Goal: Information Seeking & Learning: Check status

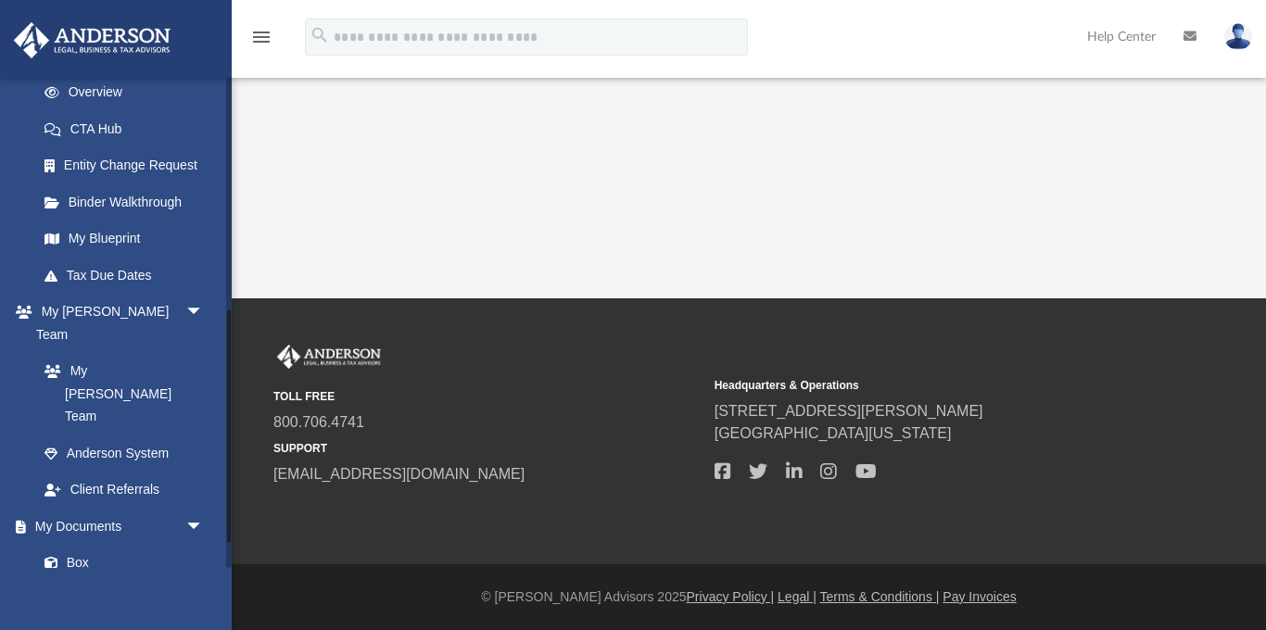
scroll to position [544, 0]
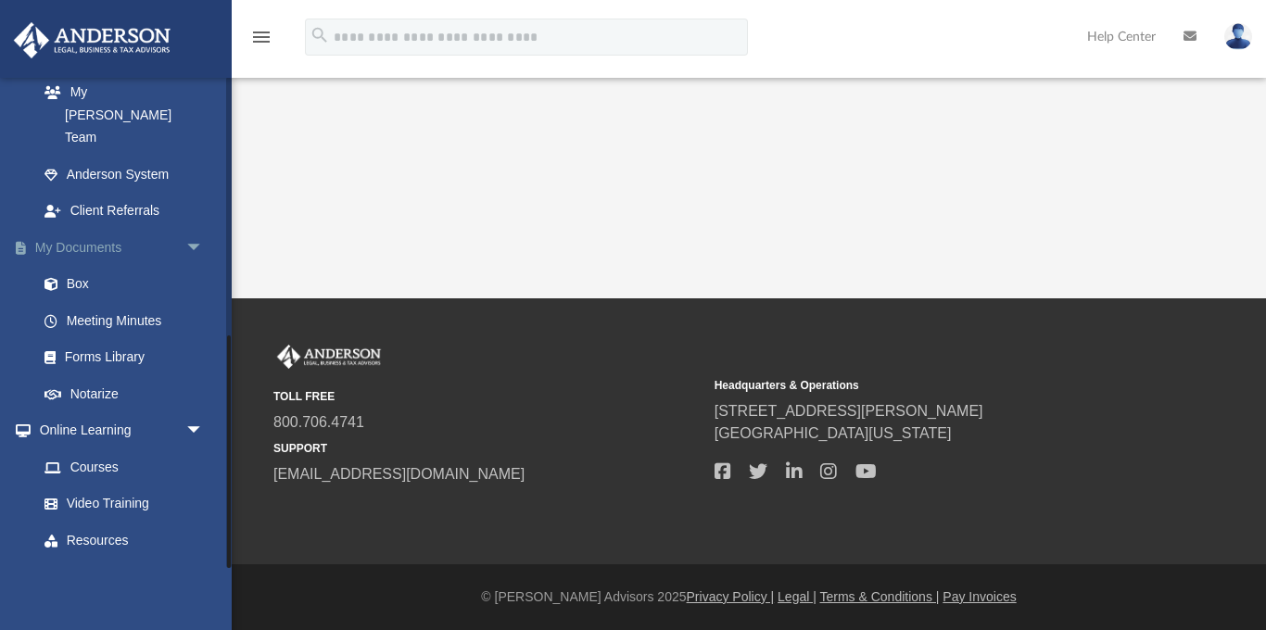
click at [93, 229] on link "My Documents arrow_drop_down" at bounding box center [122, 247] width 219 height 37
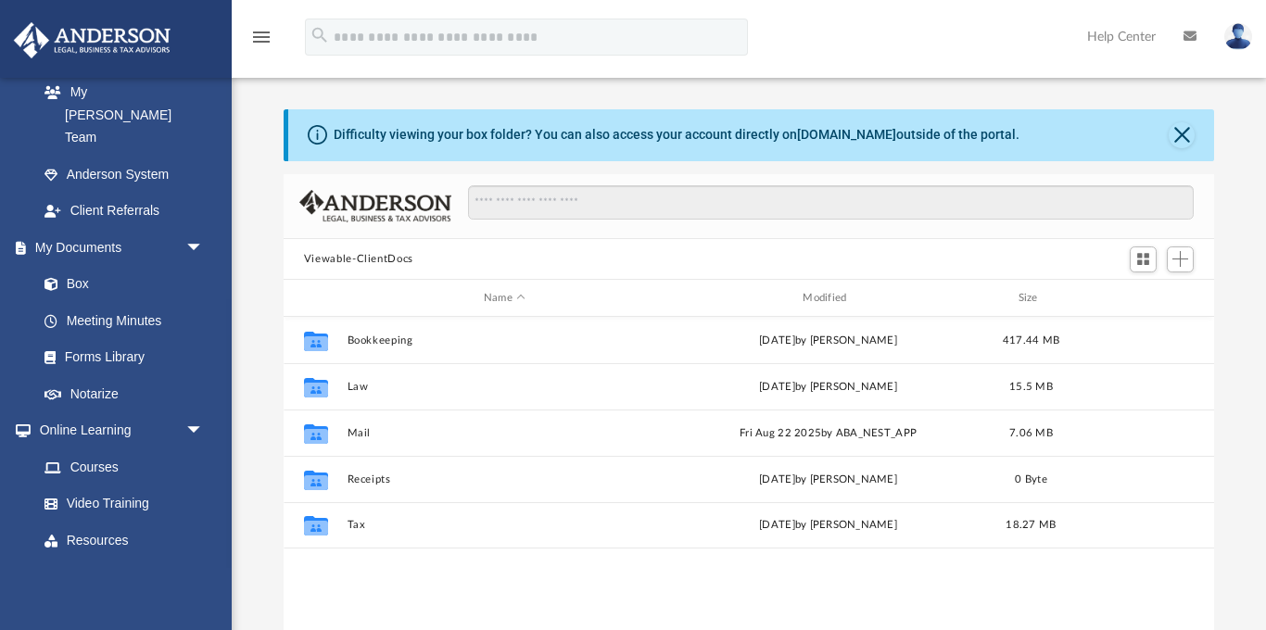
scroll to position [422, 931]
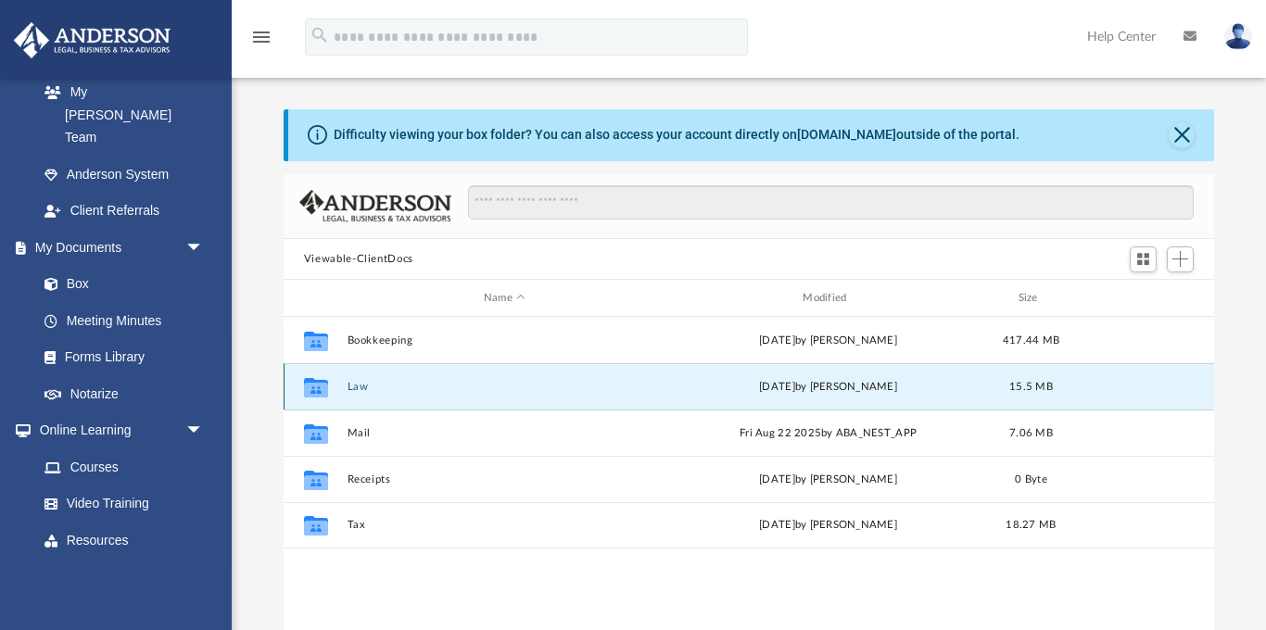
click at [360, 388] on button "Law" at bounding box center [504, 387] width 315 height 12
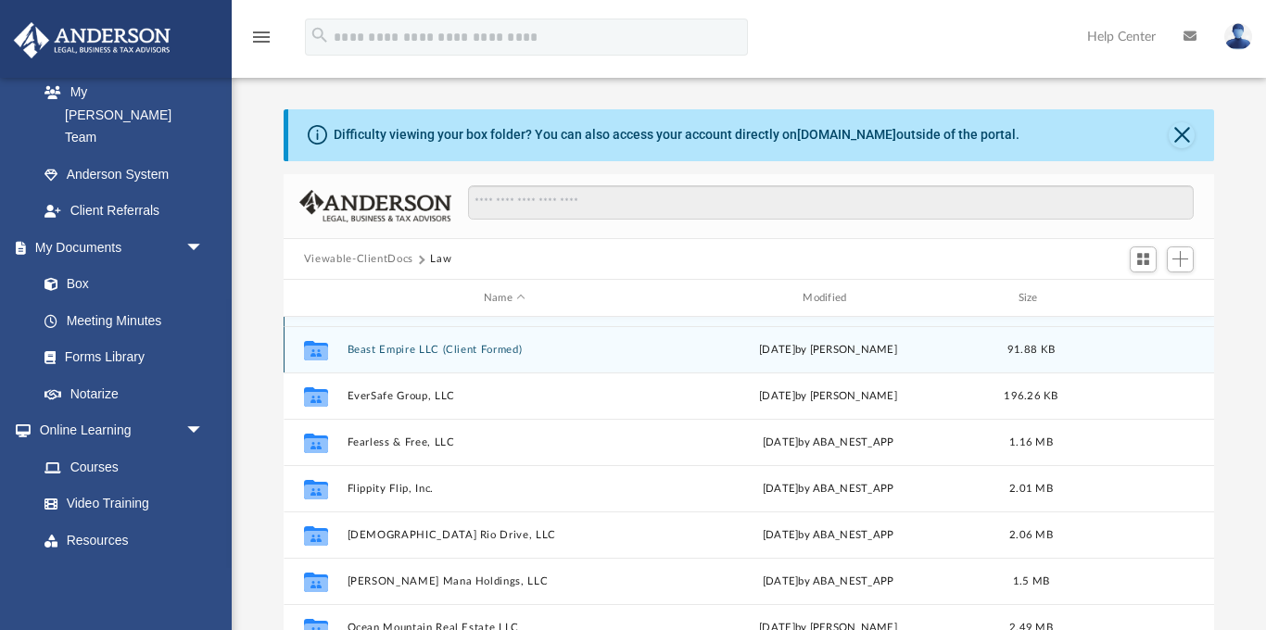
scroll to position [54, 0]
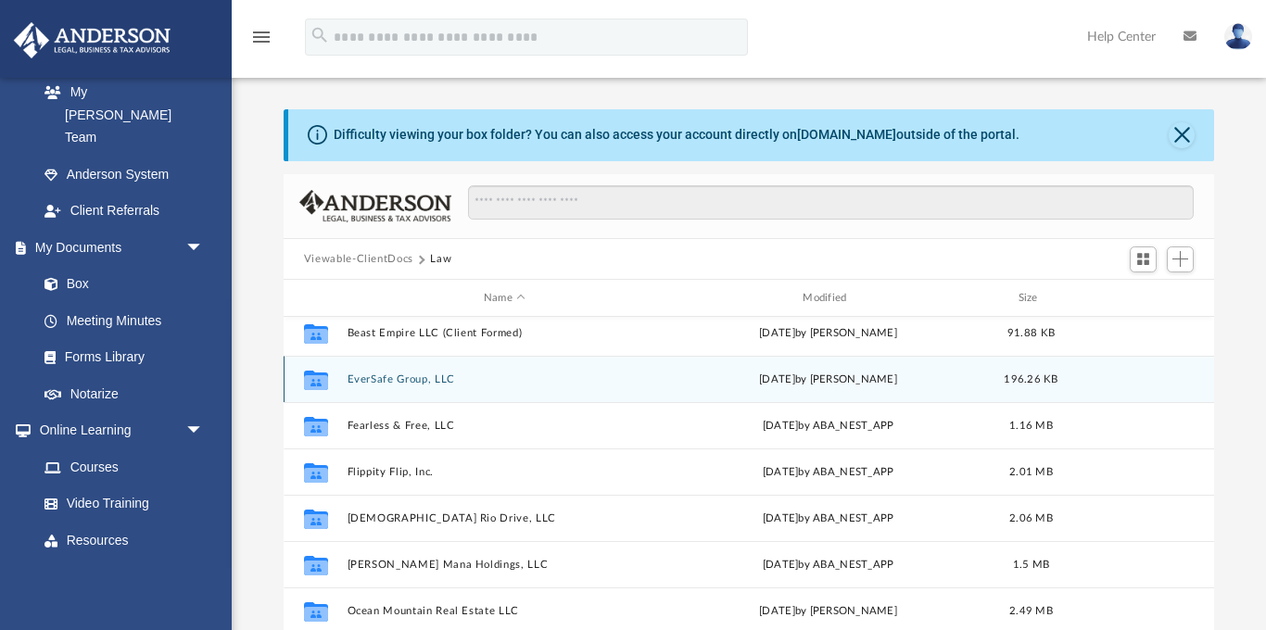
click at [375, 378] on button "EverSafe Group, LLC" at bounding box center [504, 379] width 315 height 12
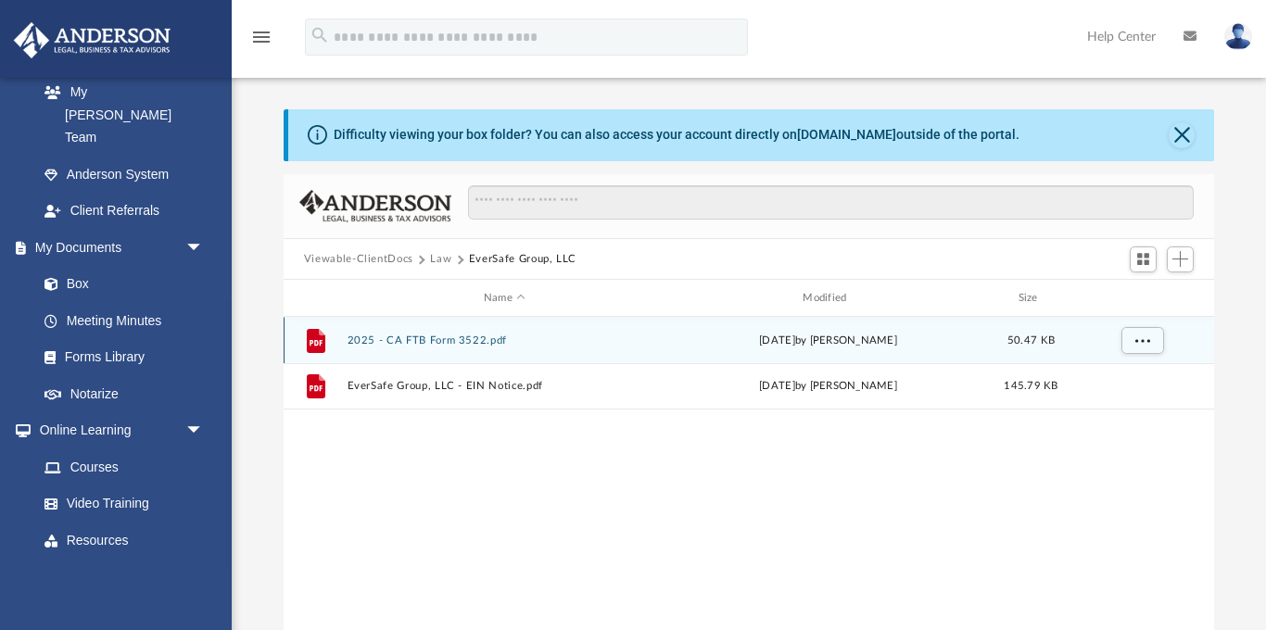
scroll to position [0, 0]
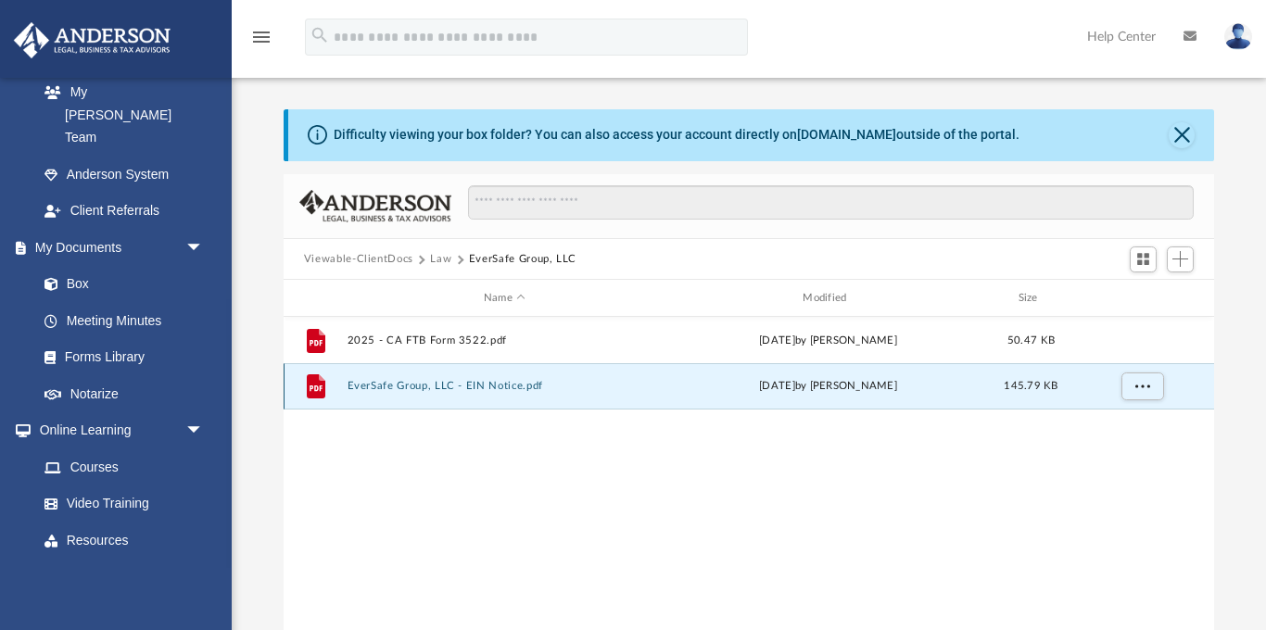
click at [449, 386] on button "EverSafe Group, LLC - EIN Notice.pdf" at bounding box center [504, 387] width 315 height 12
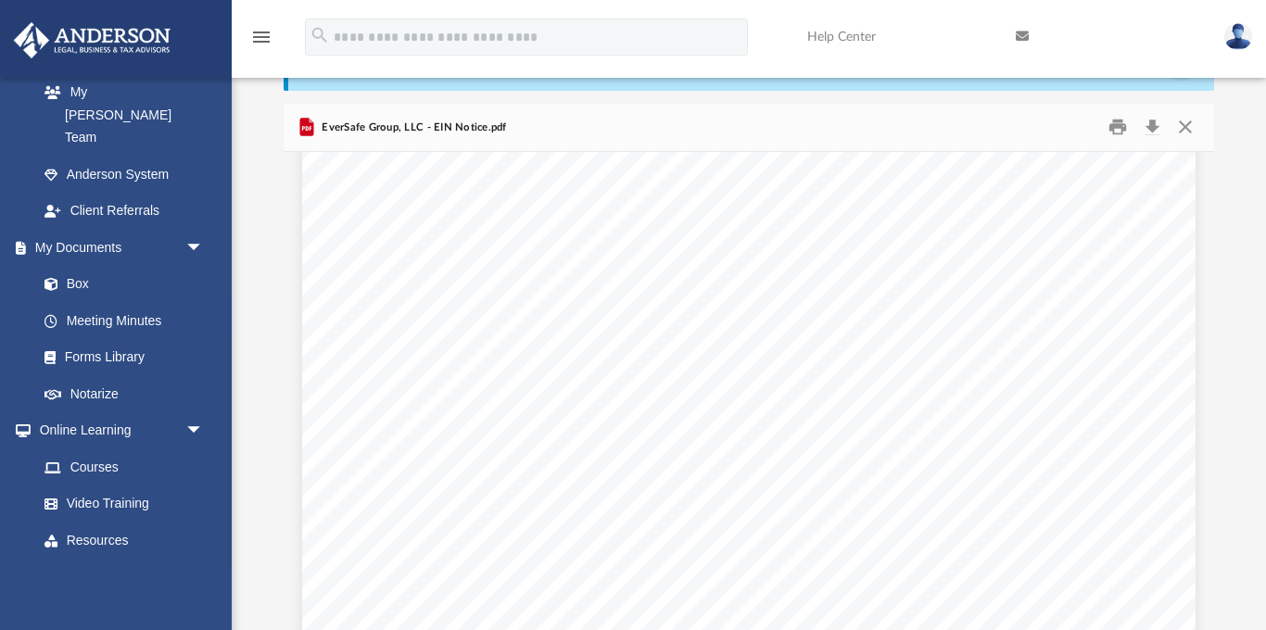
scroll to position [2103, 0]
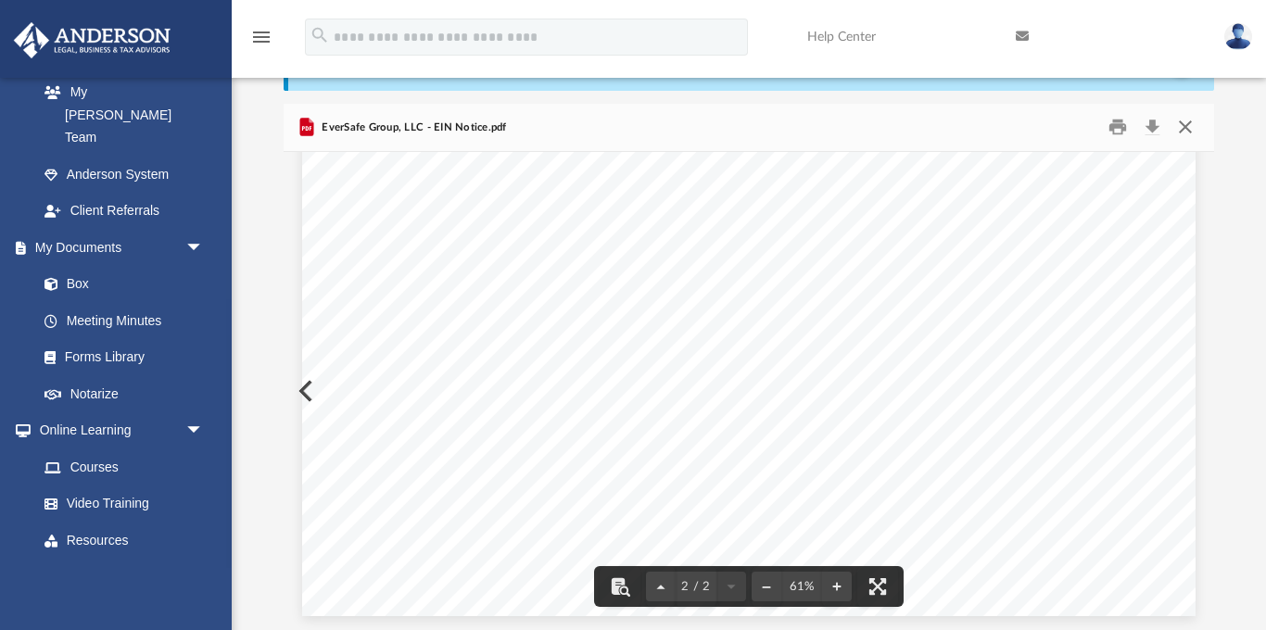
click at [1180, 125] on button "Close" at bounding box center [1184, 127] width 33 height 29
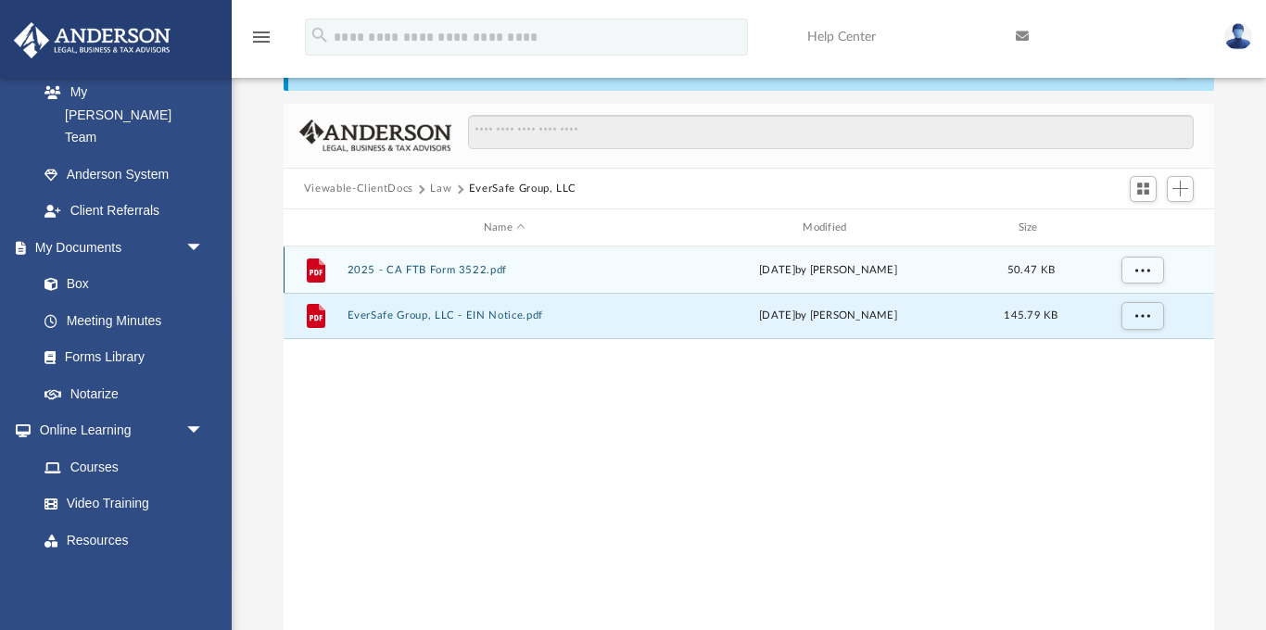
click at [474, 268] on button "2025 - CA FTB Form 3522.pdf" at bounding box center [504, 270] width 315 height 12
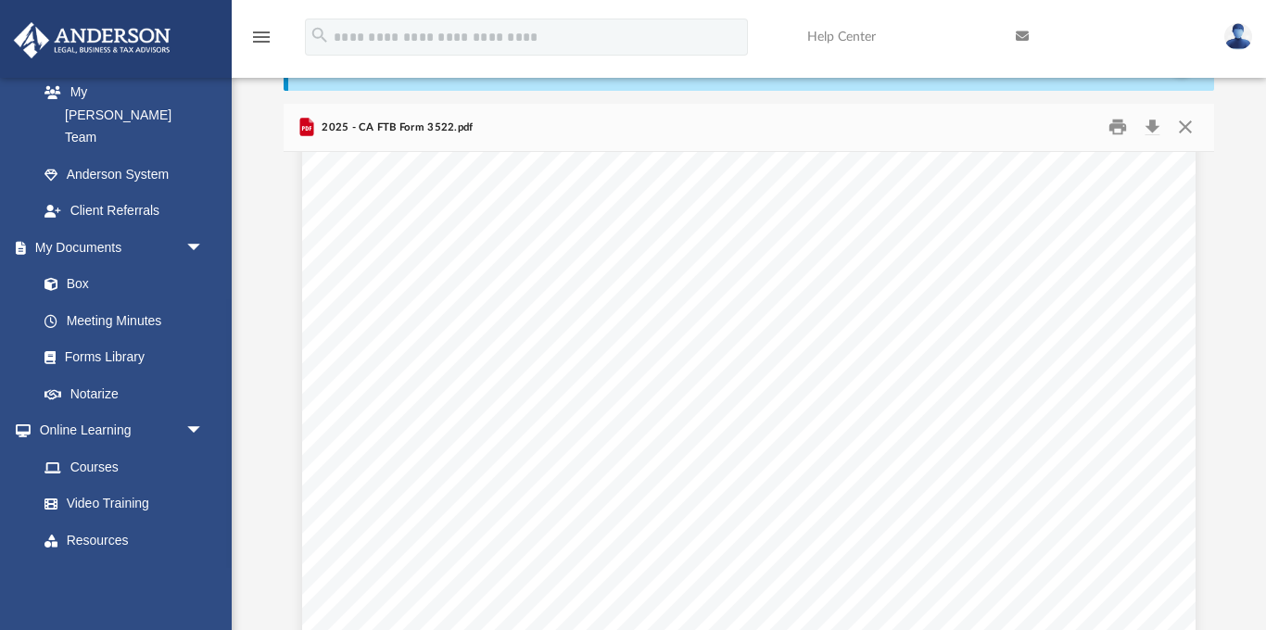
scroll to position [532, 0]
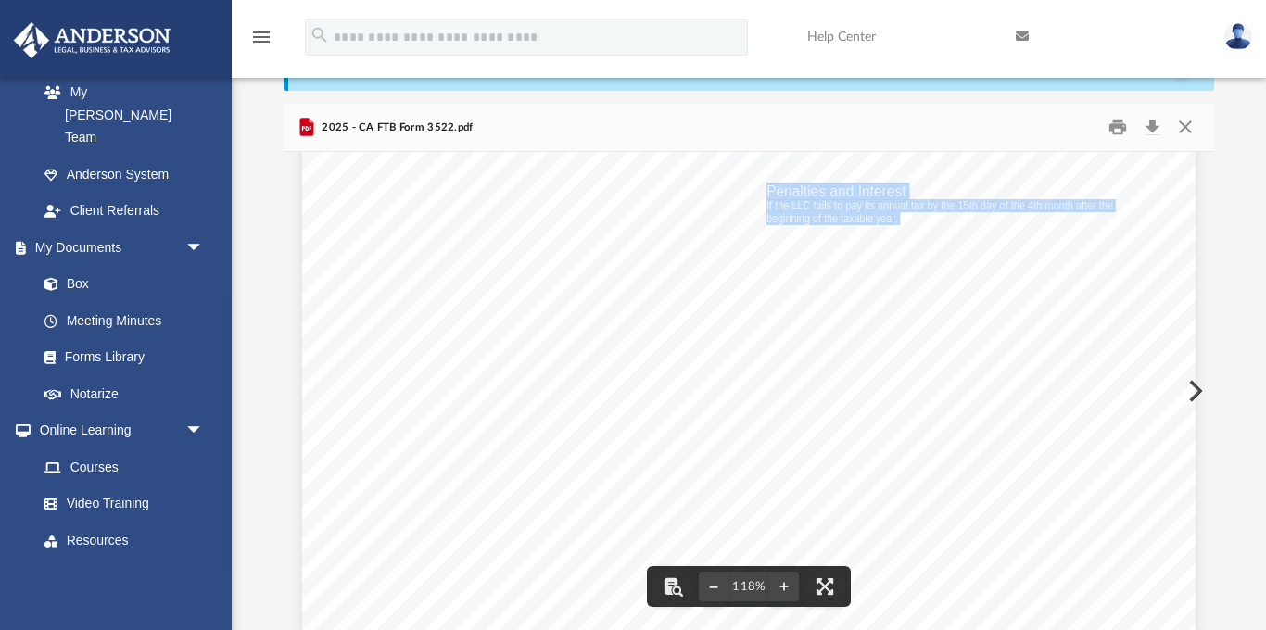
drag, startPoint x: 899, startPoint y: 221, endPoint x: 768, endPoint y: 196, distance: 132.9
click at [768, 196] on div "2025 Instructions for Form FTB 3522 LLC Tax Voucher General Information Use for…" at bounding box center [748, 212] width 893 height 1156
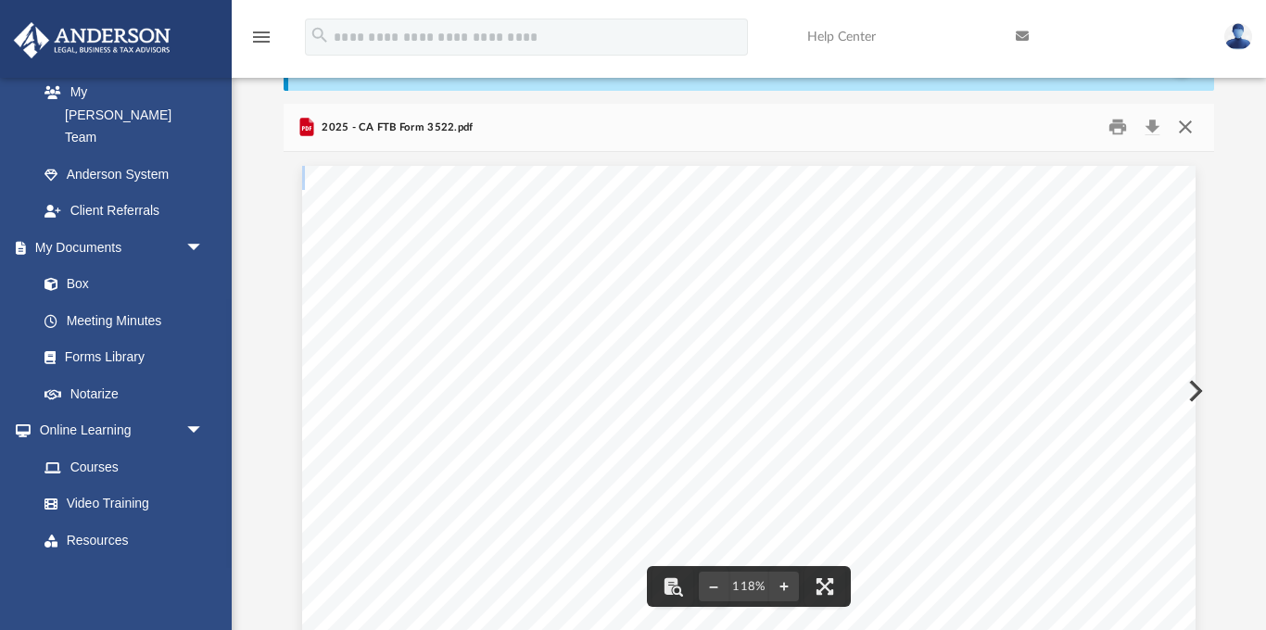
click at [1182, 130] on button "Close" at bounding box center [1184, 127] width 33 height 29
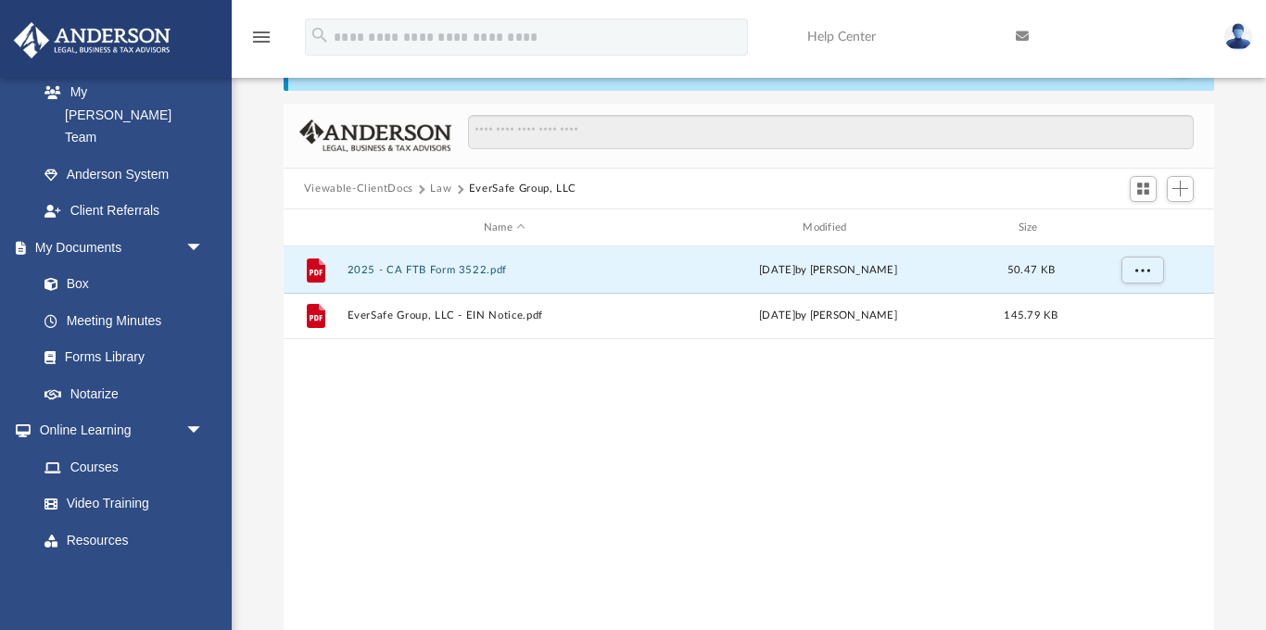
click at [441, 187] on button "Law" at bounding box center [440, 189] width 21 height 17
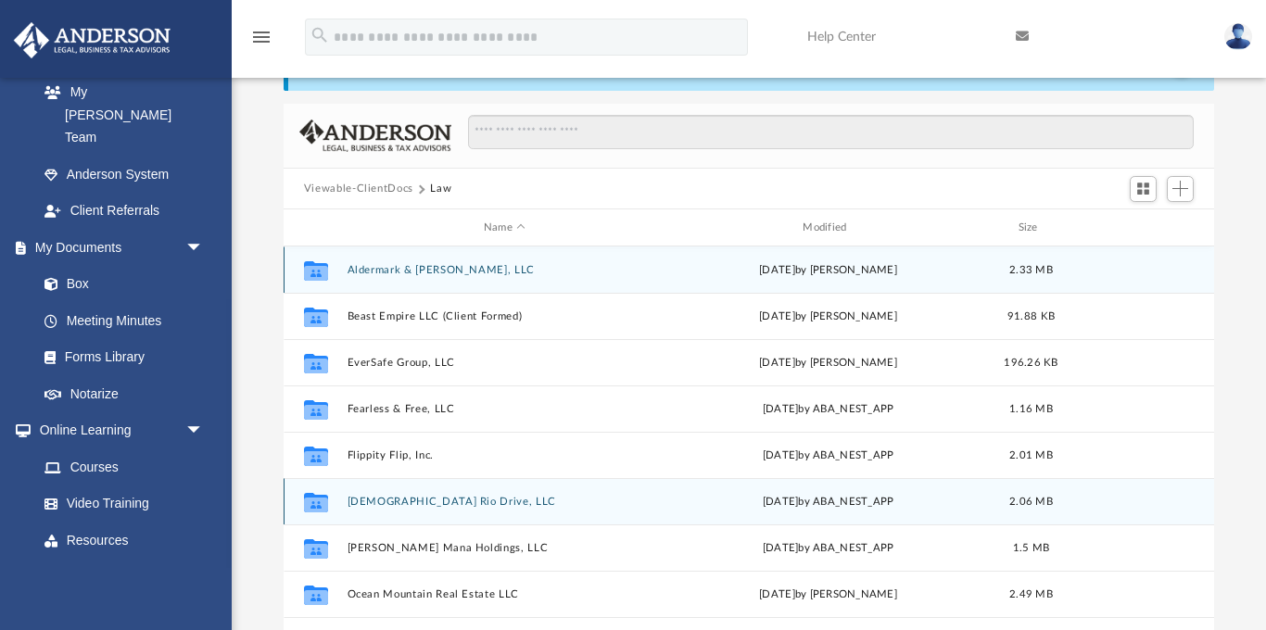
scroll to position [31, 0]
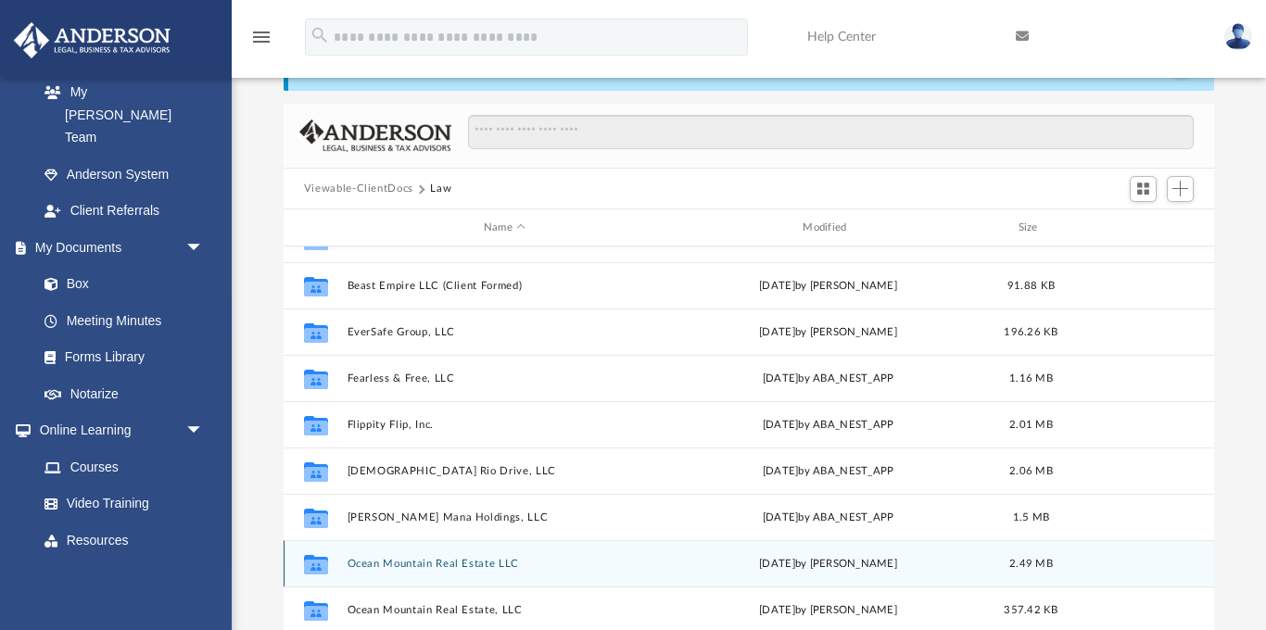
click at [420, 561] on button "Ocean Mountain Real Estate LLC" at bounding box center [504, 564] width 315 height 12
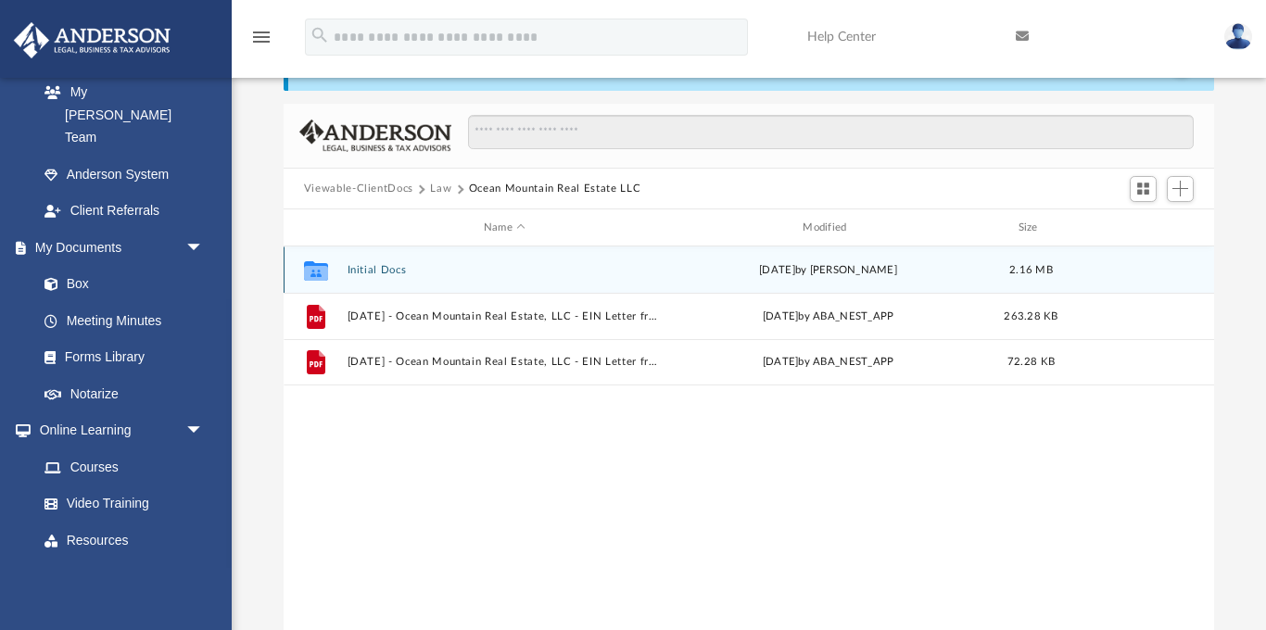
scroll to position [0, 0]
click at [387, 271] on button "Initial Docs" at bounding box center [504, 270] width 315 height 12
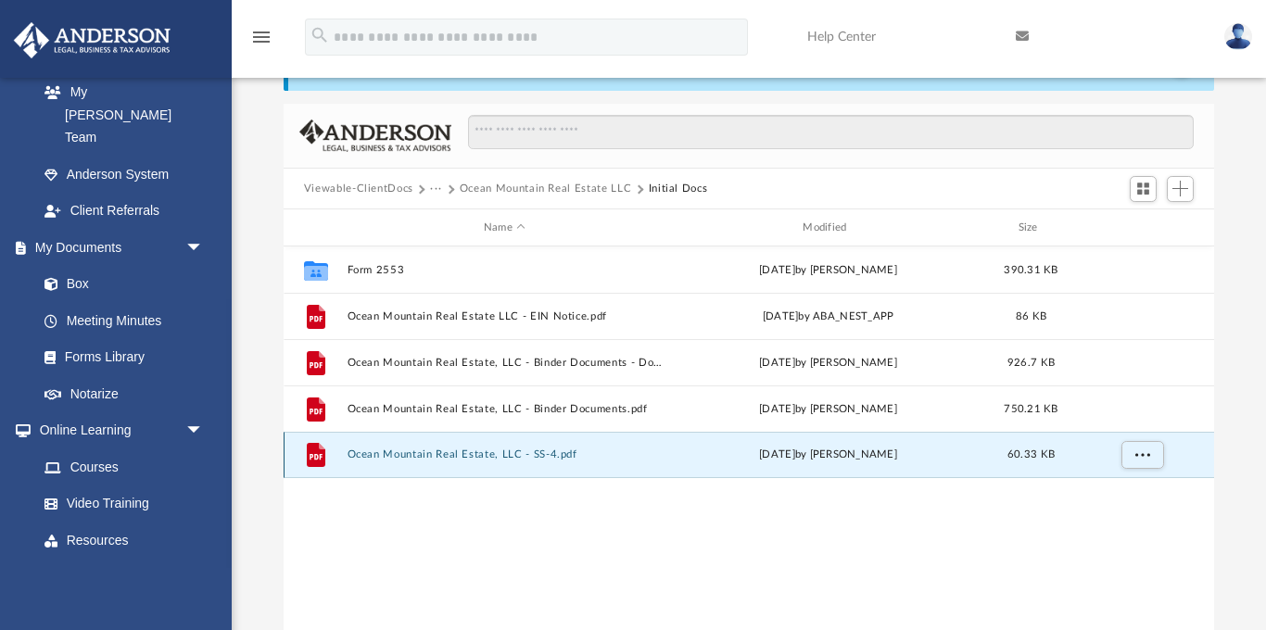
click at [443, 453] on button "Ocean Mountain Real Estate, LLC - SS-4.pdf" at bounding box center [504, 455] width 315 height 12
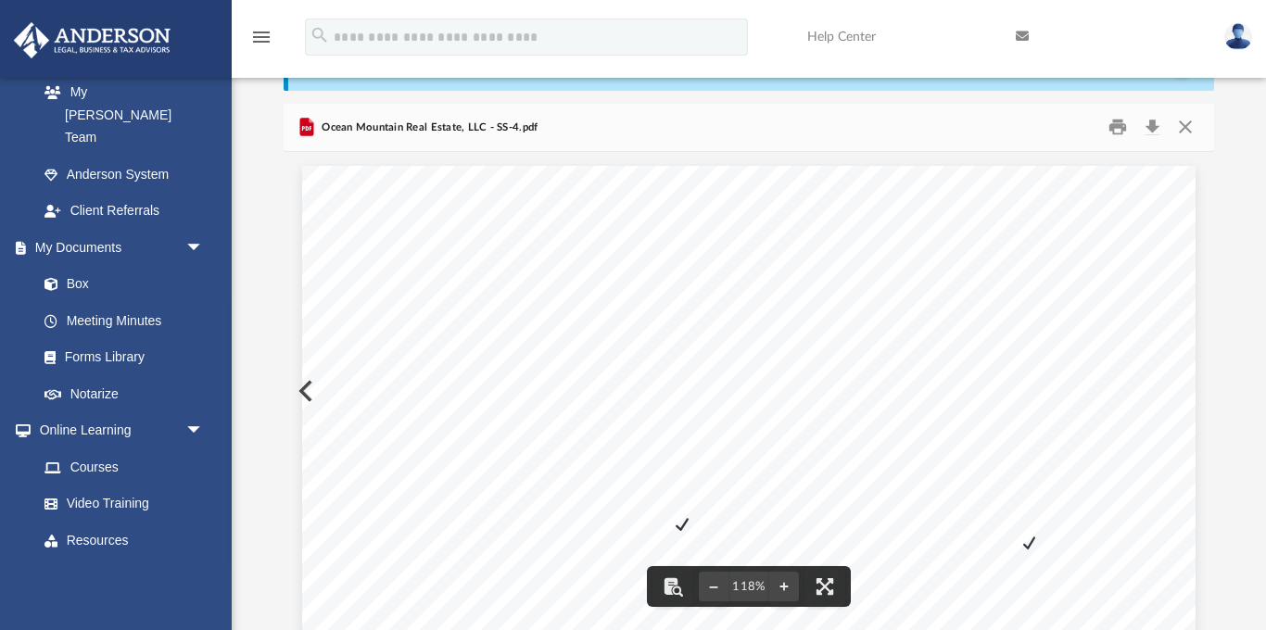
drag, startPoint x: 1080, startPoint y: 274, endPoint x: 1008, endPoint y: 272, distance: 72.3
drag, startPoint x: 1008, startPoint y: 272, endPoint x: 1093, endPoint y: 272, distance: 85.2
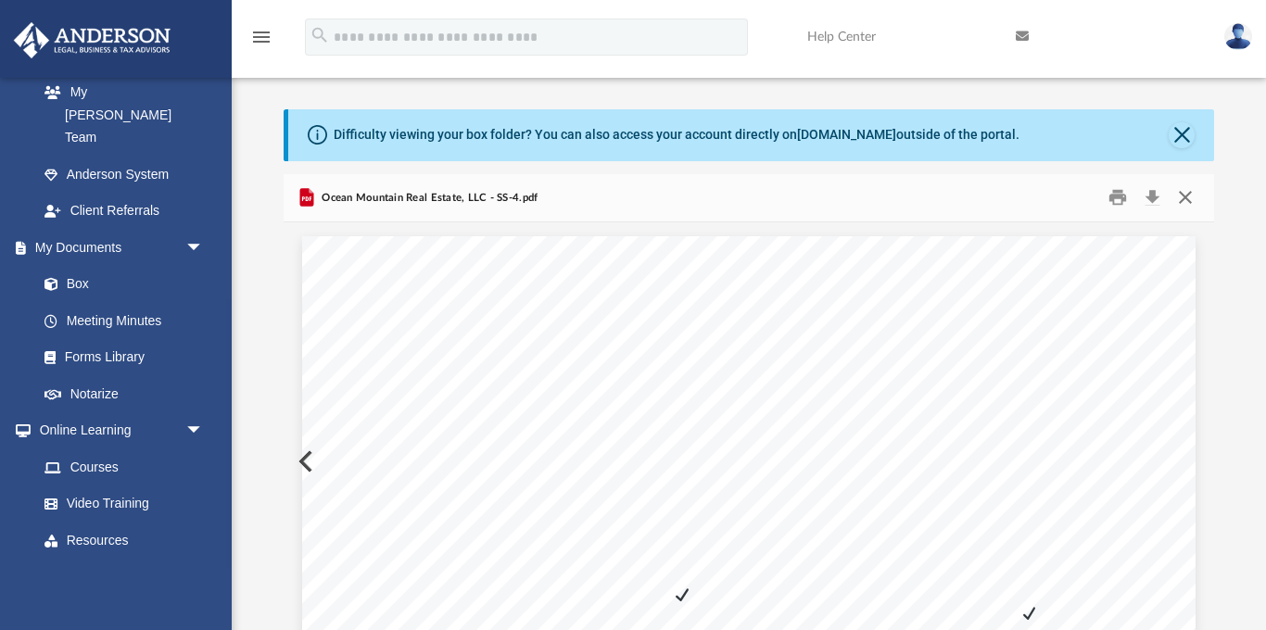
click at [1183, 198] on button "Close" at bounding box center [1184, 197] width 33 height 29
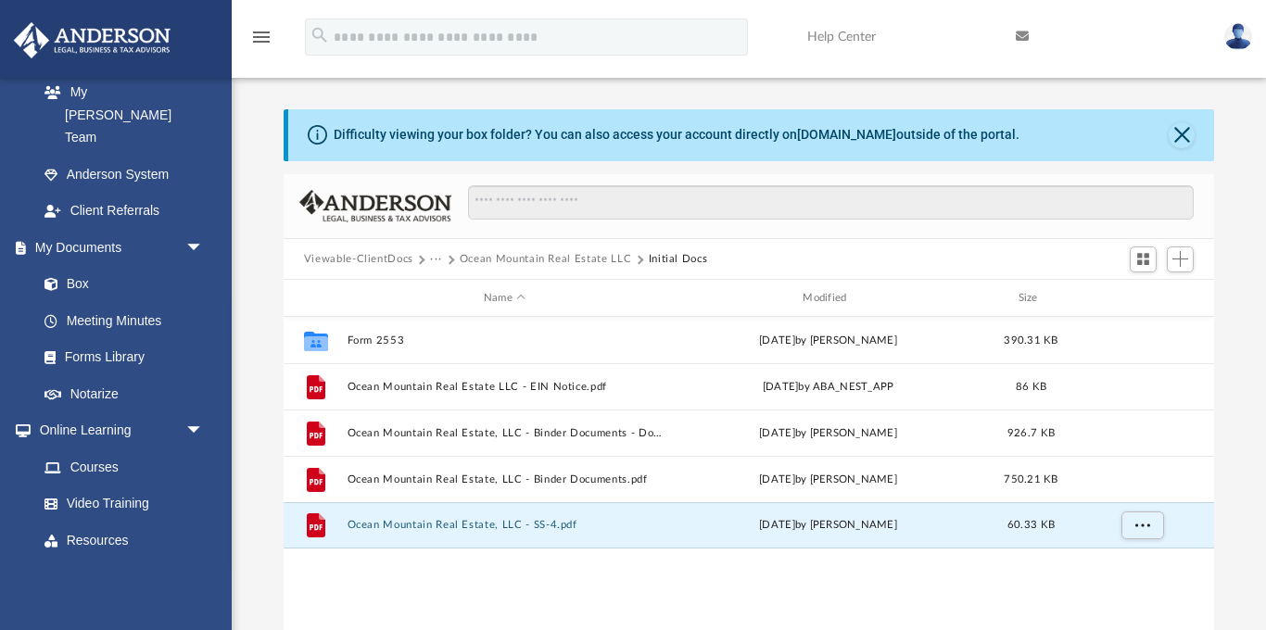
click at [398, 257] on button "Viewable-ClientDocs" at bounding box center [358, 259] width 109 height 17
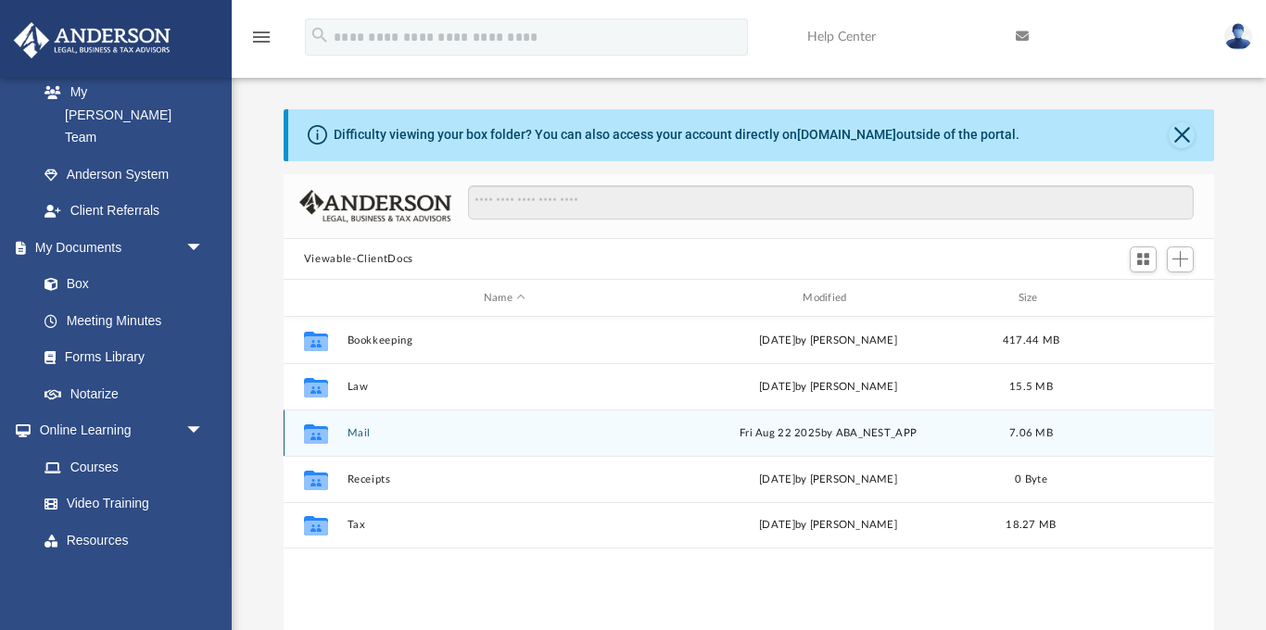
click at [356, 432] on button "Mail" at bounding box center [504, 433] width 315 height 12
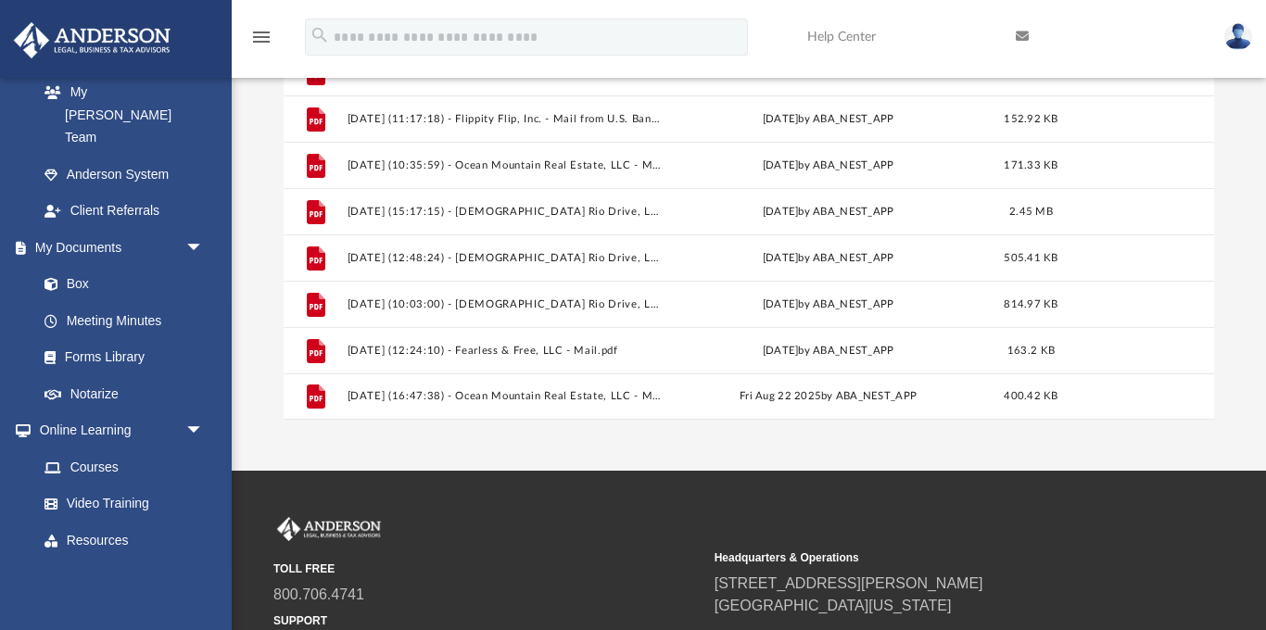
scroll to position [287, 0]
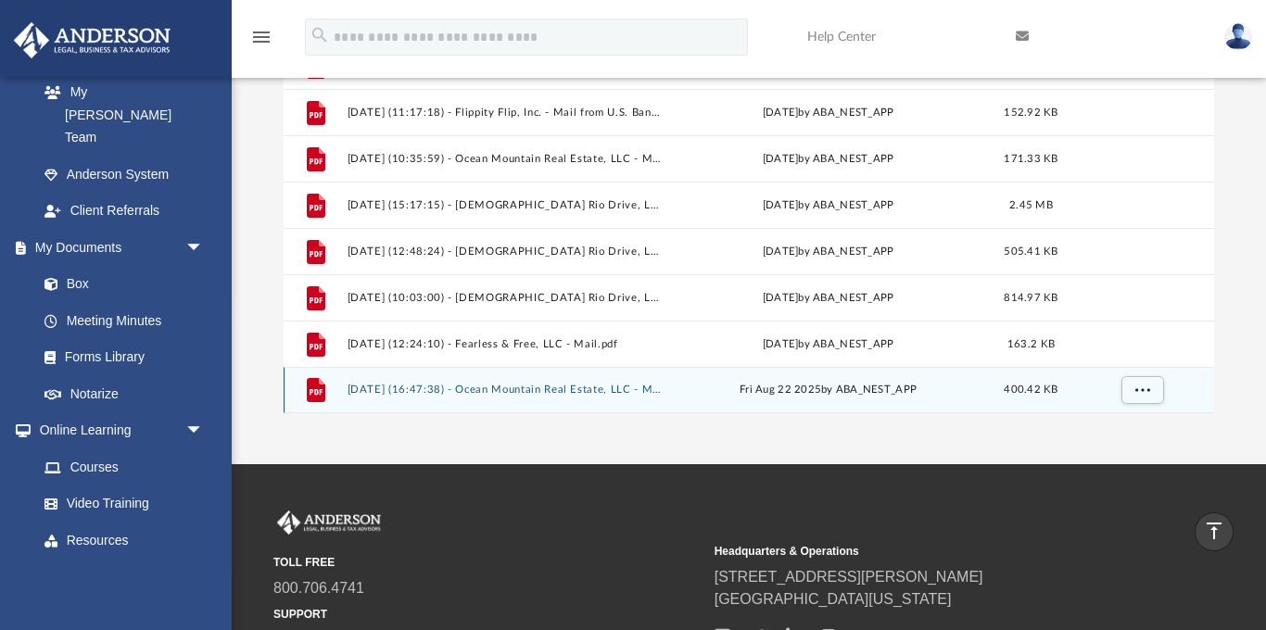
click at [389, 392] on button "2025.08.22 (16:47:38) - Ocean Mountain Real Estate, LLC - Mail from IRS.pdf" at bounding box center [504, 391] width 315 height 12
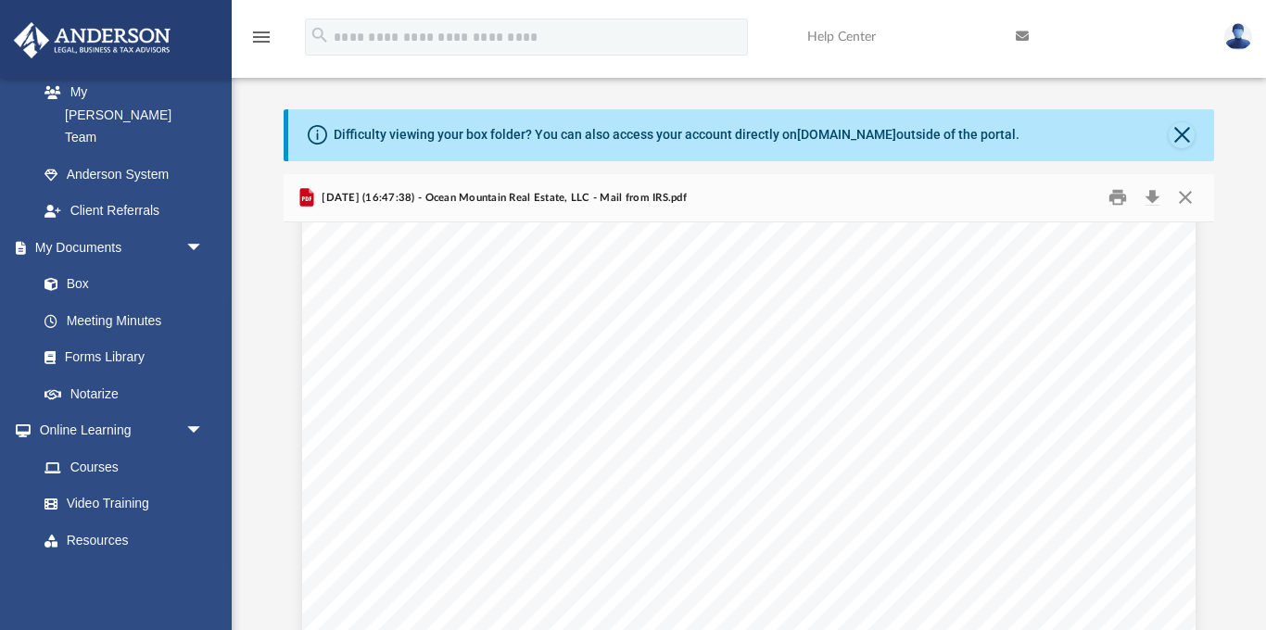
scroll to position [0, 0]
click at [1185, 195] on button "Close" at bounding box center [1184, 197] width 33 height 29
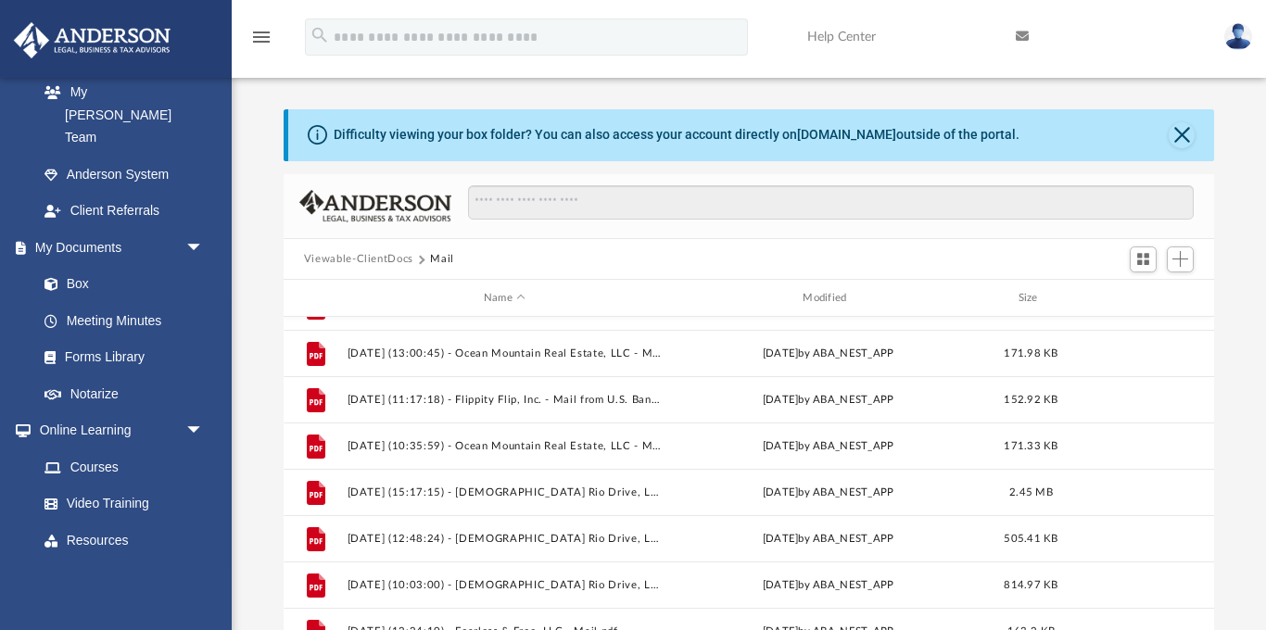
scroll to position [362, 0]
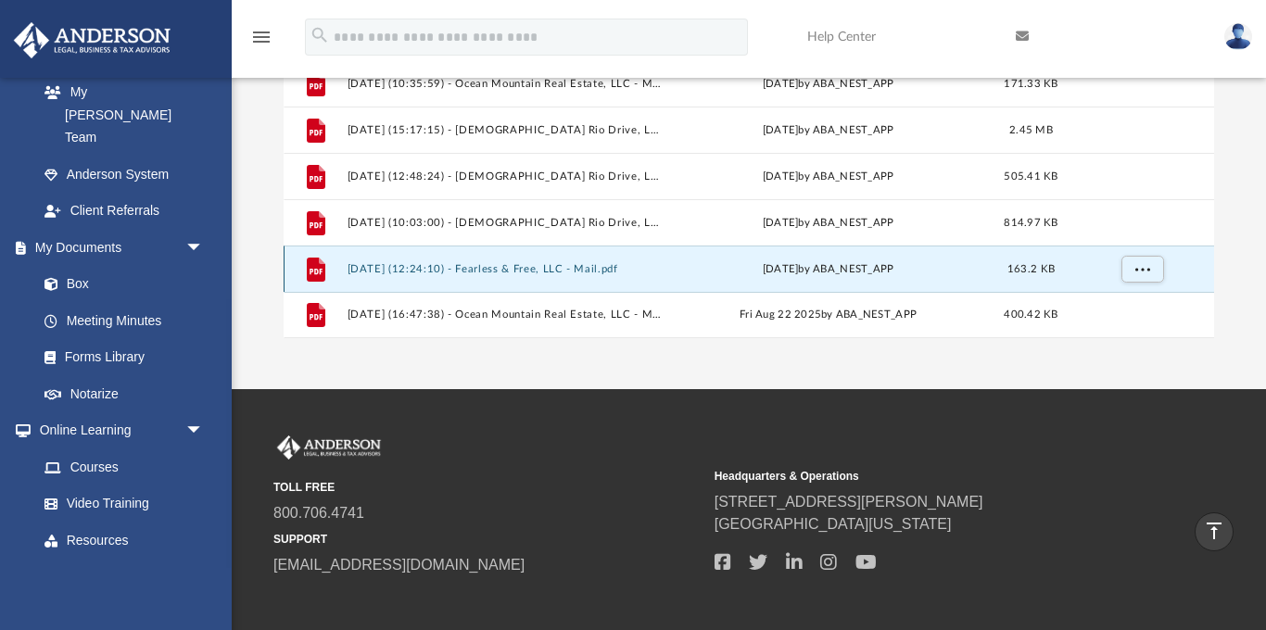
click at [606, 263] on button "2025.08.19 (12:24:10) - Fearless & Free, LLC - Mail.pdf" at bounding box center [504, 269] width 315 height 12
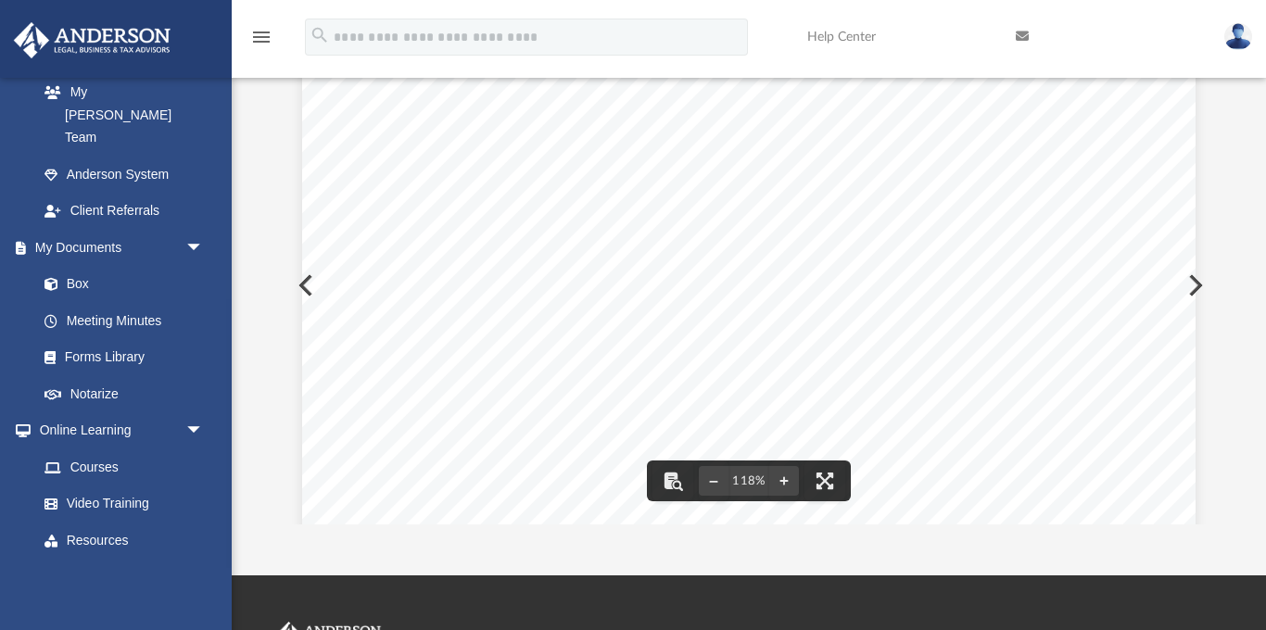
scroll to position [0, 0]
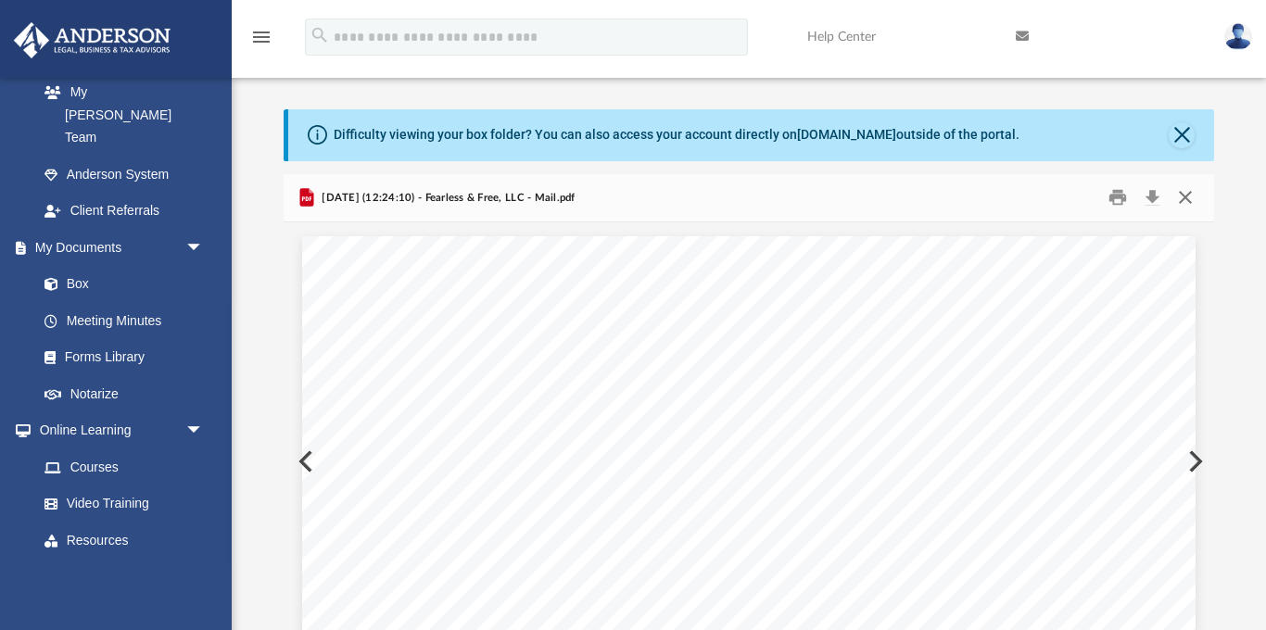
click at [1182, 197] on button "Close" at bounding box center [1184, 197] width 33 height 29
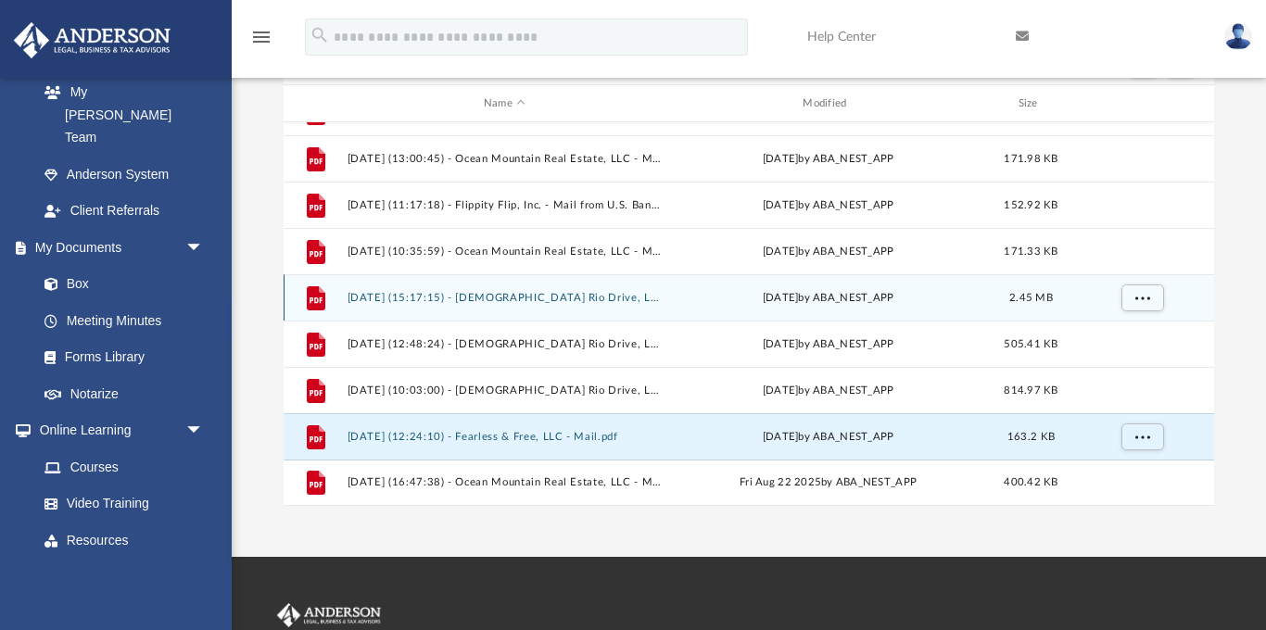
scroll to position [225, 0]
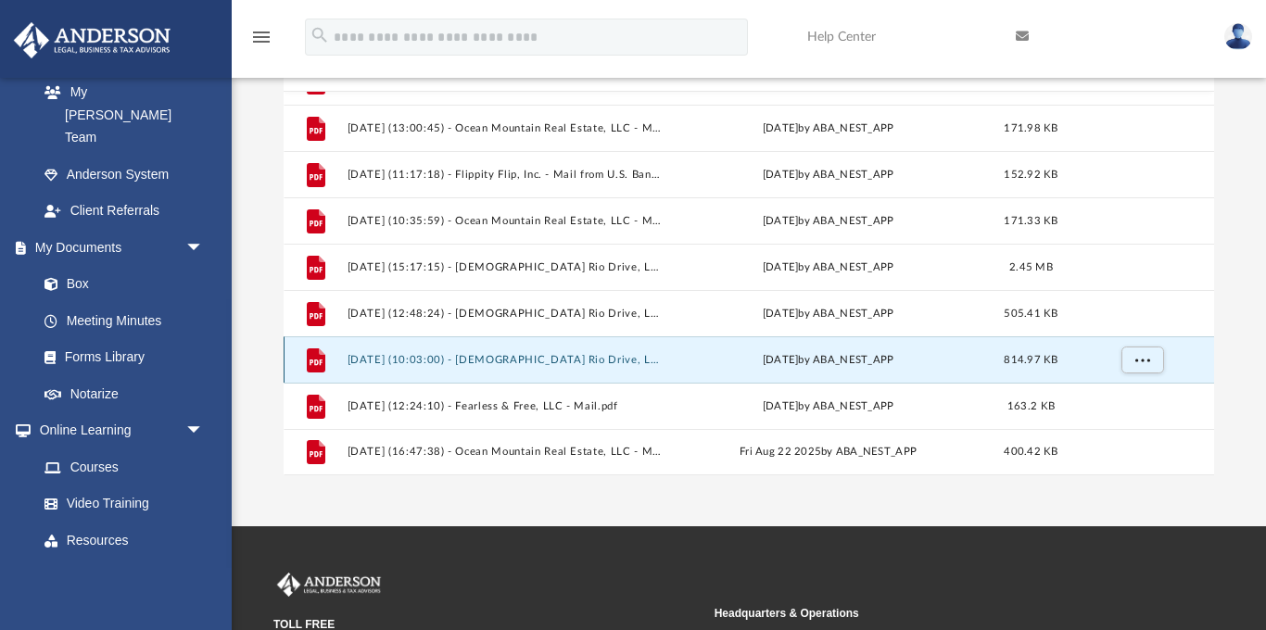
click at [571, 360] on button "2025.08.18 (10:03:00) - Gay Rio Drive, LLC - Mail from U.S. Bank National Assoc…" at bounding box center [504, 360] width 315 height 12
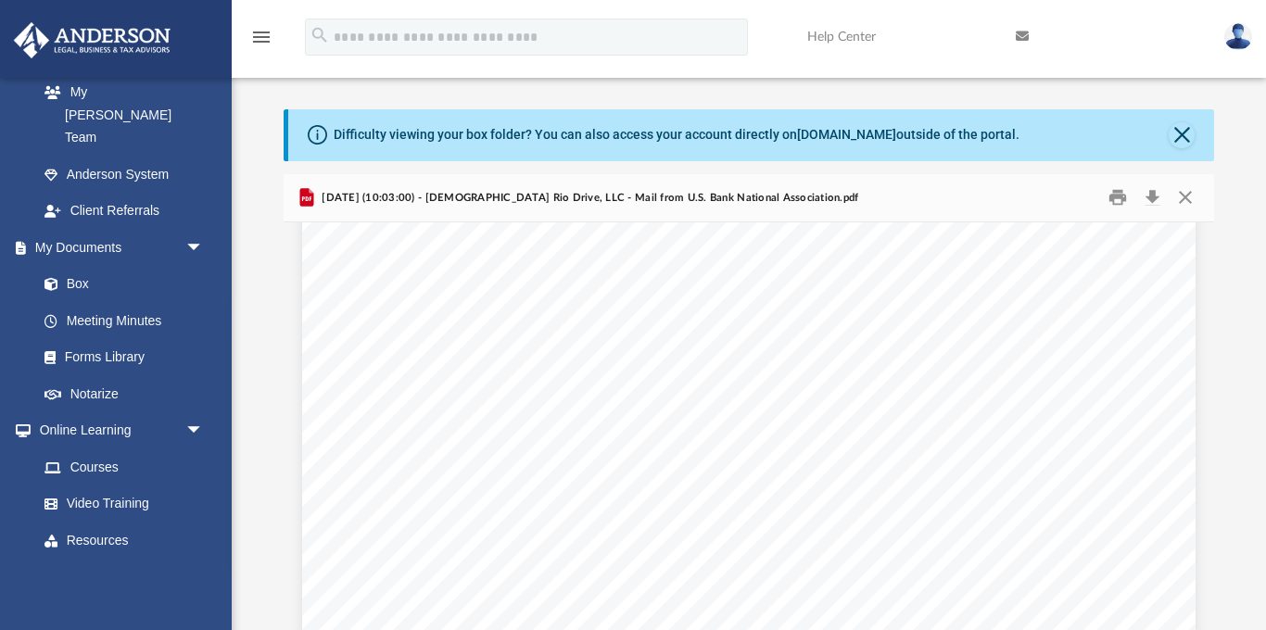
scroll to position [0, 0]
click at [1183, 194] on button "Close" at bounding box center [1184, 197] width 33 height 29
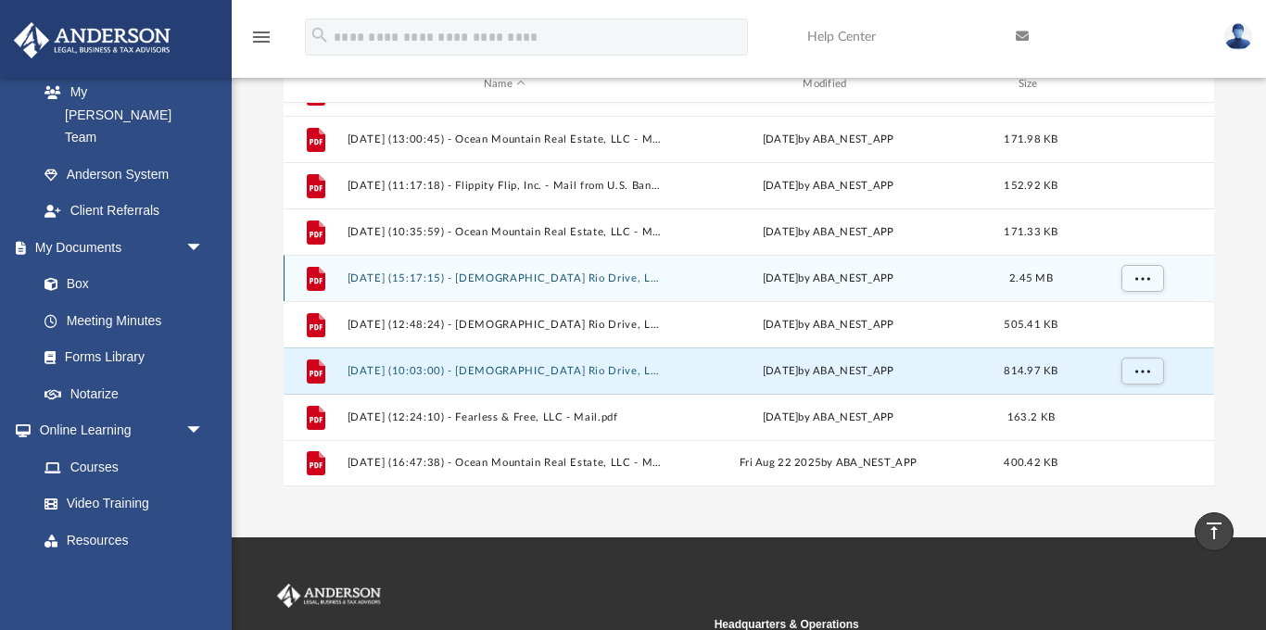
scroll to position [82, 0]
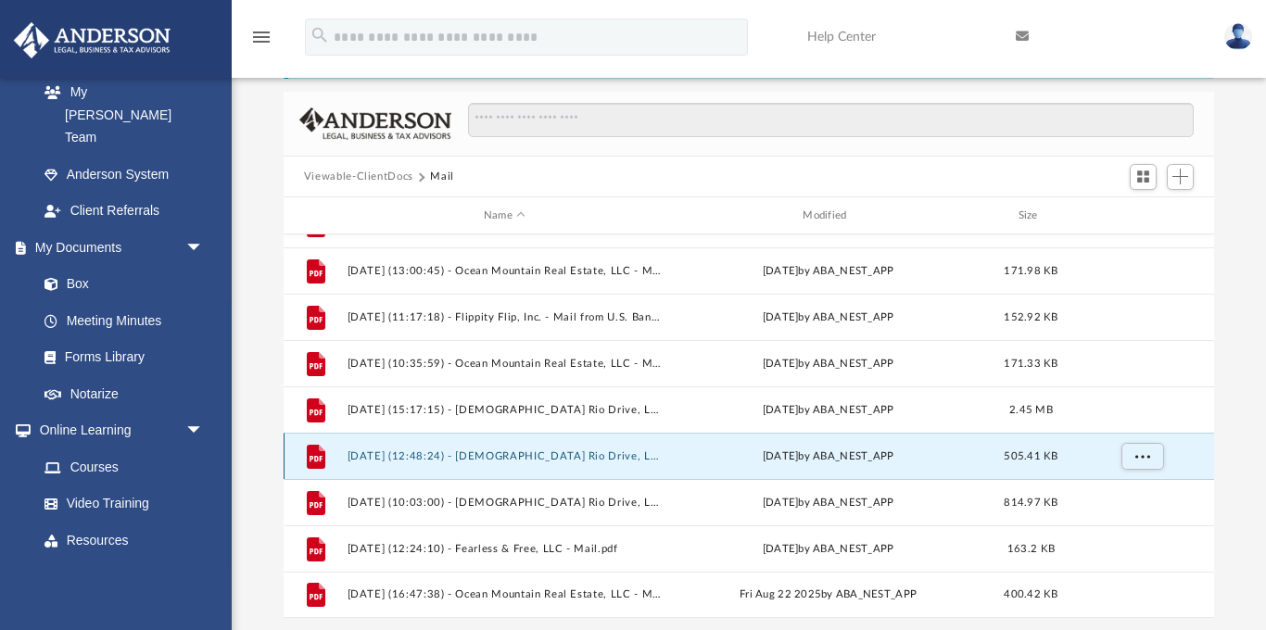
click at [600, 458] on button "2025.08.15 (12:48:24) - Gay Rio Drive, LLC - Mail from FRANCHISE TAX BOARD.pdf" at bounding box center [504, 456] width 315 height 12
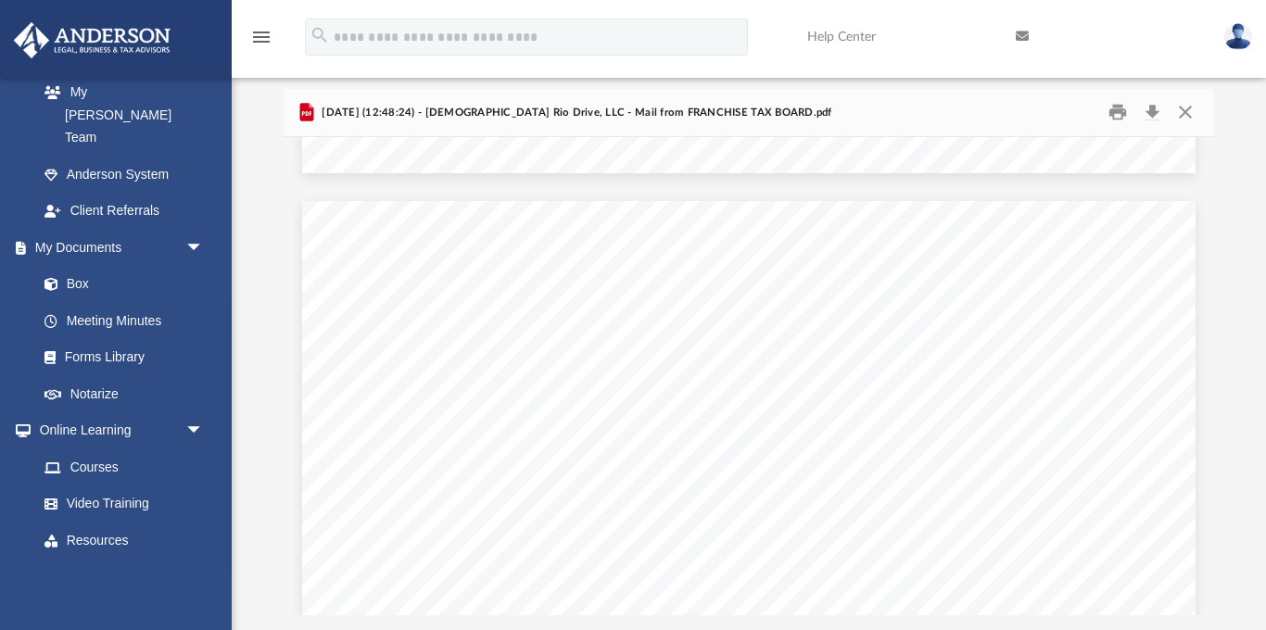
scroll to position [86, 0]
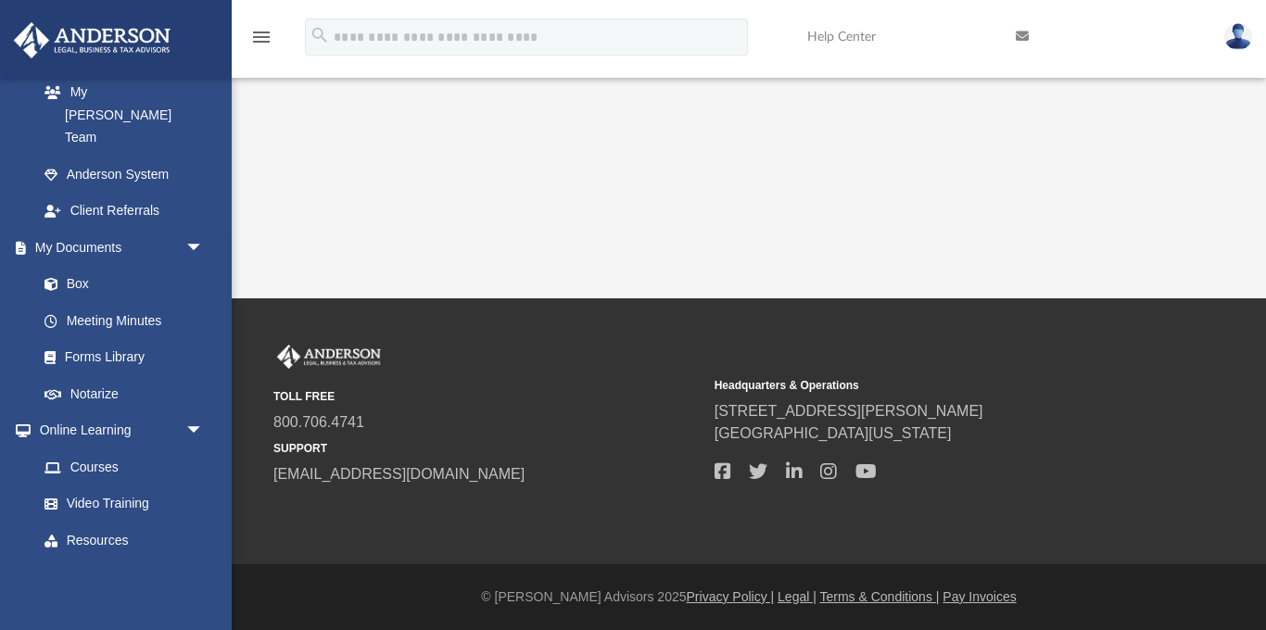
click at [650, 169] on div "App kkeliinoi@gmail.com Sign Out kkeliinoi@gmail.com Home Online Ordering Tax O…" at bounding box center [633, 149] width 1266 height 298
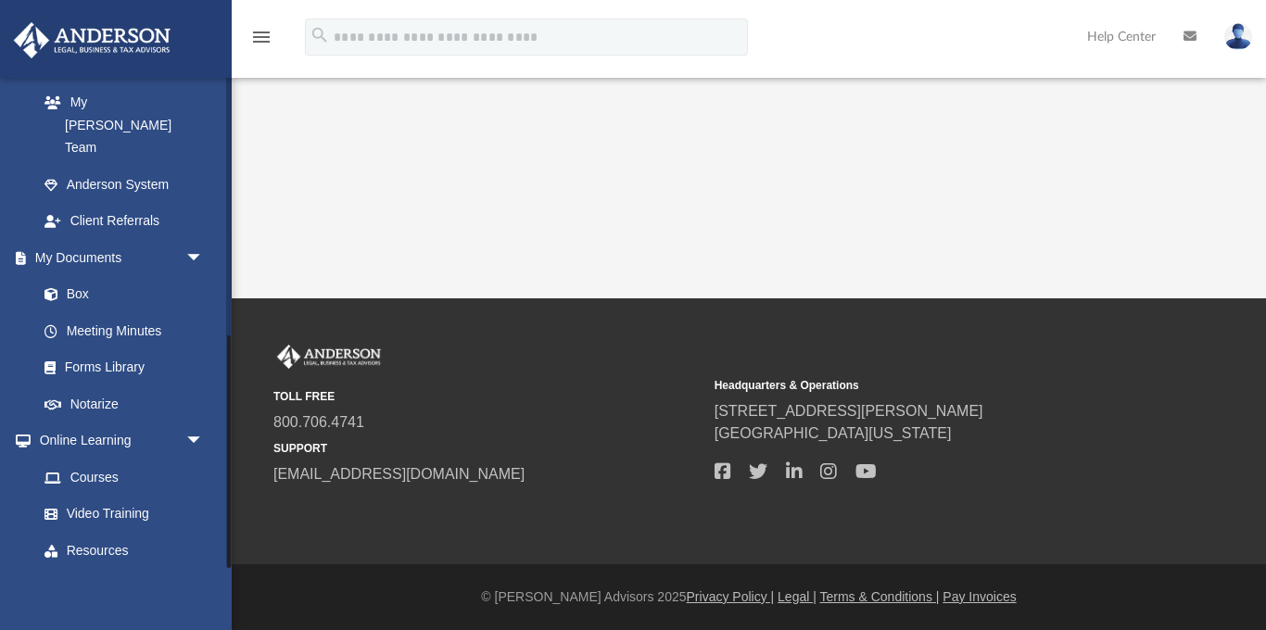
scroll to position [544, 0]
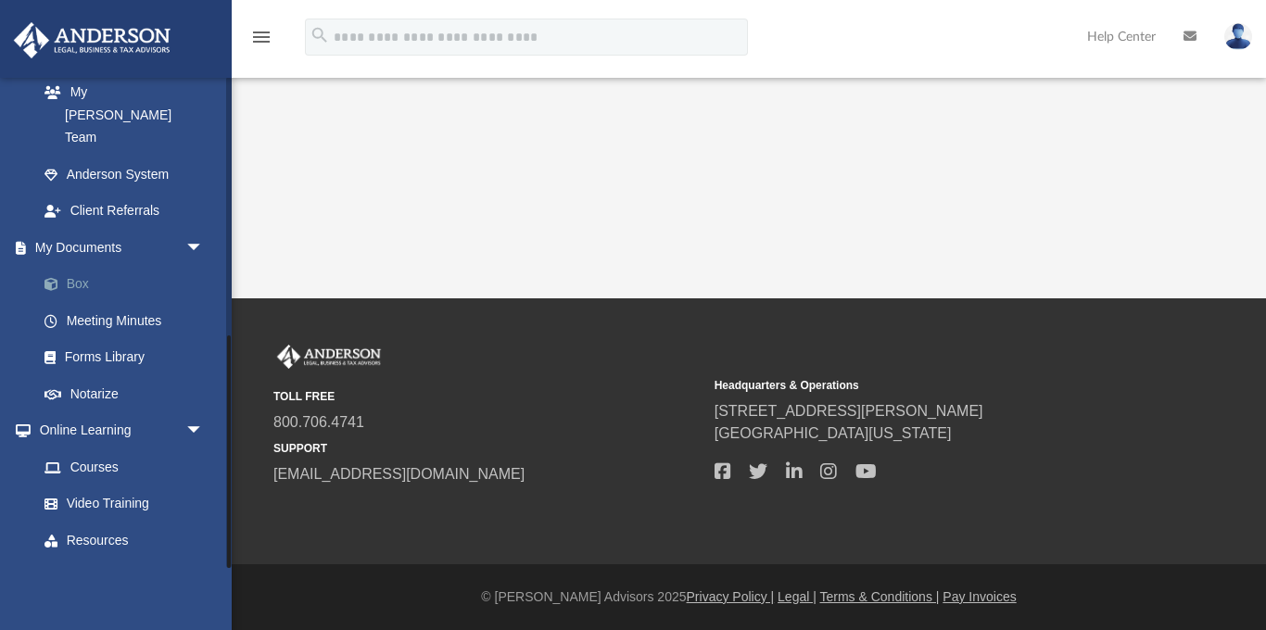
click at [79, 266] on link "Box" at bounding box center [129, 284] width 206 height 37
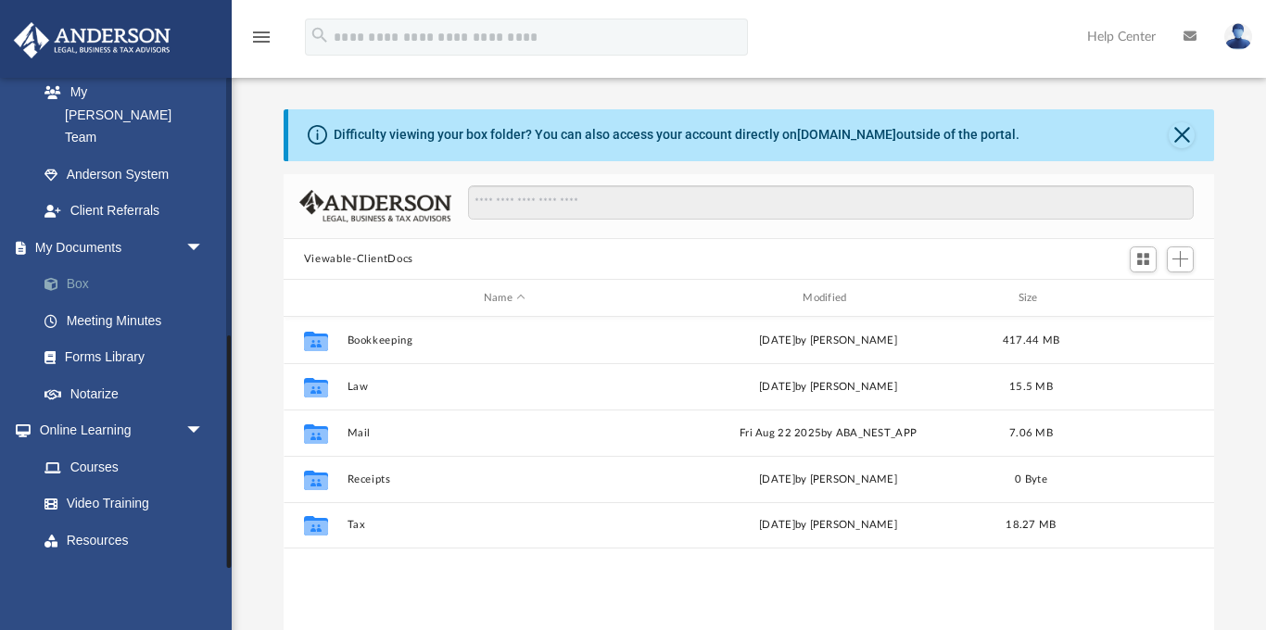
scroll to position [422, 931]
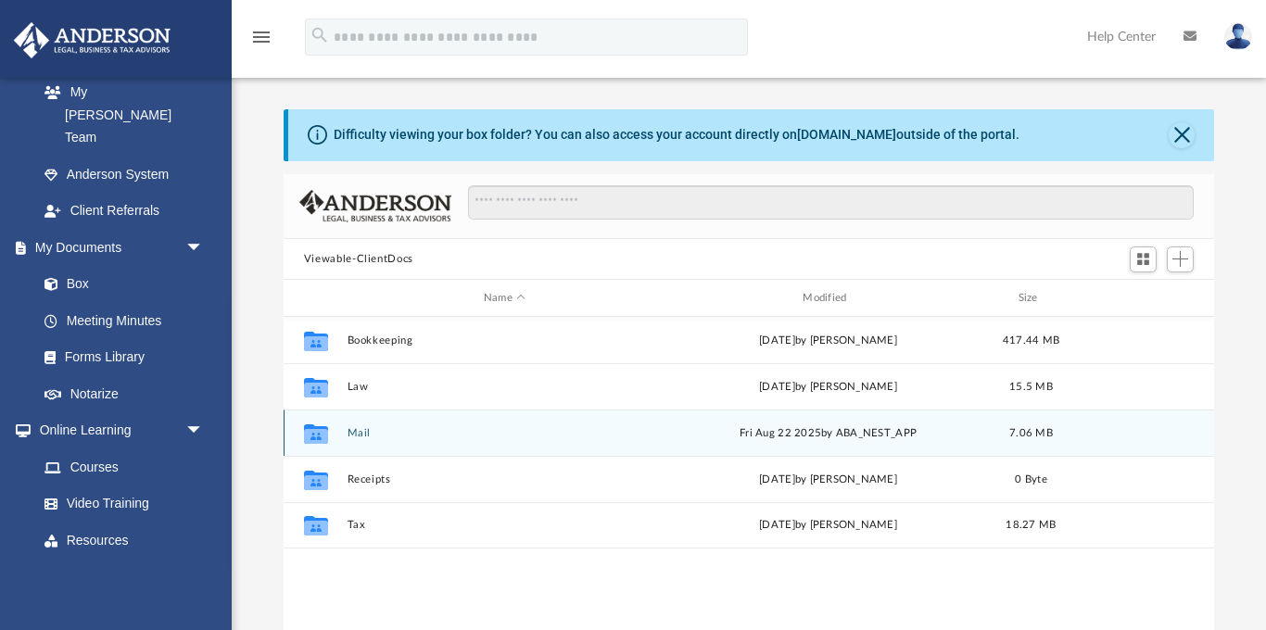
click at [364, 432] on button "Mail" at bounding box center [504, 433] width 315 height 12
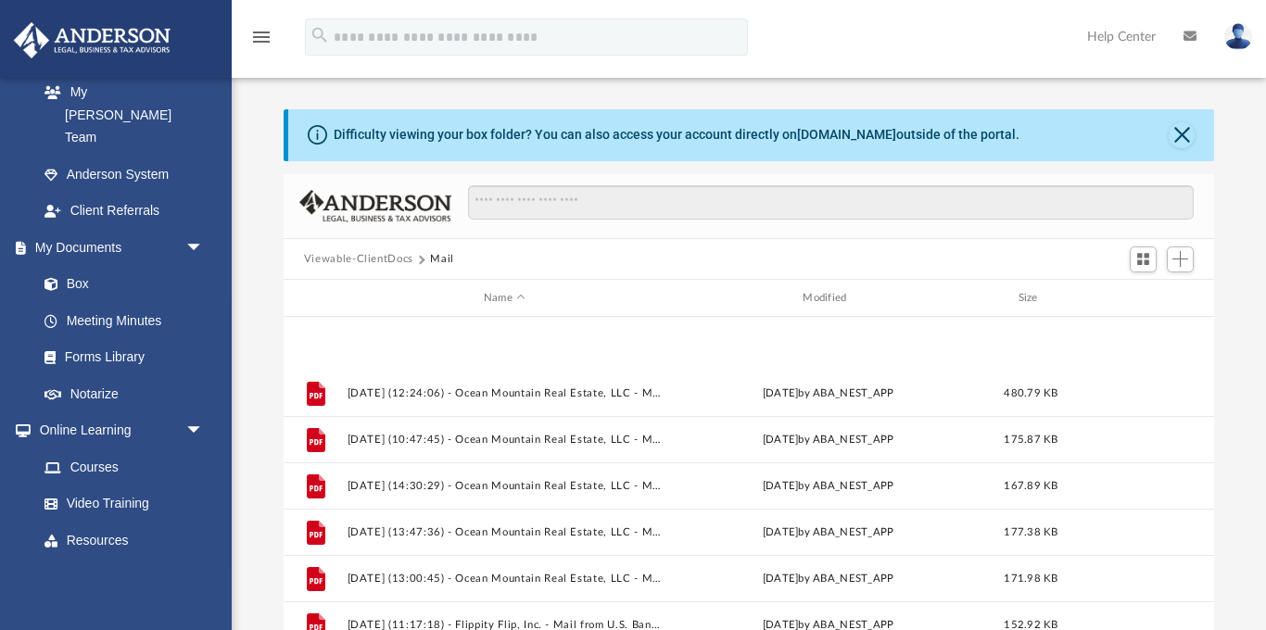
scroll to position [358, 0]
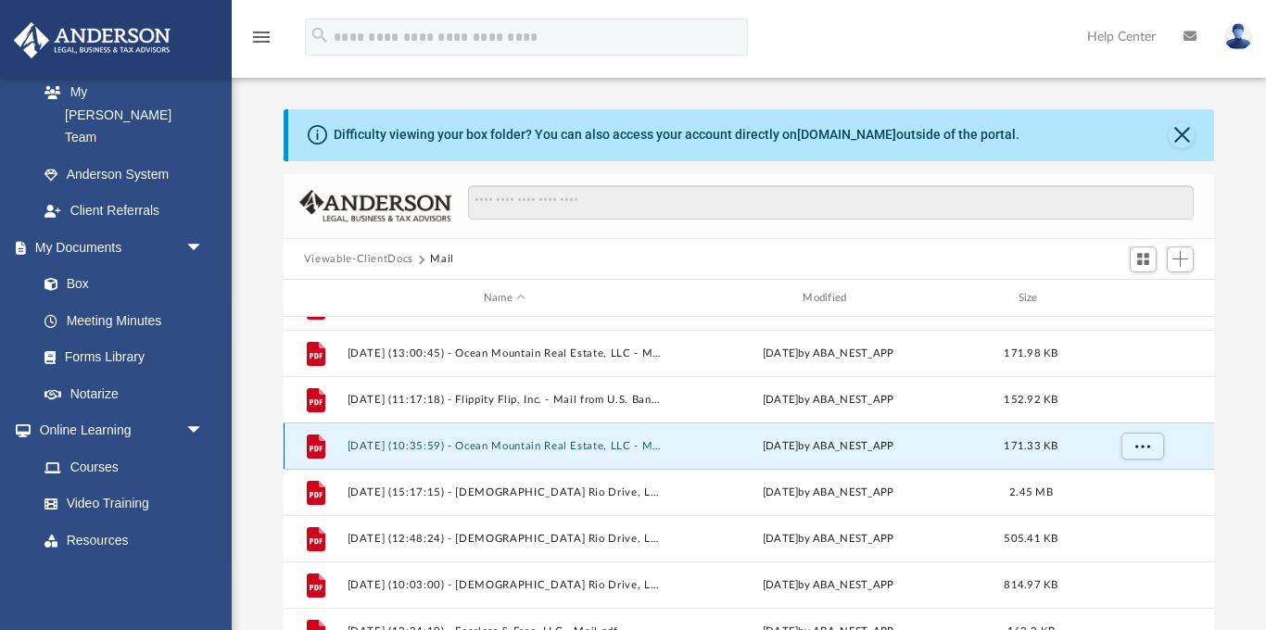
click at [540, 444] on button "[DATE] (10:35:59) - Ocean Mountain Real Estate, LLC - Mail from AUTOMATIC DATA …" at bounding box center [504, 446] width 315 height 12
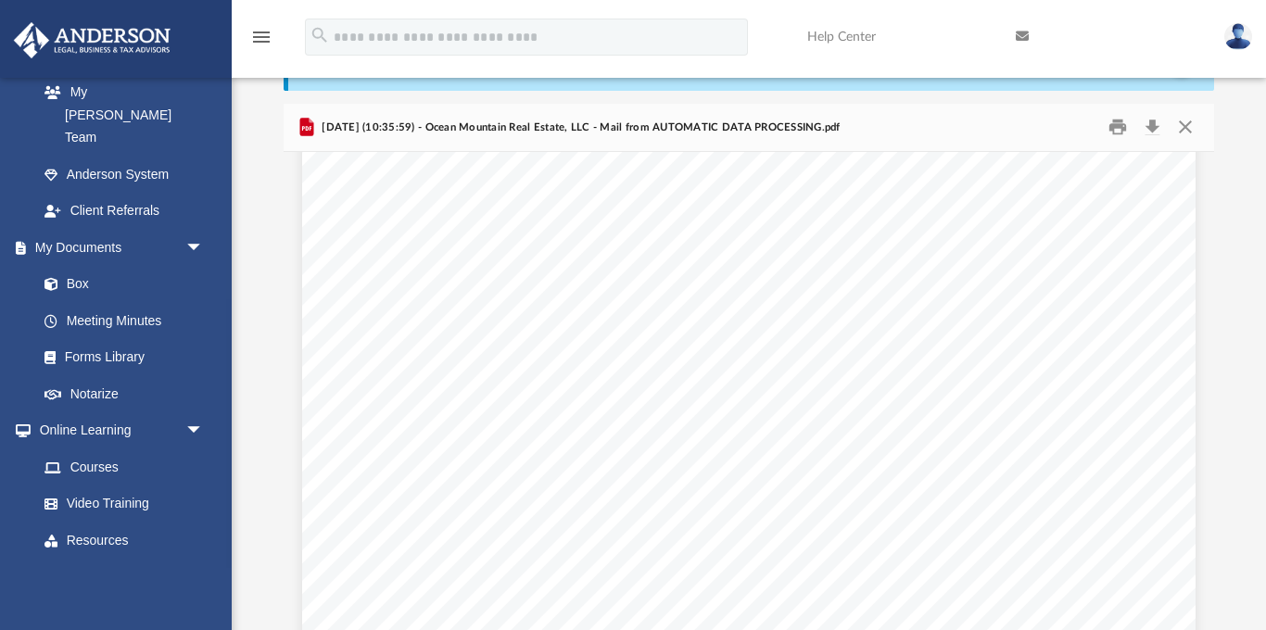
scroll to position [0, 0]
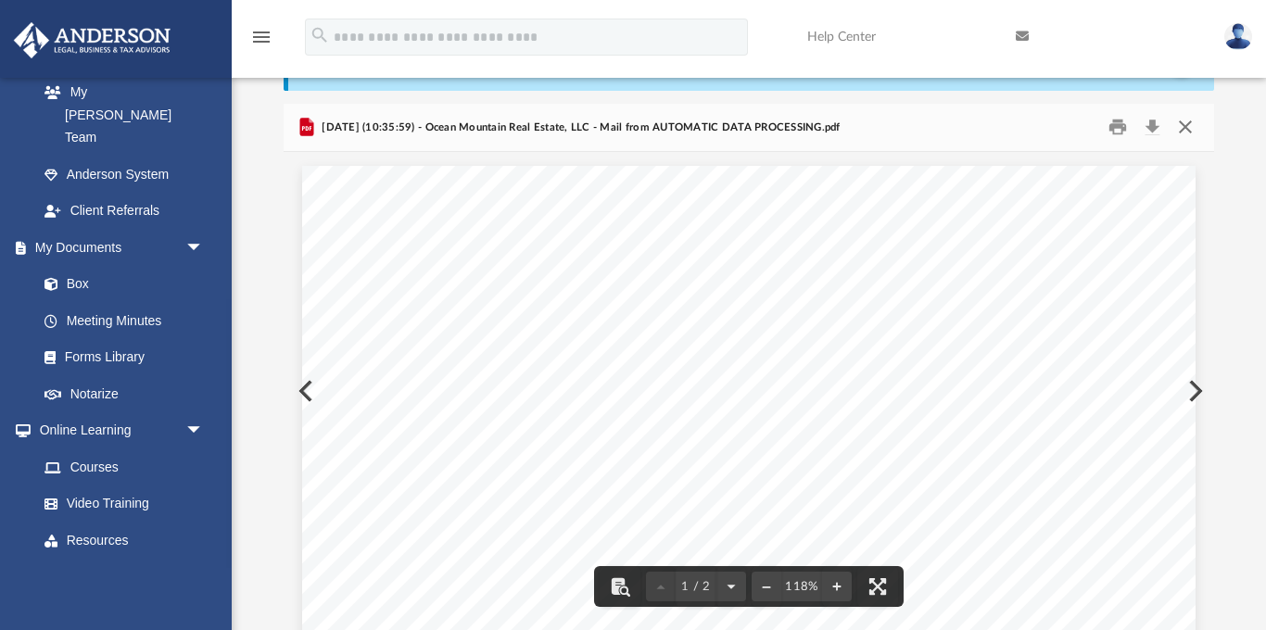
click at [1187, 124] on button "Close" at bounding box center [1184, 127] width 33 height 29
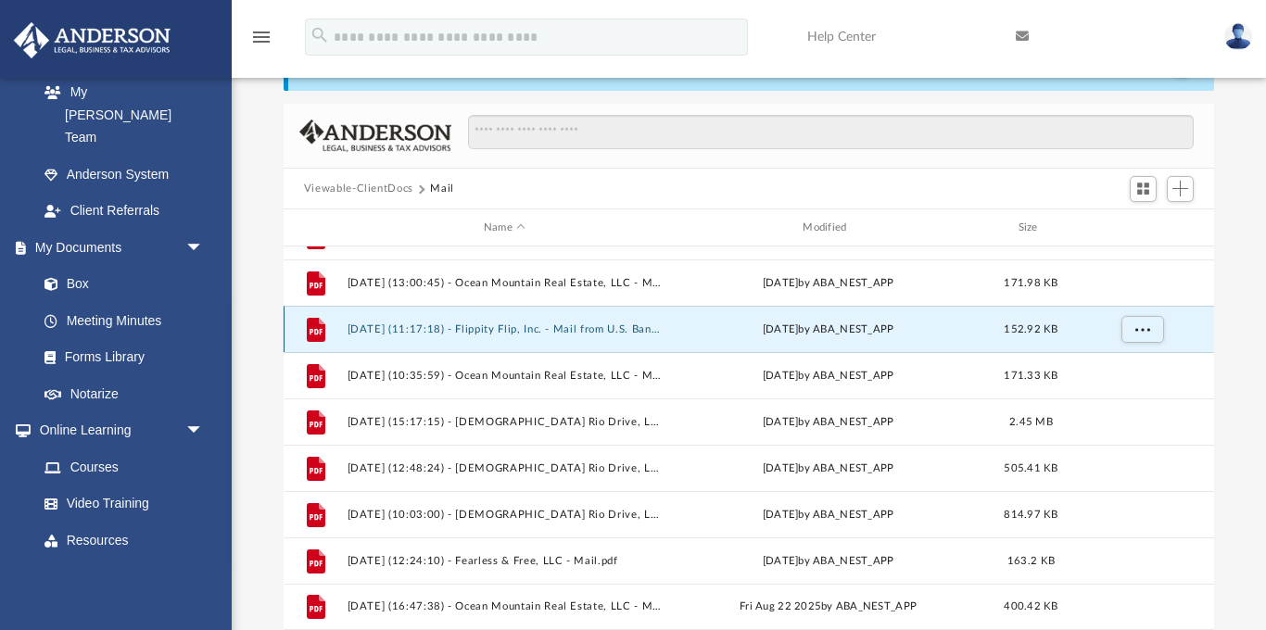
click at [596, 324] on button "[DATE] (11:17:18) - Flippity Flip, Inc. - Mail from U.S. Bank.pdf" at bounding box center [504, 329] width 315 height 12
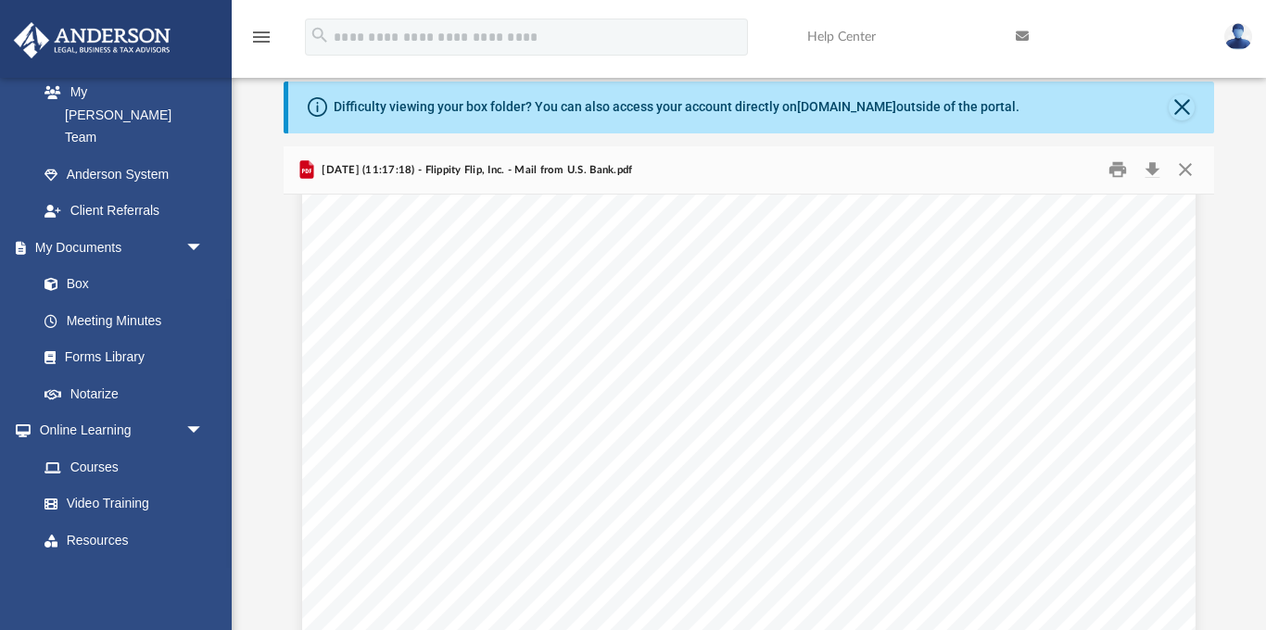
scroll to position [248, 0]
click at [1186, 170] on button "Close" at bounding box center [1184, 170] width 33 height 29
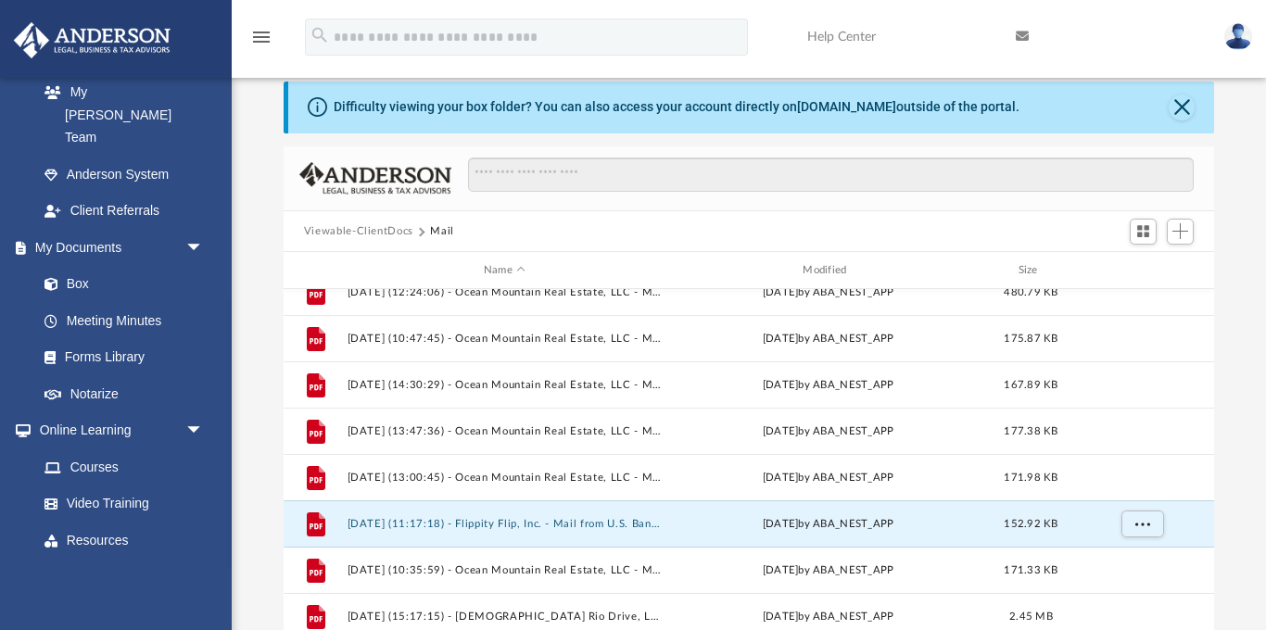
scroll to position [205, 0]
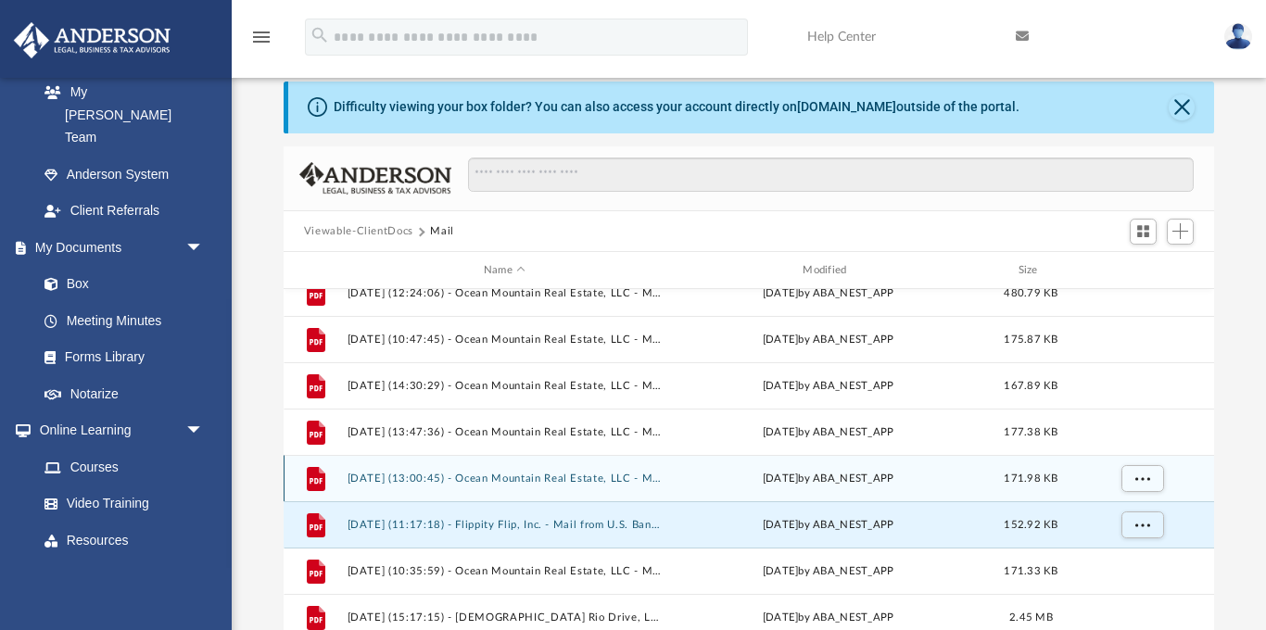
click at [636, 474] on button "2025.07.25 (13:00:45) - Ocean Mountain Real Estate, LLC - Mail from AUTOMATIC D…" at bounding box center [504, 479] width 315 height 12
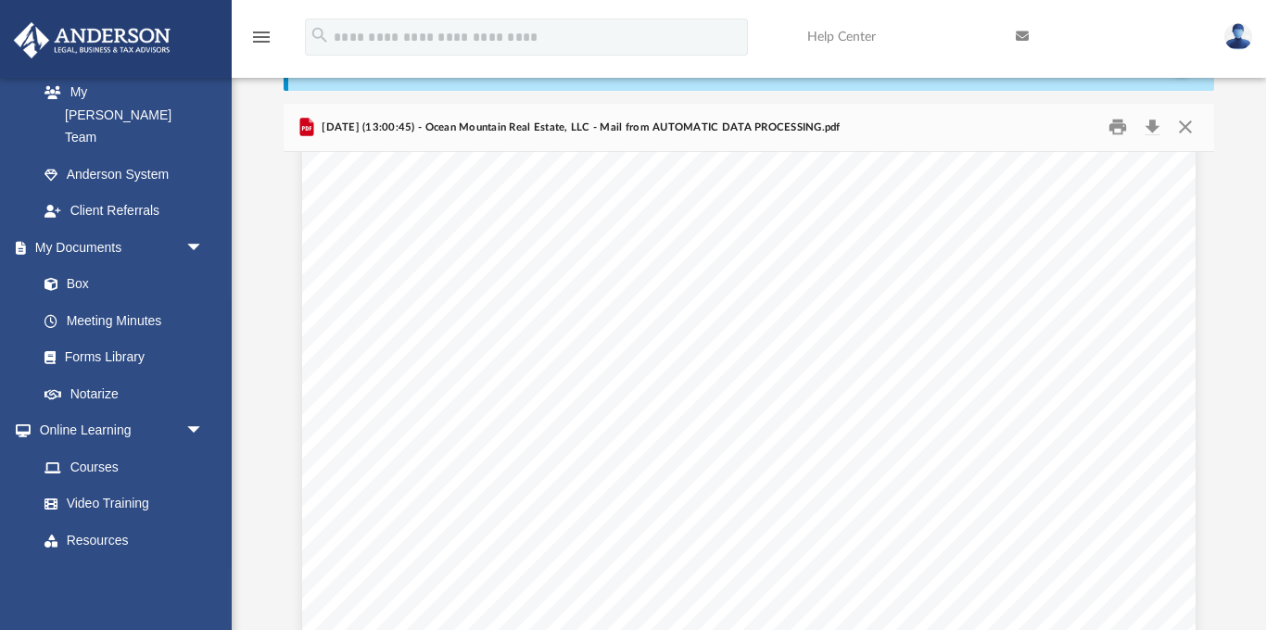
scroll to position [0, 0]
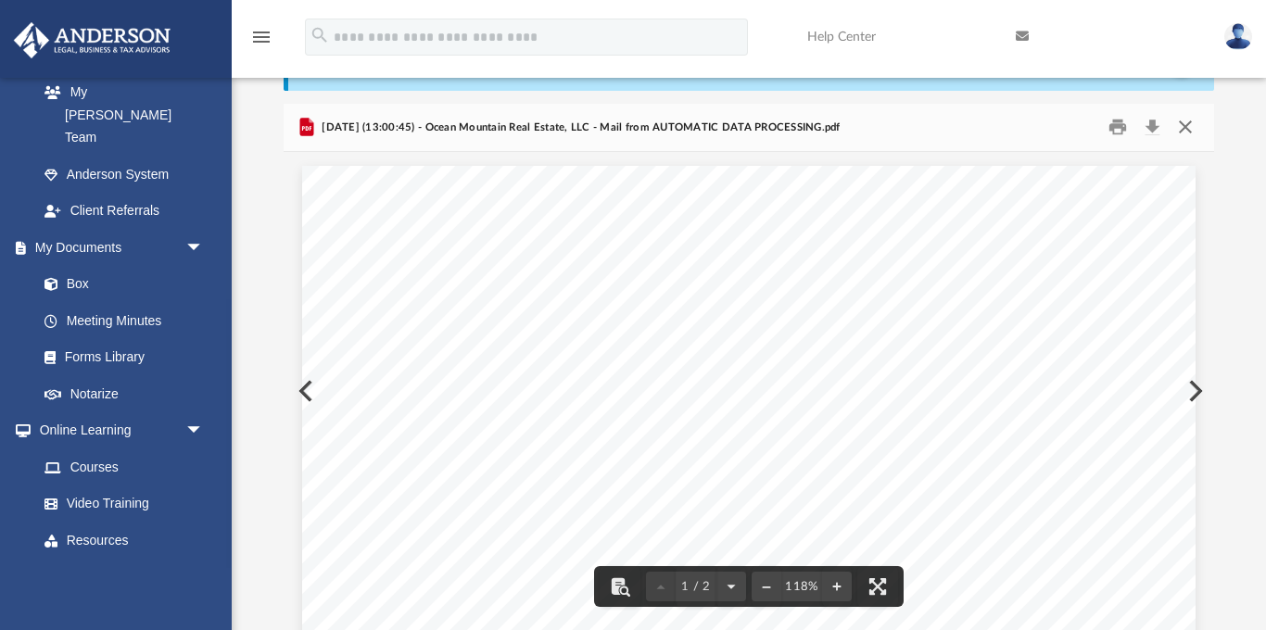
click at [1187, 126] on button "Close" at bounding box center [1184, 127] width 33 height 29
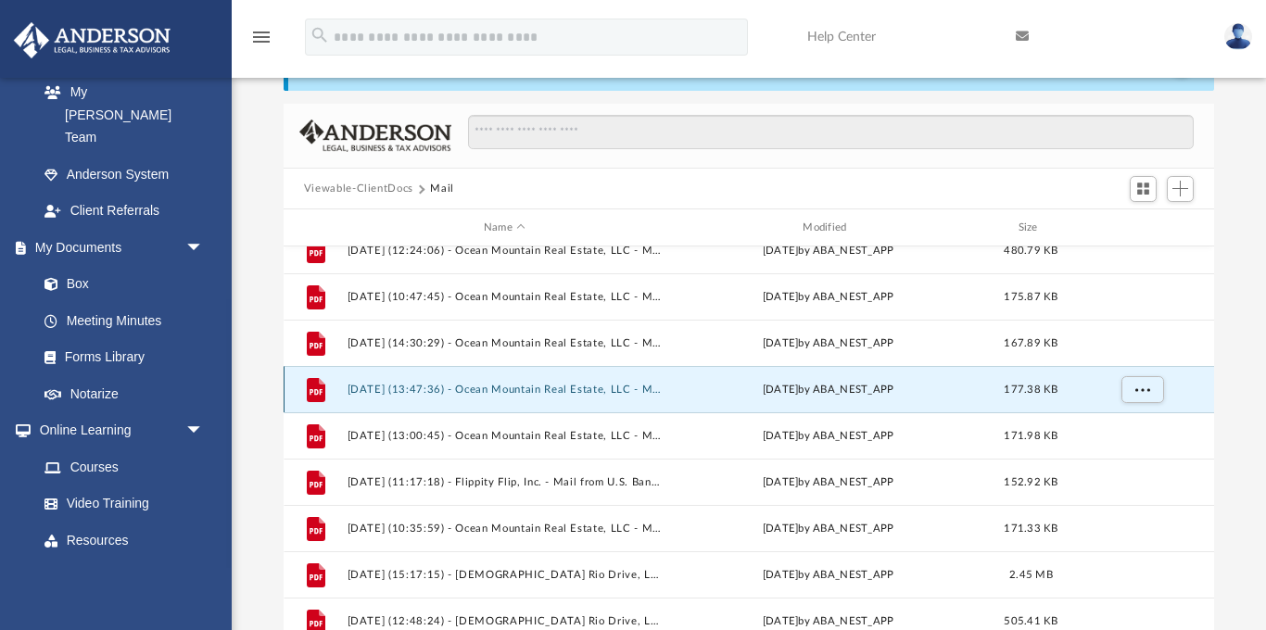
click at [640, 385] on button "2025.07.09 (13:47:36) - Ocean Mountain Real Estate, LLC - Mail from AUTOMATIC D…" at bounding box center [504, 390] width 315 height 12
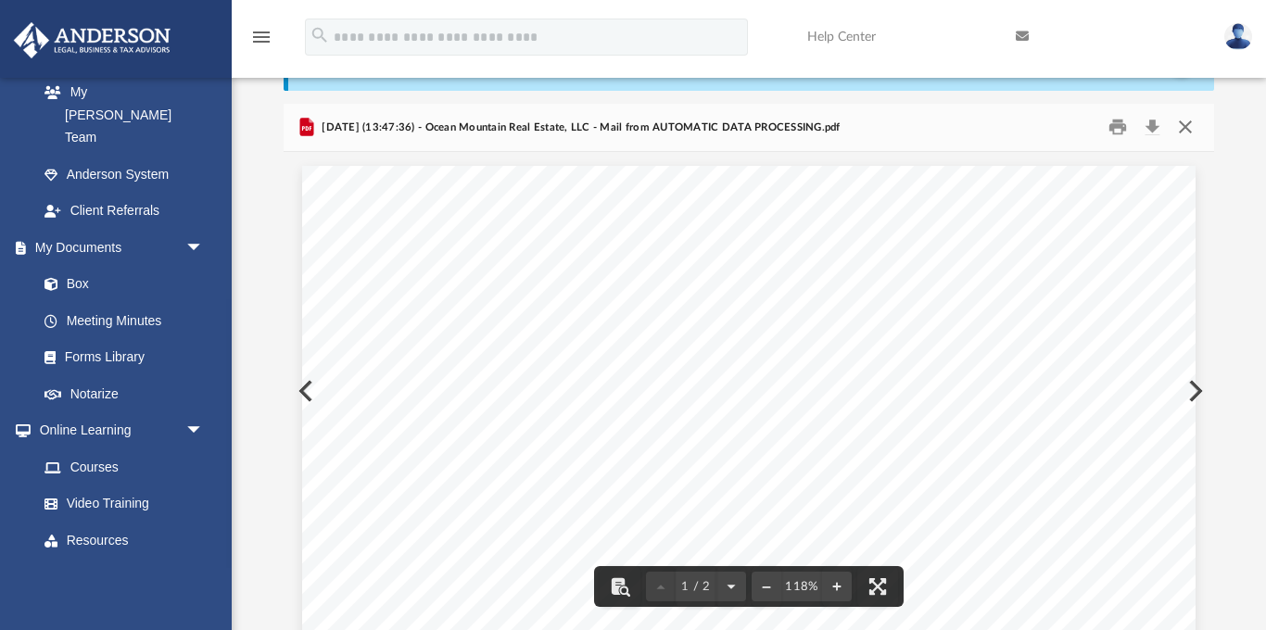
click at [1181, 121] on button "Close" at bounding box center [1184, 127] width 33 height 29
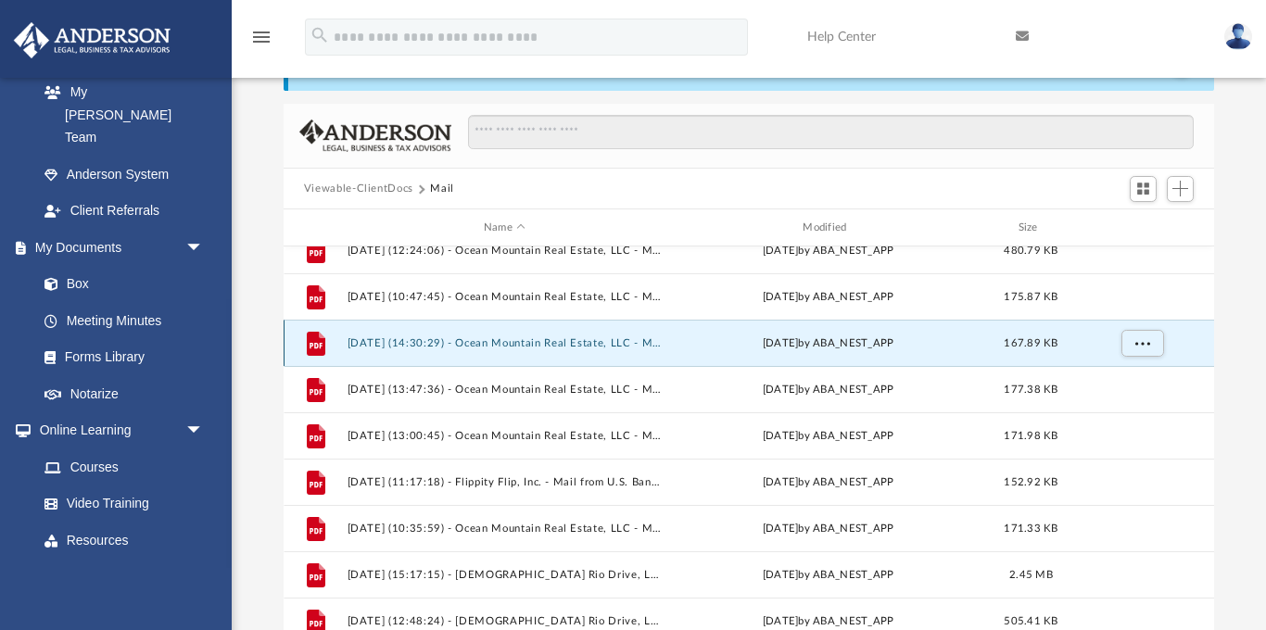
click at [590, 342] on button "2025.06.16 (14:30:29) - Ocean Mountain Real Estate, LLC - Mail from AUTOMATIC D…" at bounding box center [504, 343] width 315 height 12
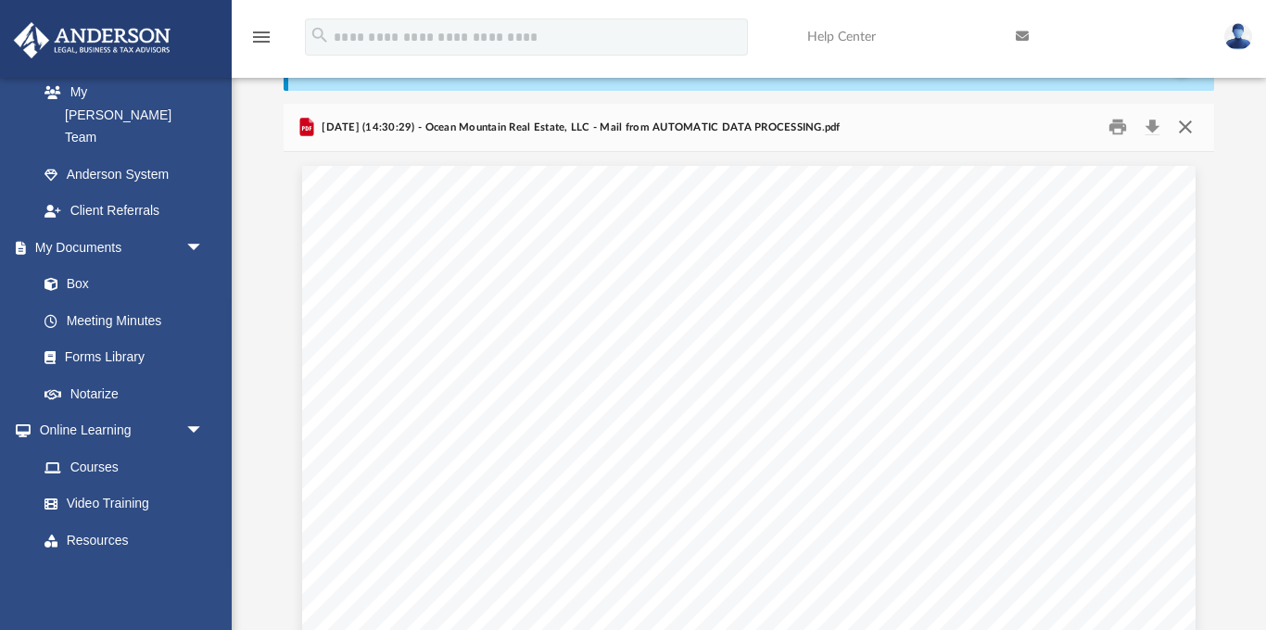
click at [1188, 125] on button "Close" at bounding box center [1184, 127] width 33 height 29
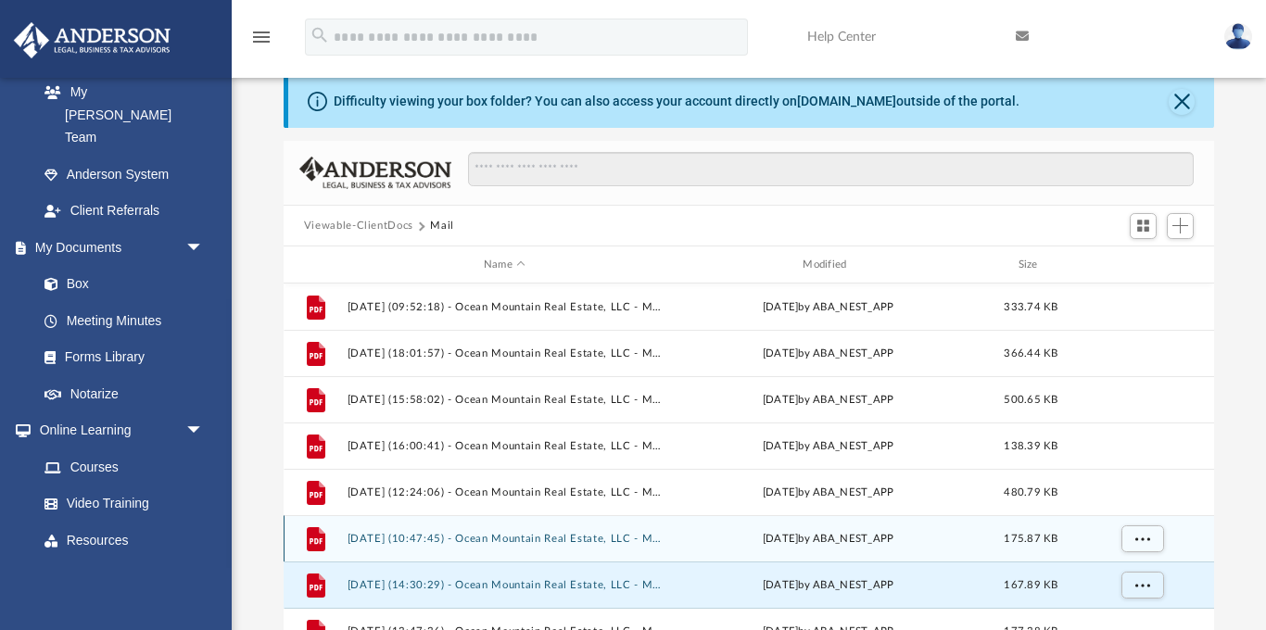
scroll to position [32, 0]
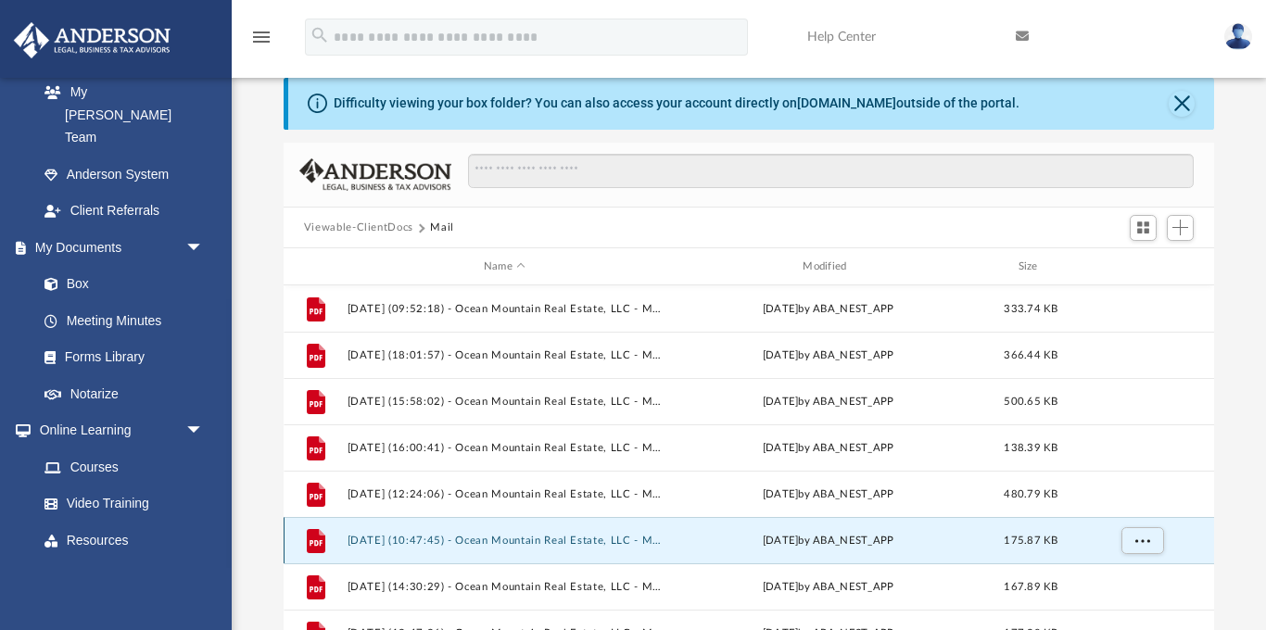
click at [632, 537] on button "2025.06.16 (10:47:45) - Ocean Mountain Real Estate, LLC - Mail from Employment …" at bounding box center [504, 541] width 315 height 12
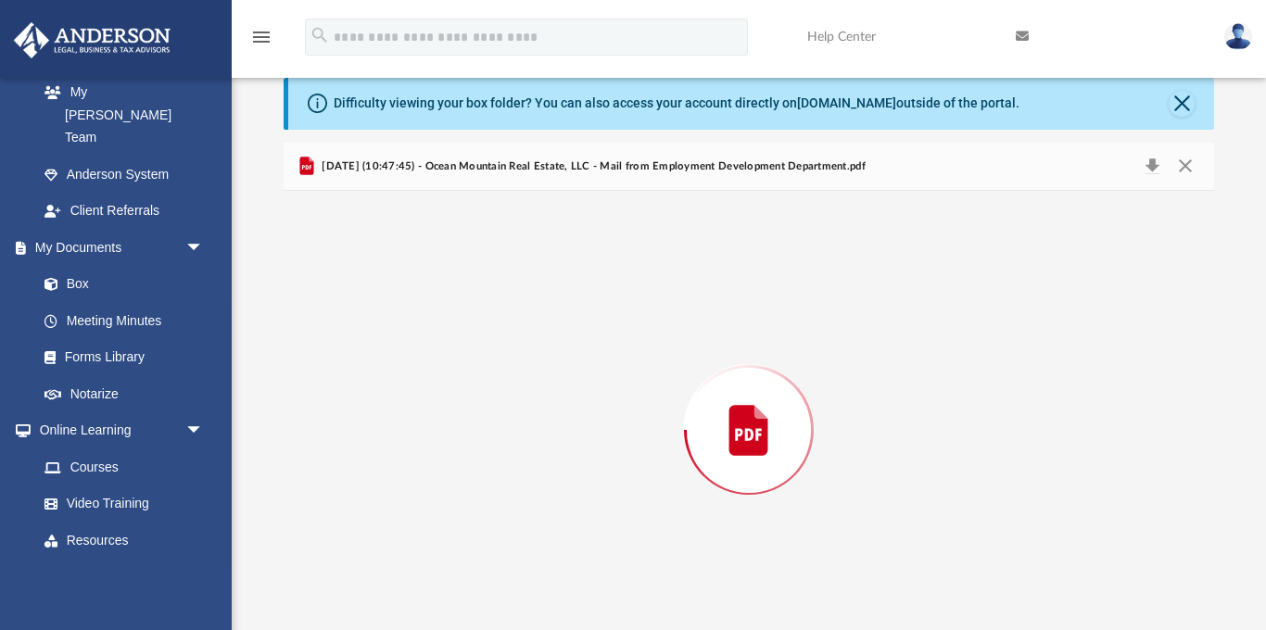
scroll to position [70, 0]
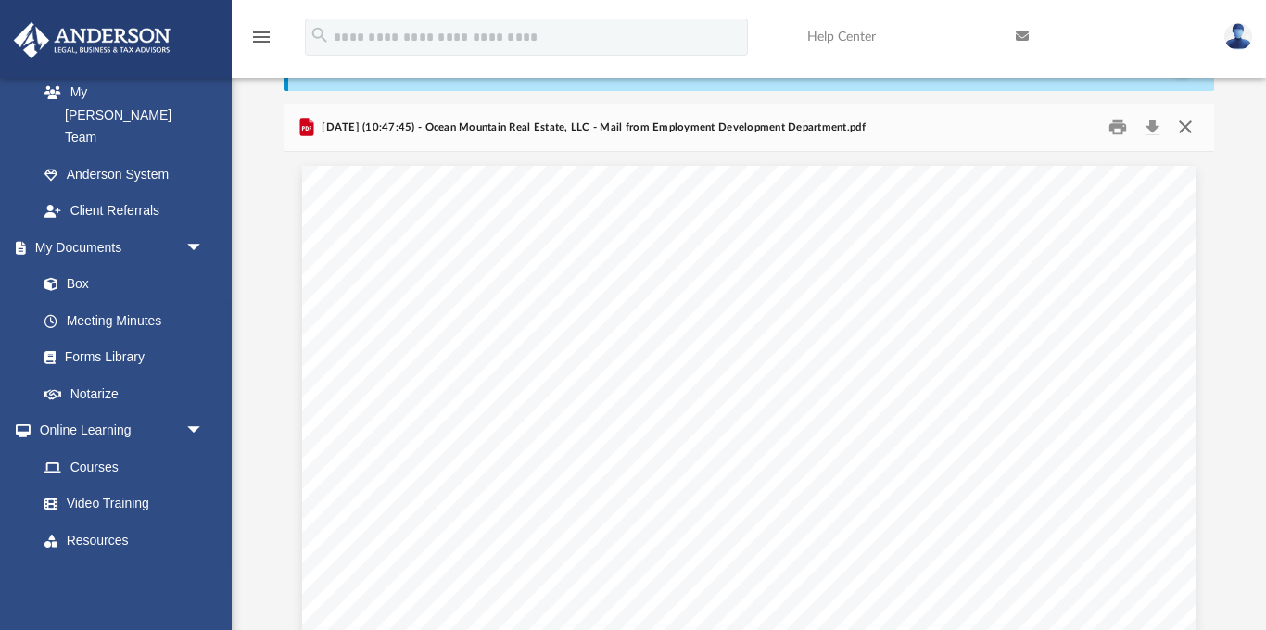
click at [1188, 126] on button "Close" at bounding box center [1184, 127] width 33 height 29
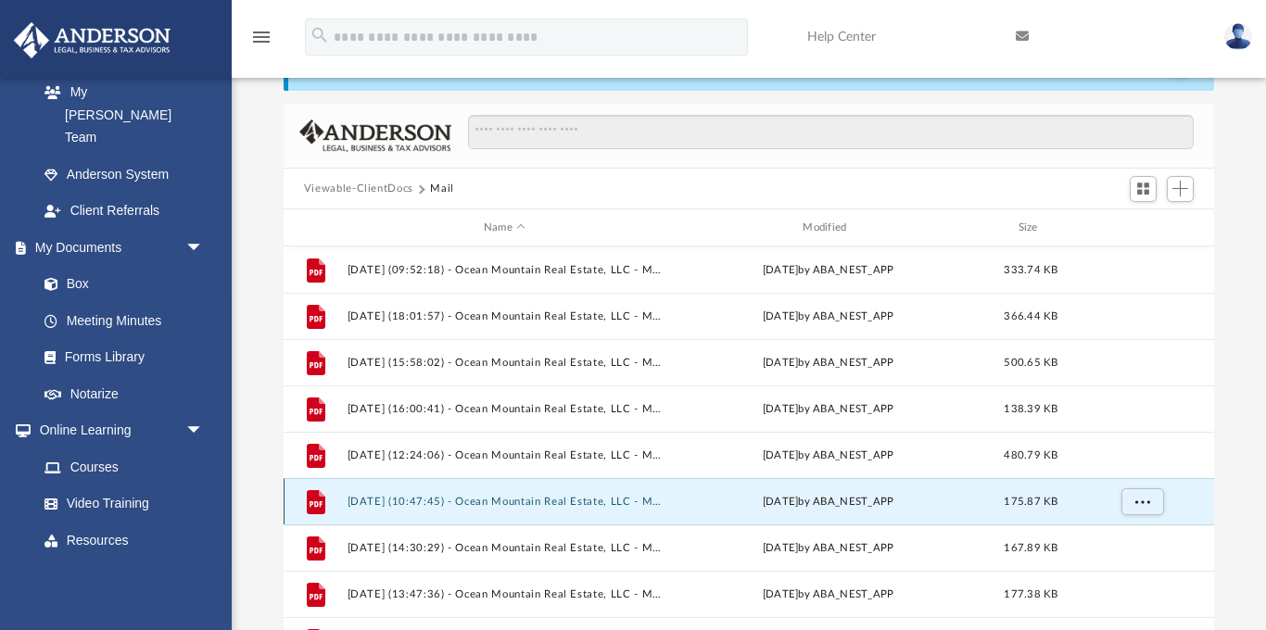
click at [616, 500] on button "2025.06.16 (10:47:45) - Ocean Mountain Real Estate, LLC - Mail from Employment …" at bounding box center [504, 502] width 315 height 12
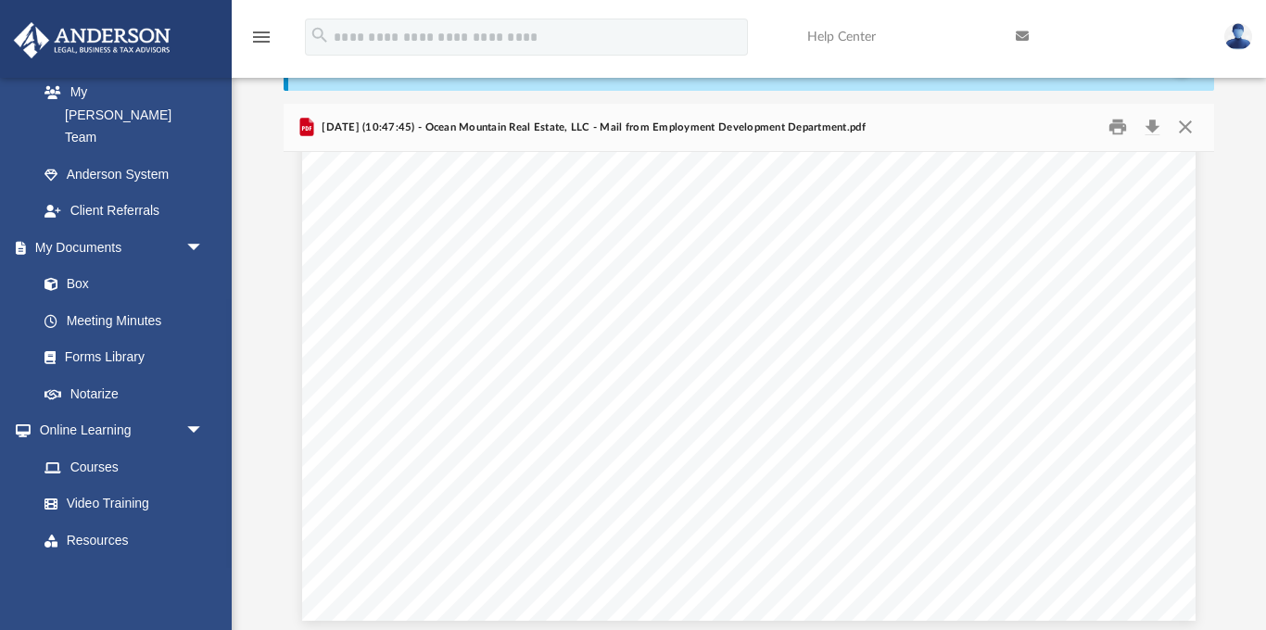
scroll to position [700, 0]
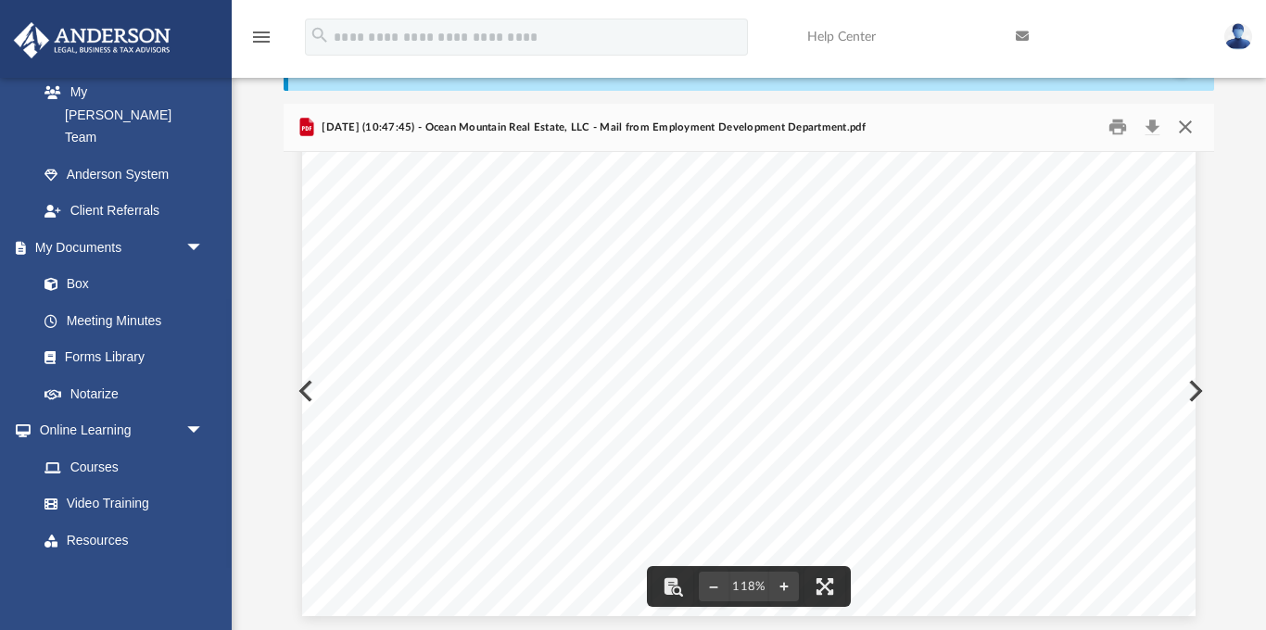
click at [1185, 122] on button "Close" at bounding box center [1184, 127] width 33 height 29
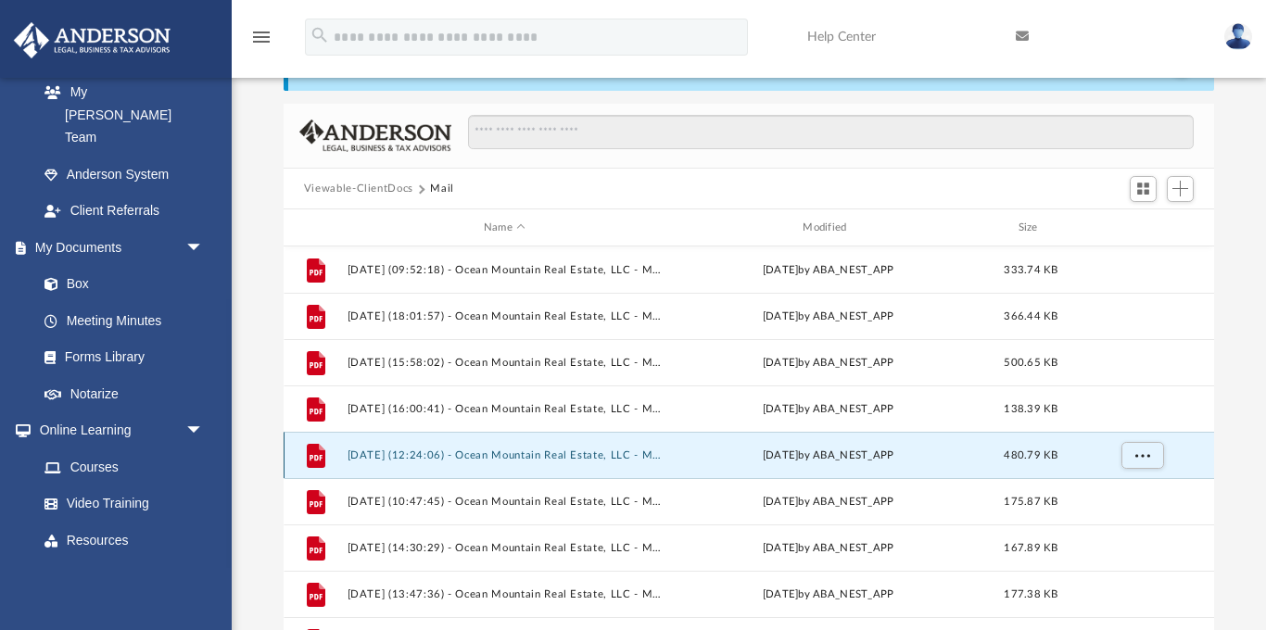
click at [517, 451] on button "2025.06.13 (12:24:06) - Ocean Mountain Real Estate, LLC - Mail from Employment …" at bounding box center [504, 455] width 315 height 12
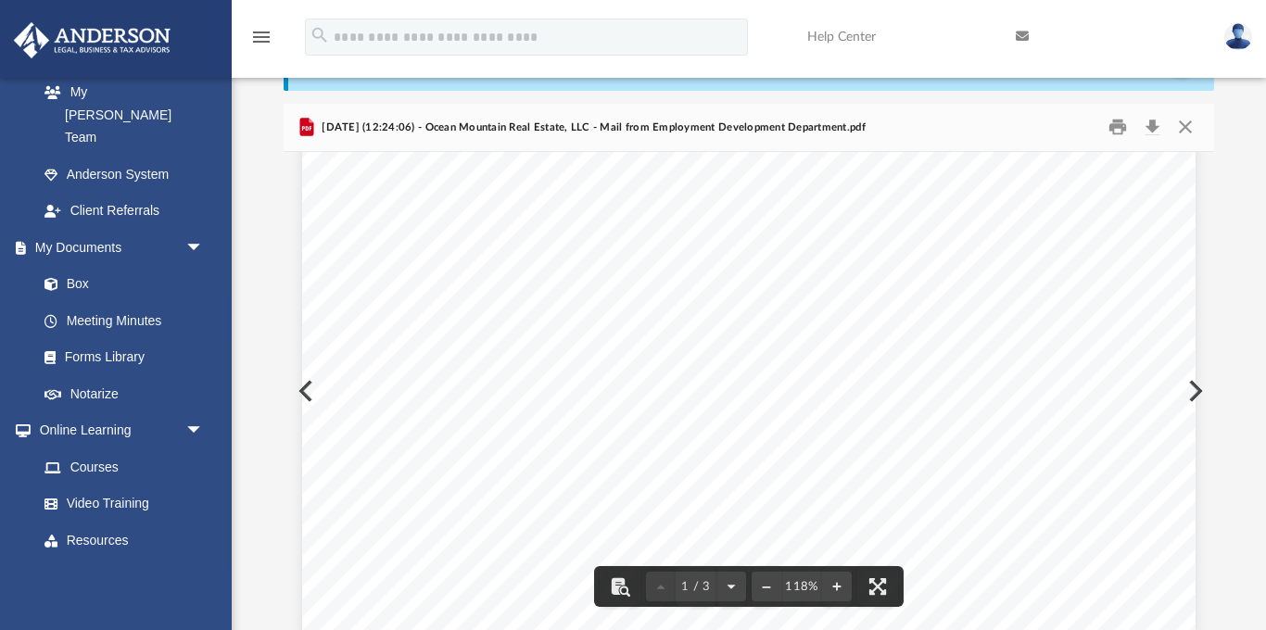
scroll to position [454, 0]
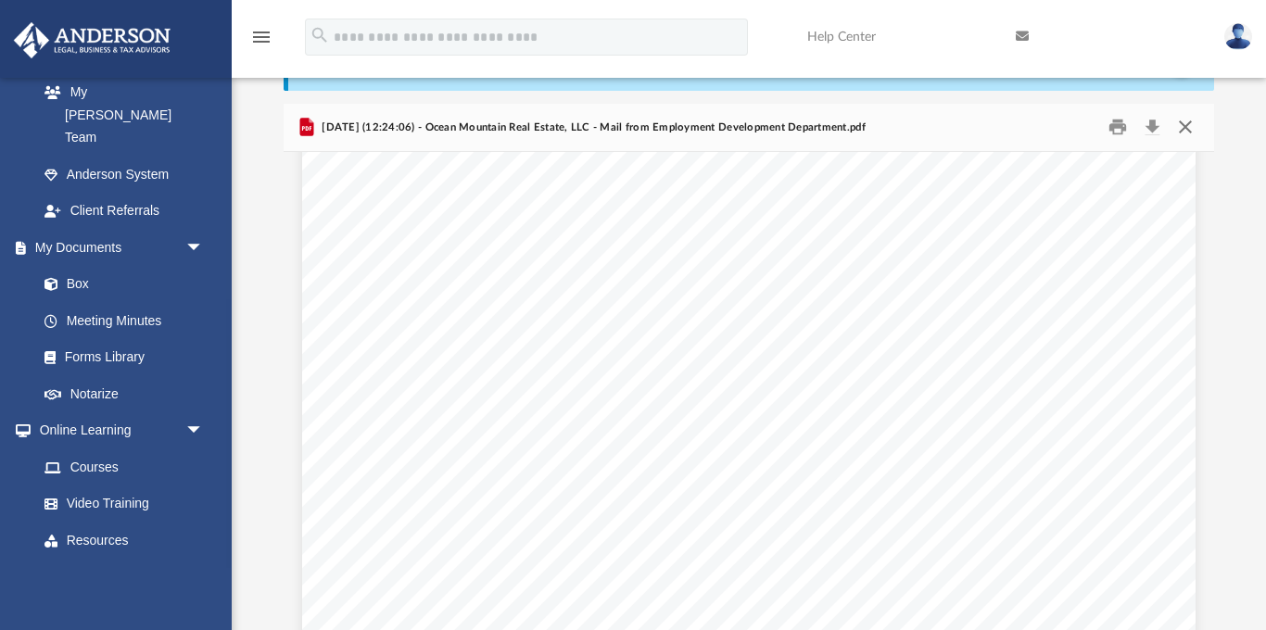
click at [1181, 125] on button "Close" at bounding box center [1184, 127] width 33 height 29
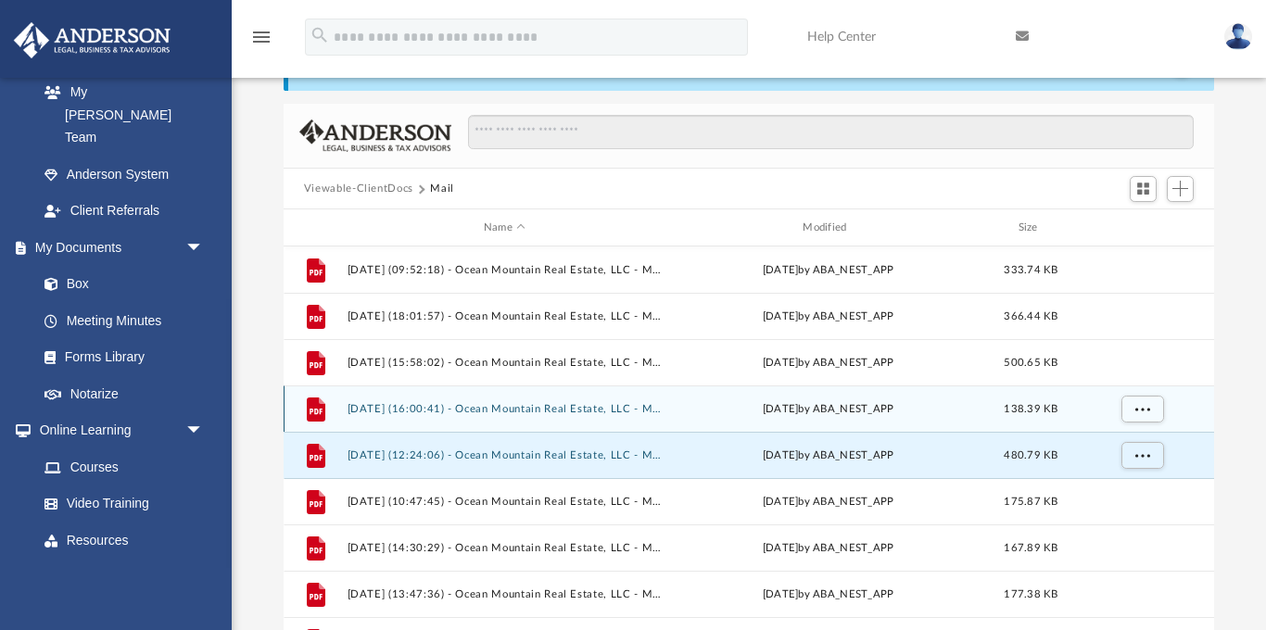
click at [625, 407] on button "2025.06.04 (16:00:41) - Ocean Mountain Real Estate, LLC - Mail from U.S. Bank.p…" at bounding box center [504, 409] width 315 height 12
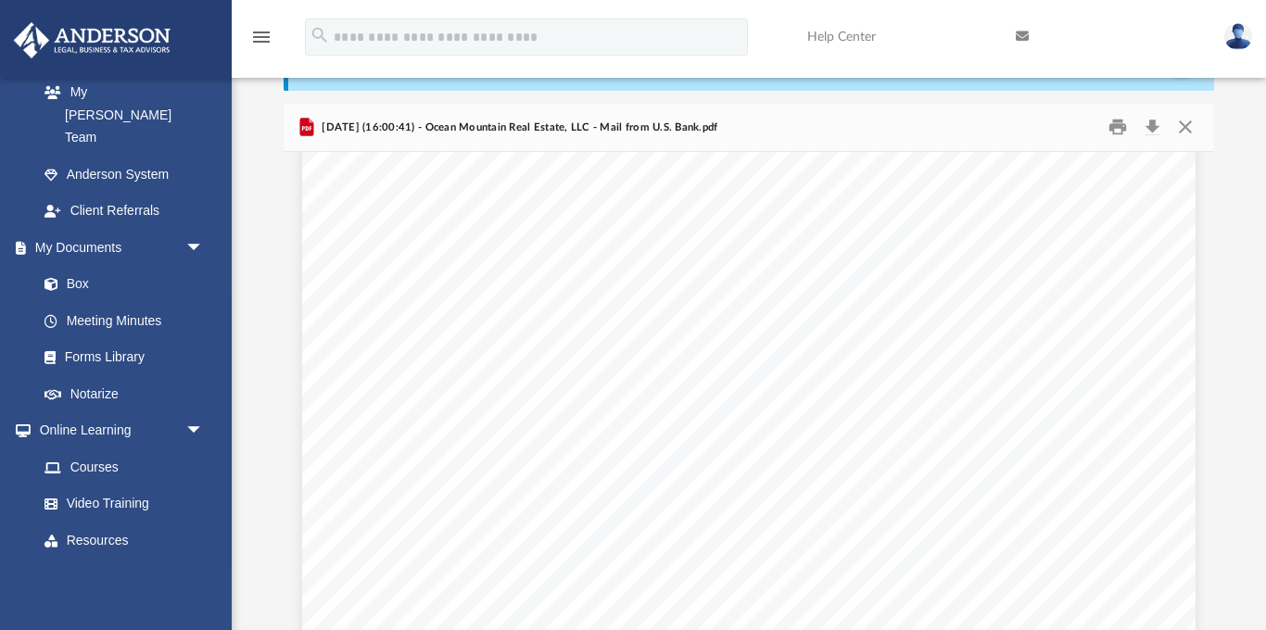
scroll to position [78, 0]
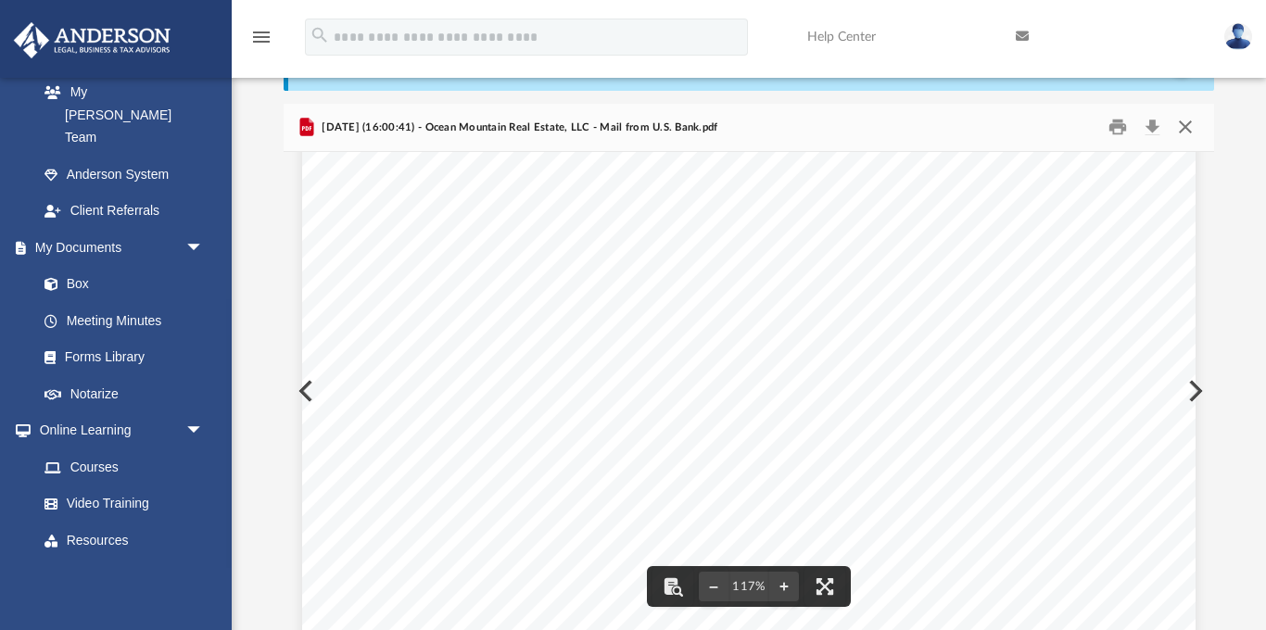
click at [1185, 130] on button "Close" at bounding box center [1184, 127] width 33 height 29
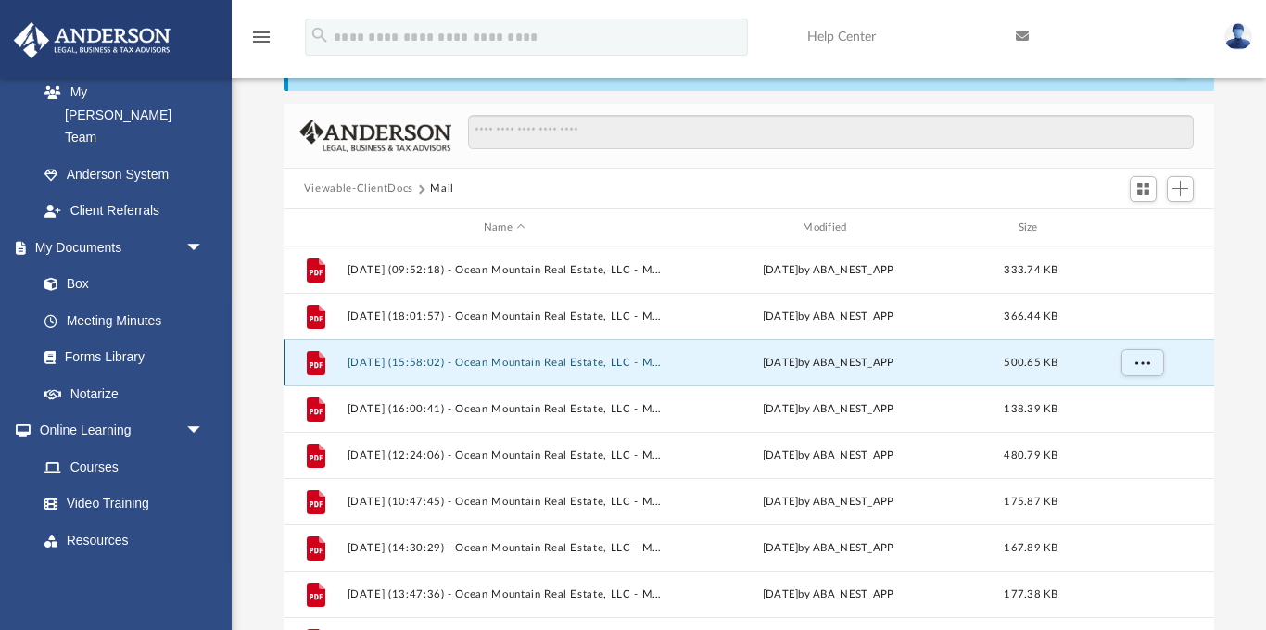
click at [619, 360] on button "2024.09.23 (15:58:02) - Ocean Mountain Real Estate, LLC - Mail from FRANCHISE T…" at bounding box center [504, 363] width 315 height 12
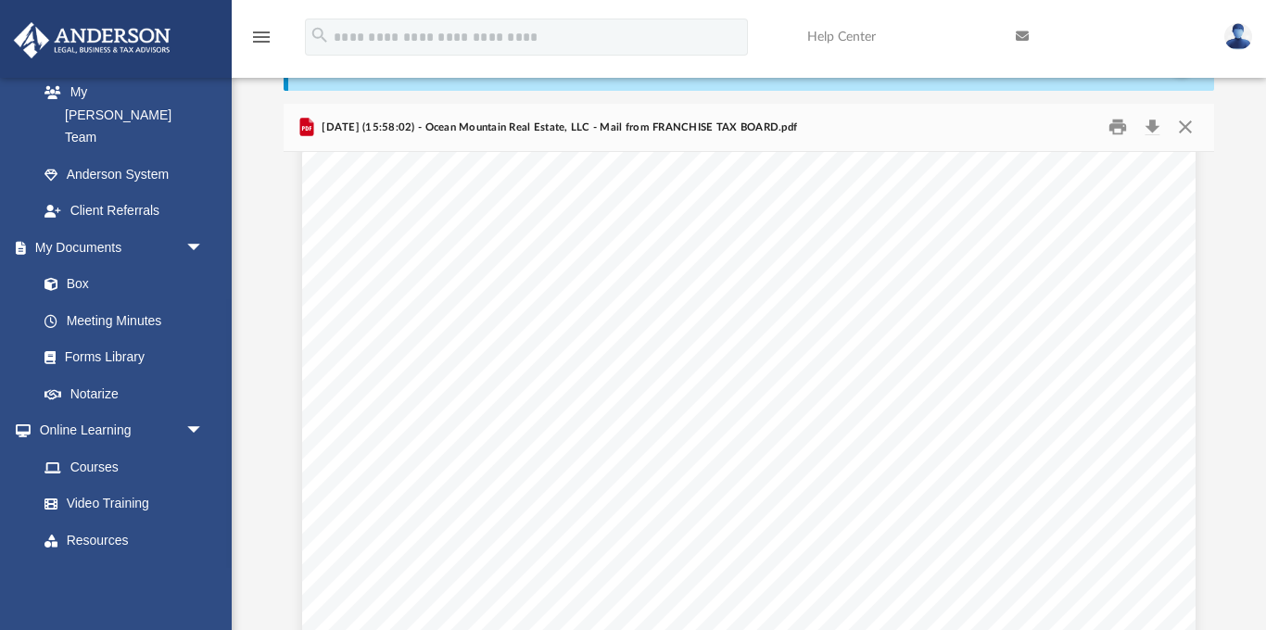
scroll to position [0, 0]
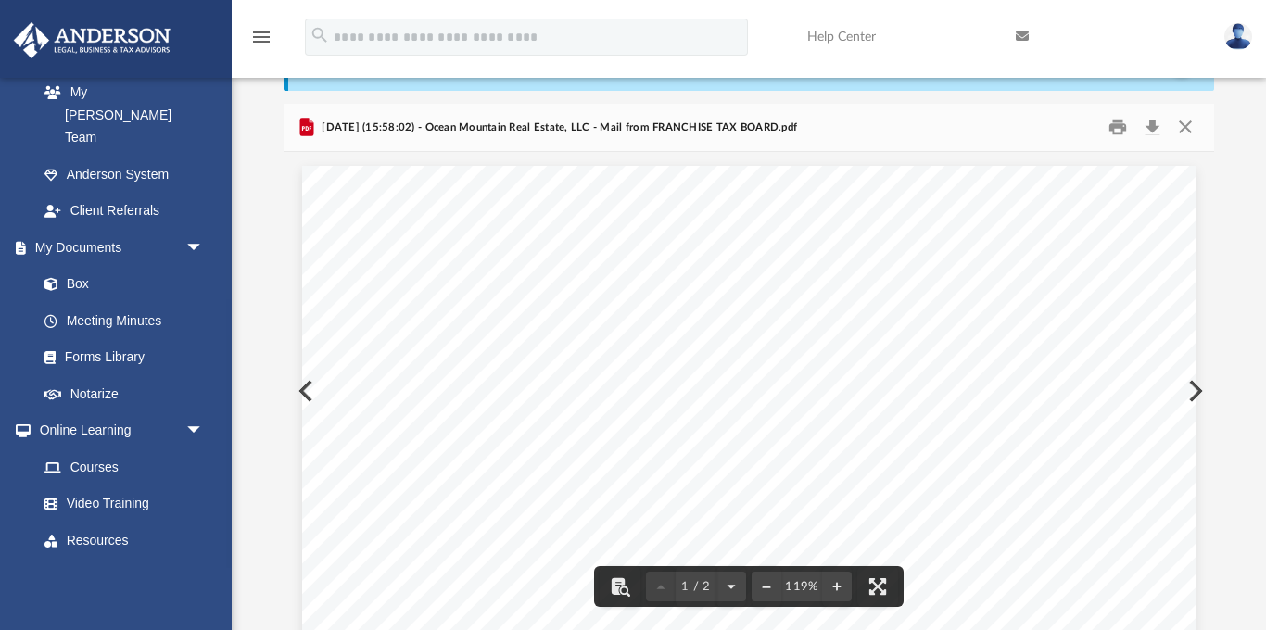
drag, startPoint x: 975, startPoint y: 363, endPoint x: 1050, endPoint y: 427, distance: 98.6
click at [1188, 120] on button "Close" at bounding box center [1184, 127] width 33 height 29
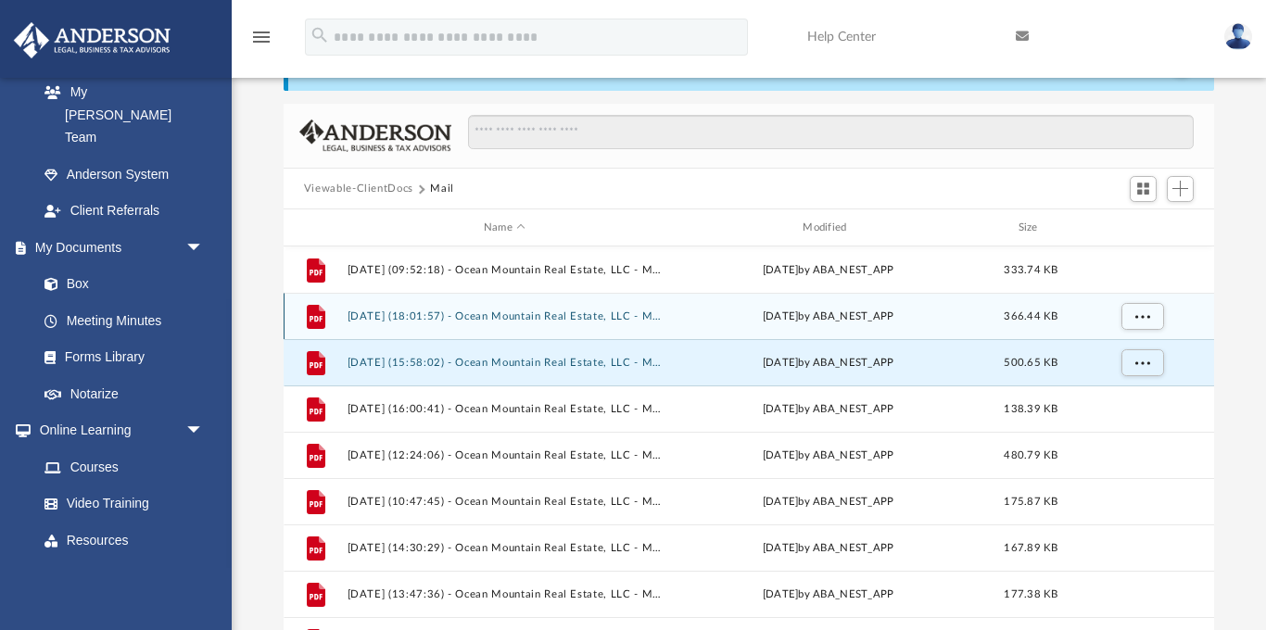
scroll to position [70, 0]
click at [604, 316] on button "2024.09.11 (18:01:57) - Ocean Mountain Real Estate, LLC - Mail from Chase Card …" at bounding box center [504, 316] width 315 height 12
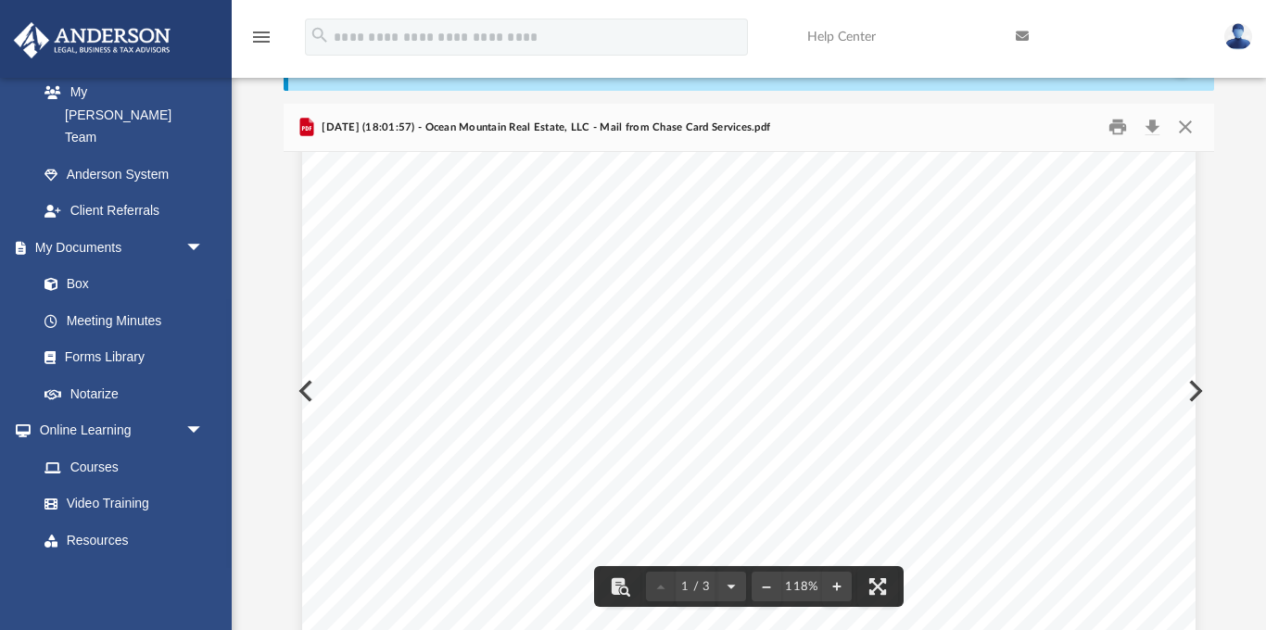
scroll to position [388, 0]
click at [1186, 122] on button "Close" at bounding box center [1184, 127] width 33 height 29
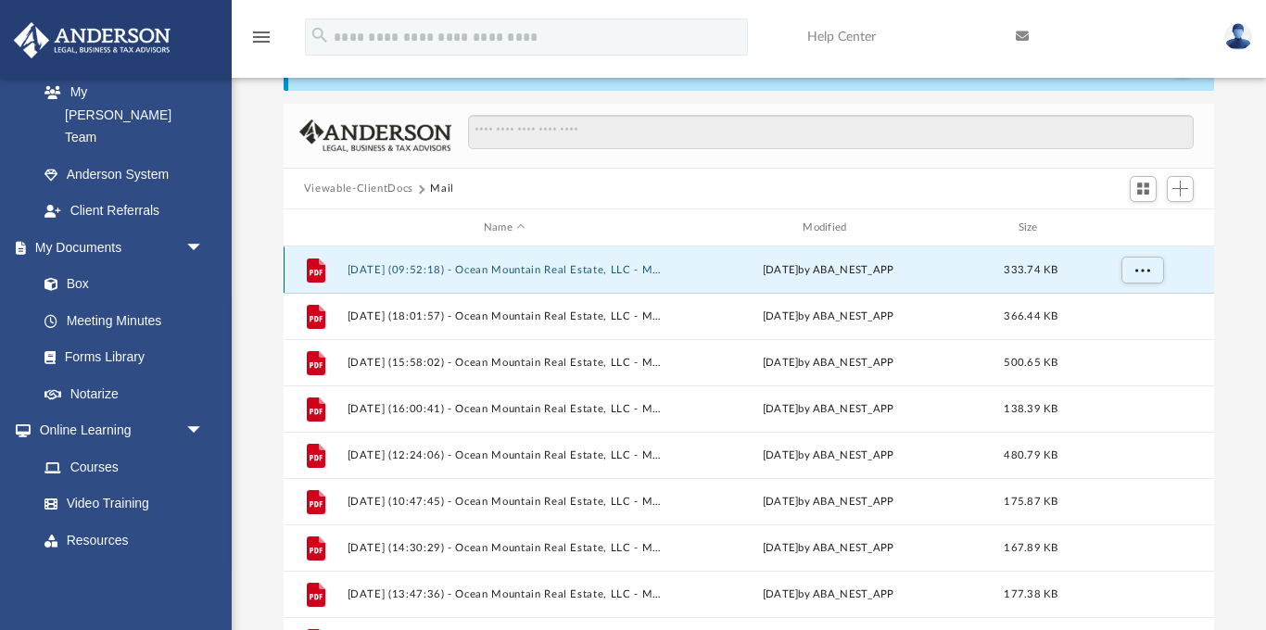
click at [620, 268] on button "2024.08.30 (09:52:18) - Ocean Mountain Real Estate, LLC - Mail from IRS.pdf" at bounding box center [504, 270] width 315 height 12
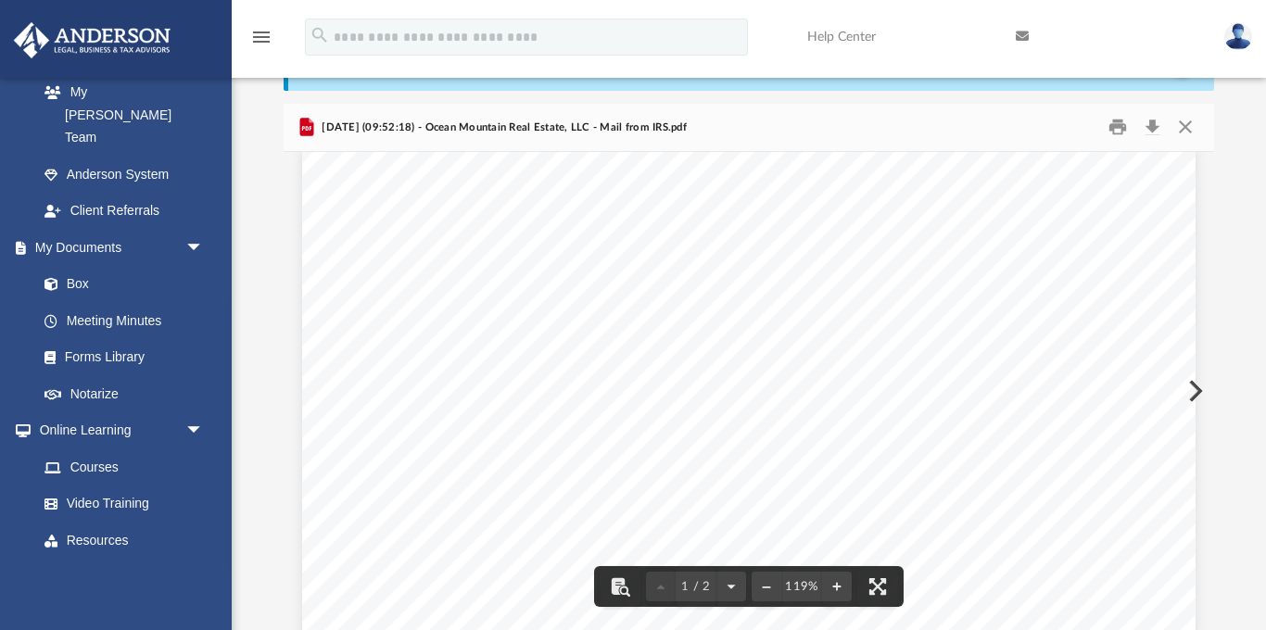
scroll to position [0, 0]
click at [1186, 121] on button "Close" at bounding box center [1184, 127] width 33 height 29
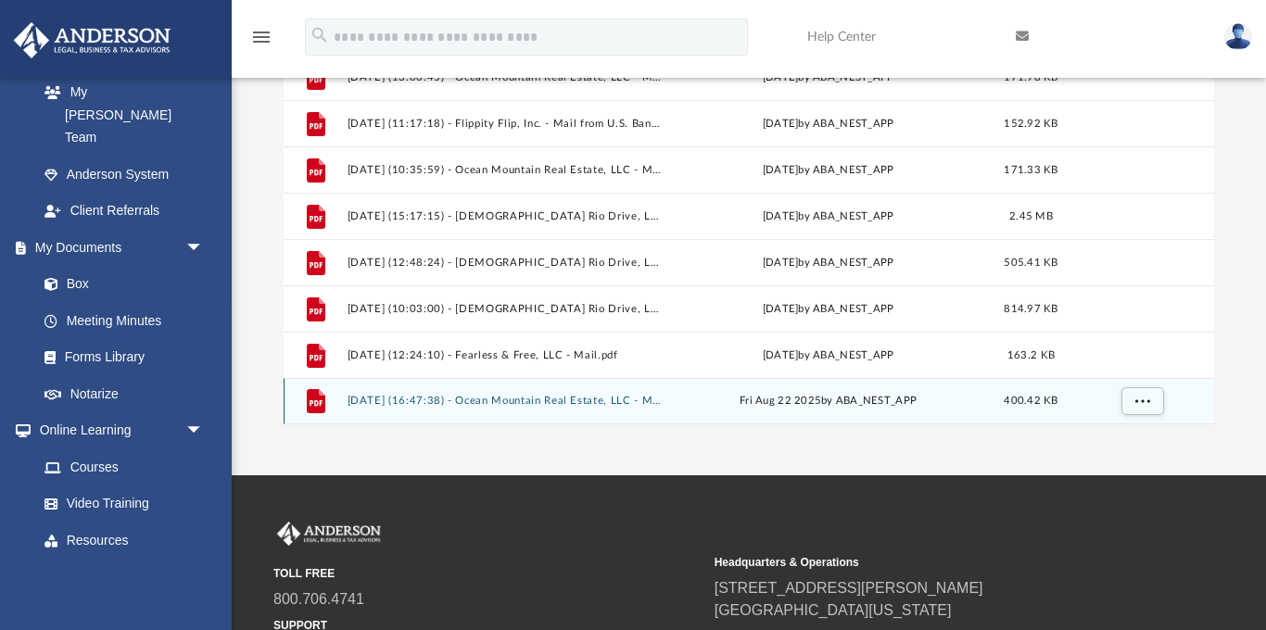
scroll to position [286, 0]
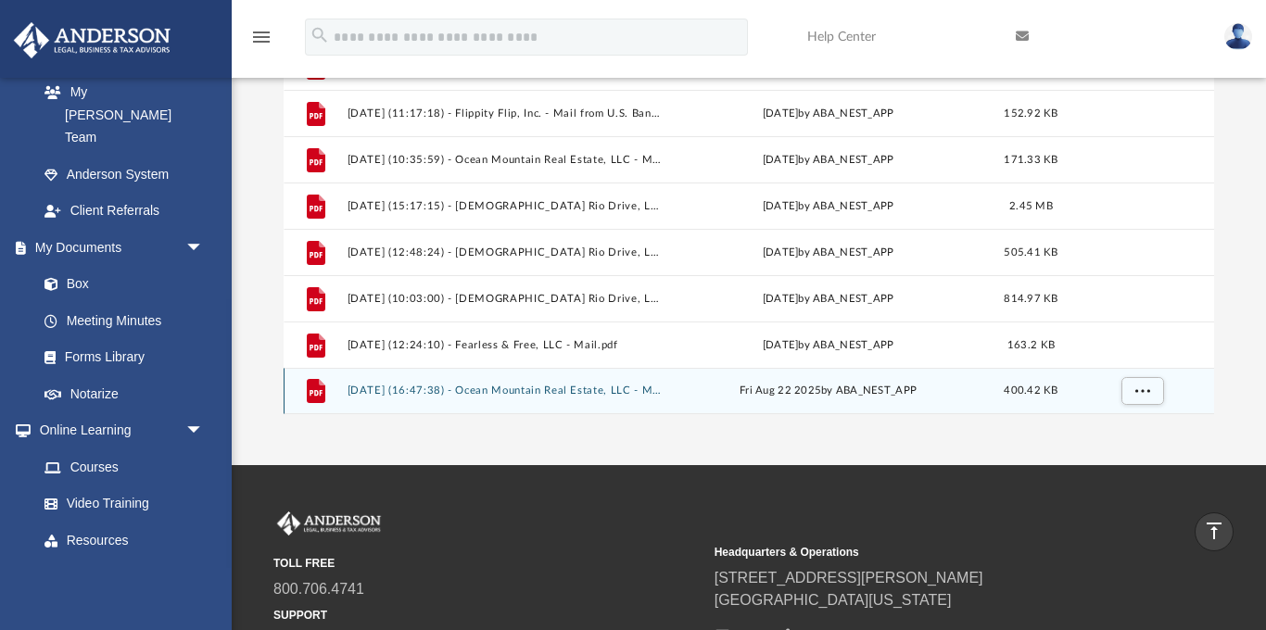
click at [591, 385] on button "2025.08.22 (16:47:38) - Ocean Mountain Real Estate, LLC - Mail from IRS.pdf" at bounding box center [504, 391] width 315 height 12
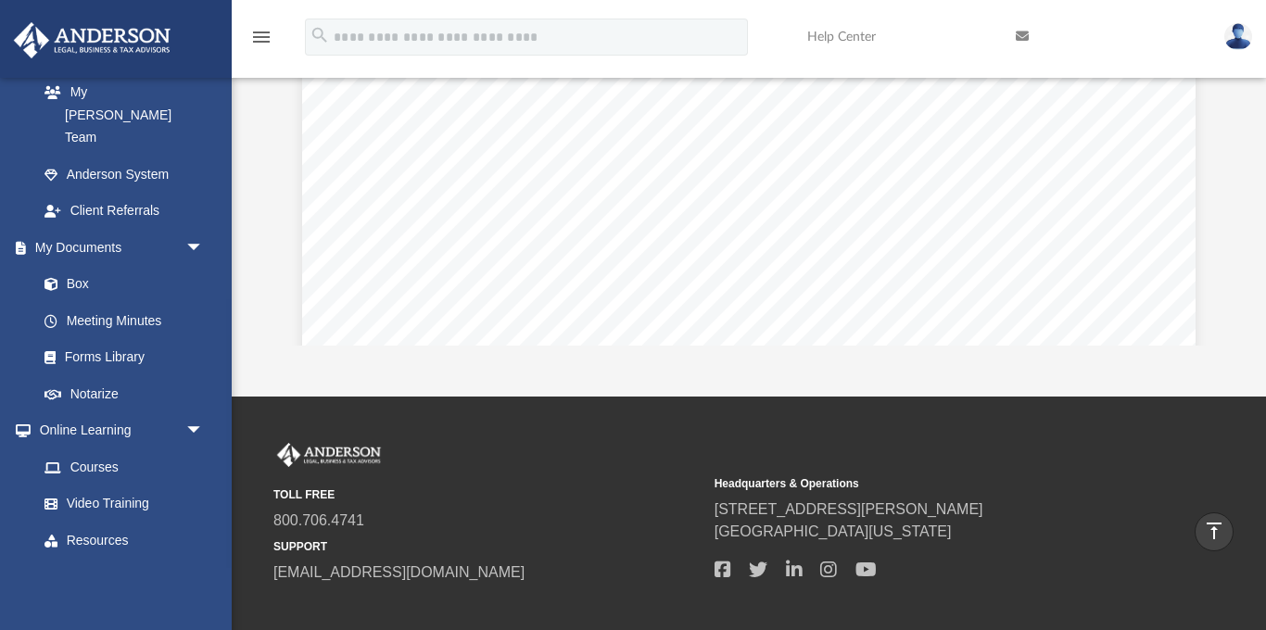
scroll to position [293, 0]
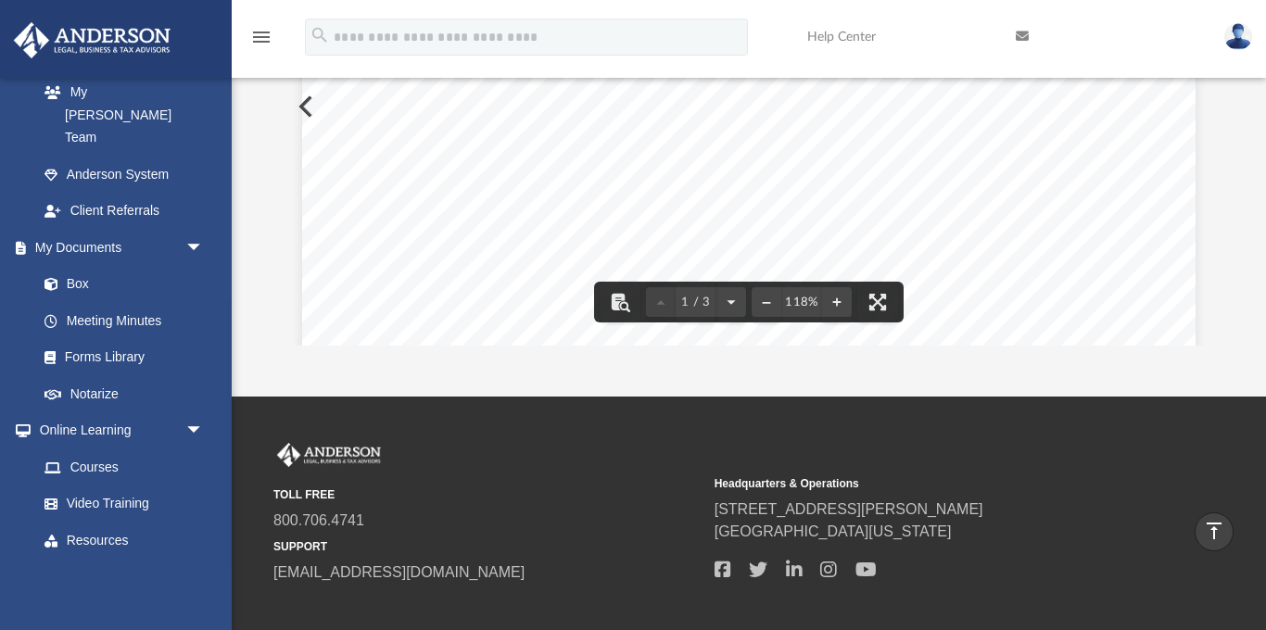
drag, startPoint x: 607, startPoint y: 218, endPoint x: 671, endPoint y: 214, distance: 64.0
click at [671, 213] on div "Page 1" at bounding box center [748, 164] width 893 height 1150
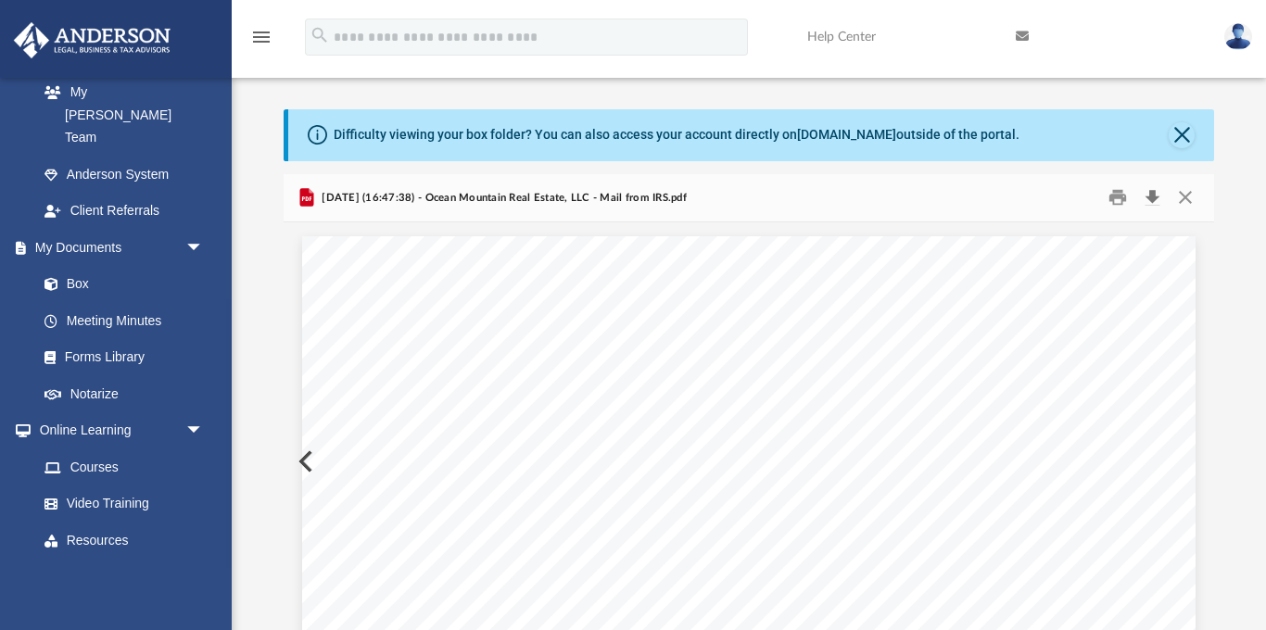
click at [1149, 191] on button "Download" at bounding box center [1151, 197] width 33 height 29
click at [260, 41] on icon "menu" at bounding box center [261, 37] width 22 height 22
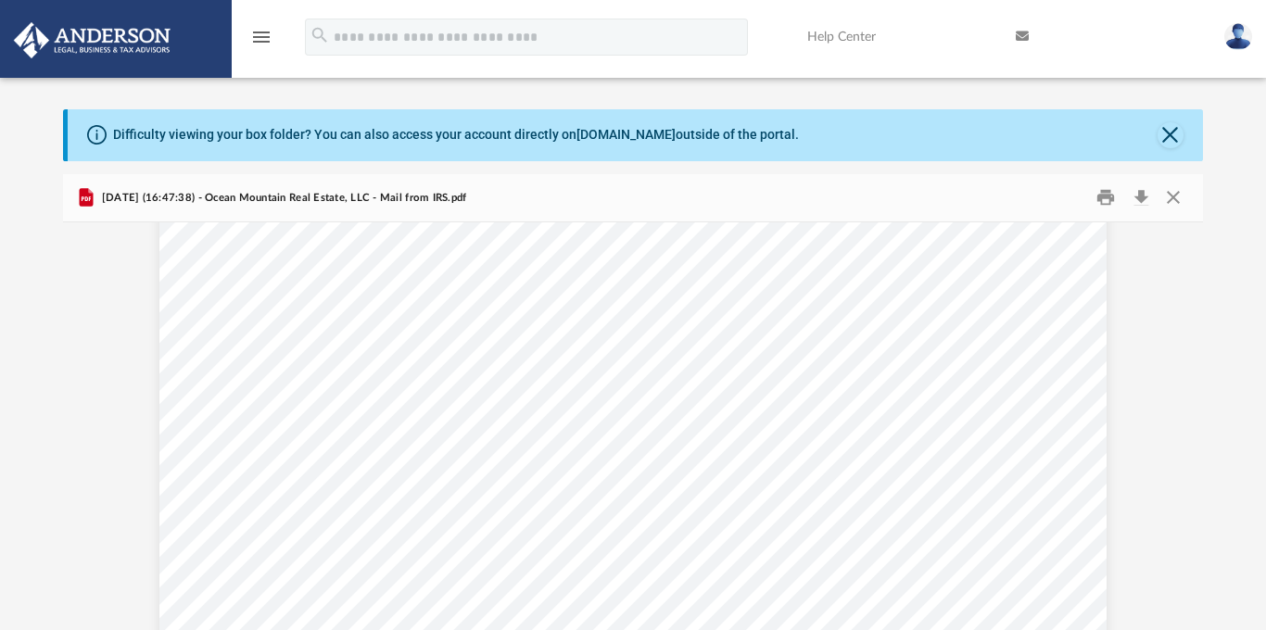
scroll to position [0, 0]
click at [90, 453] on button "Preview" at bounding box center [83, 461] width 41 height 52
click at [265, 43] on icon "menu" at bounding box center [261, 37] width 22 height 22
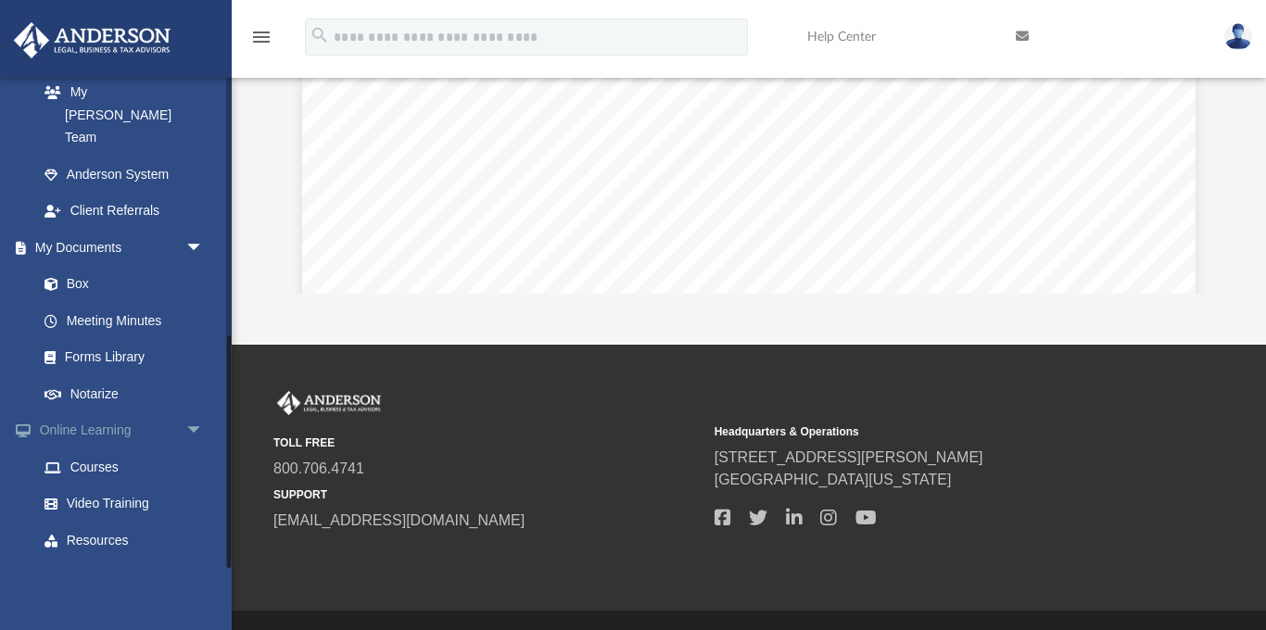
scroll to position [453, 0]
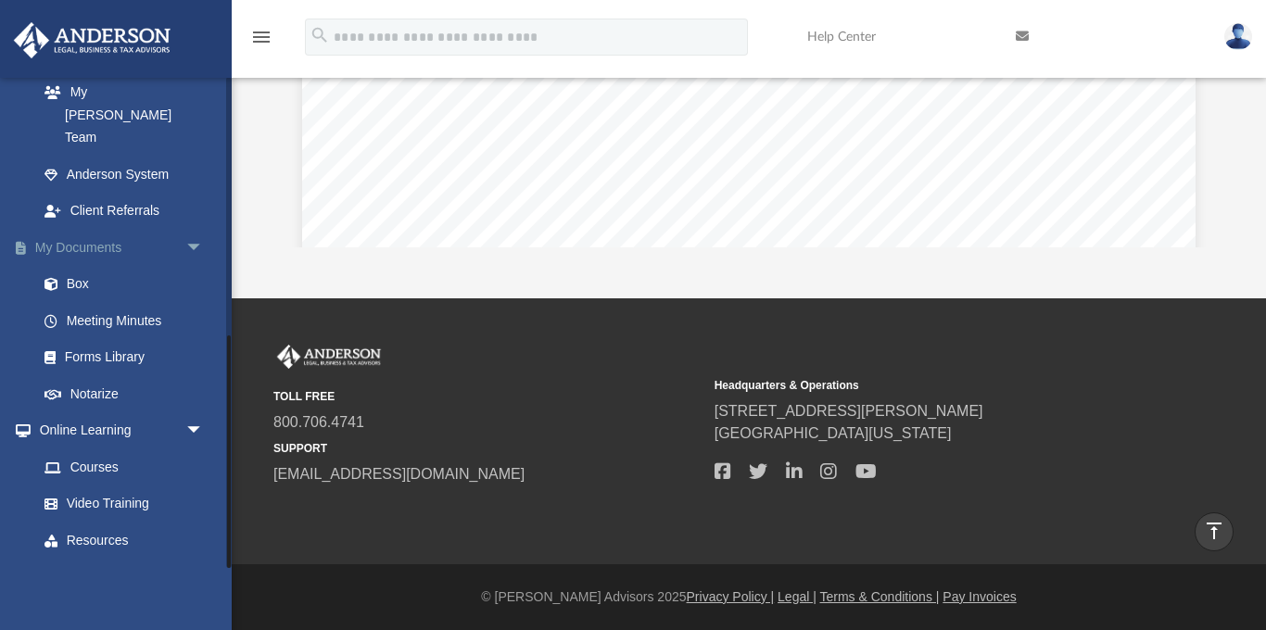
click at [91, 229] on link "My Documents arrow_drop_down" at bounding box center [122, 247] width 219 height 37
click at [72, 229] on link "My Documents arrow_drop_down" at bounding box center [122, 247] width 219 height 37
click at [73, 266] on link "Box" at bounding box center [129, 284] width 206 height 37
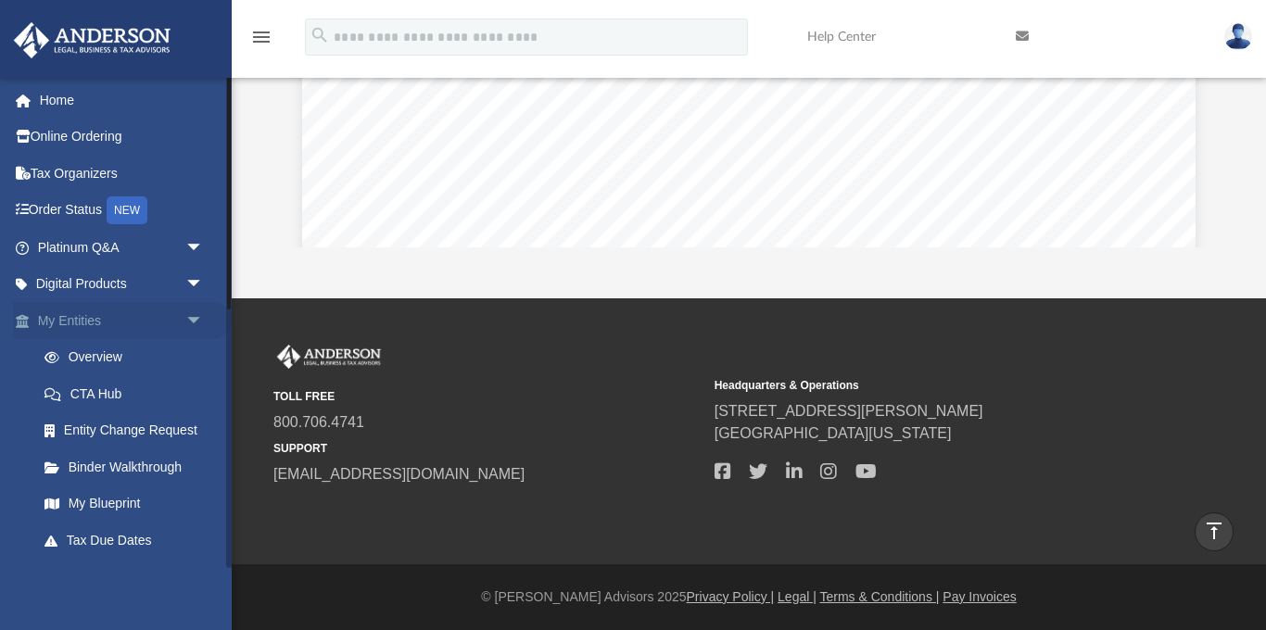
click at [75, 309] on link "My Entities arrow_drop_down" at bounding box center [122, 320] width 219 height 37
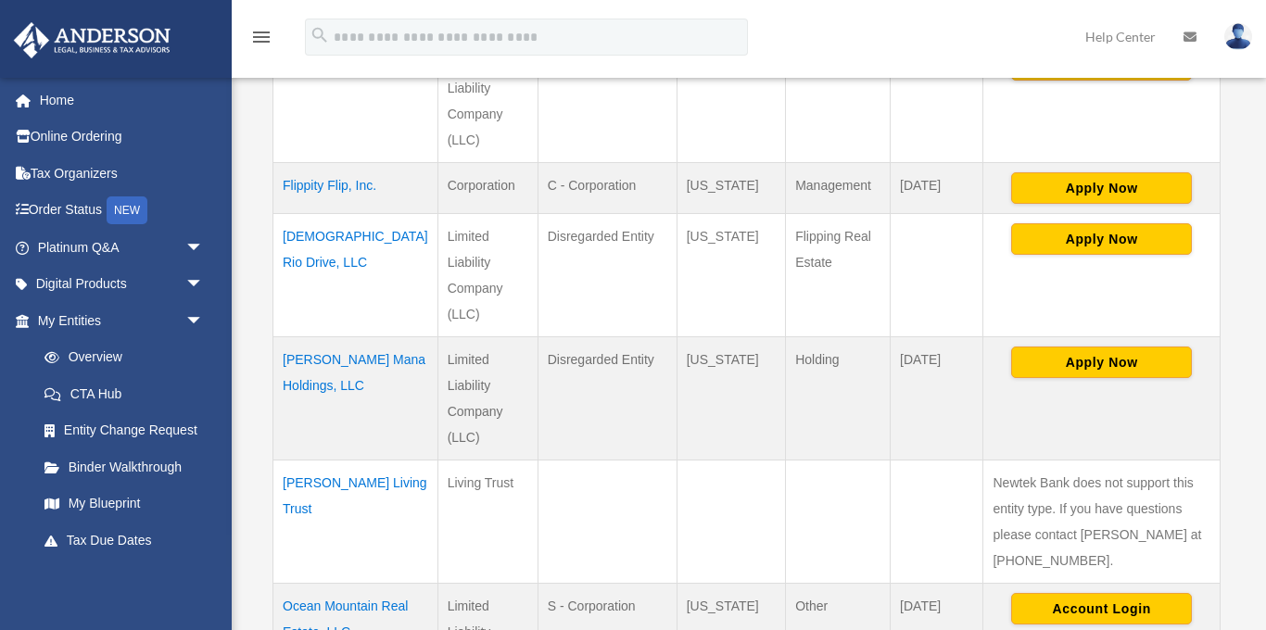
scroll to position [915, 0]
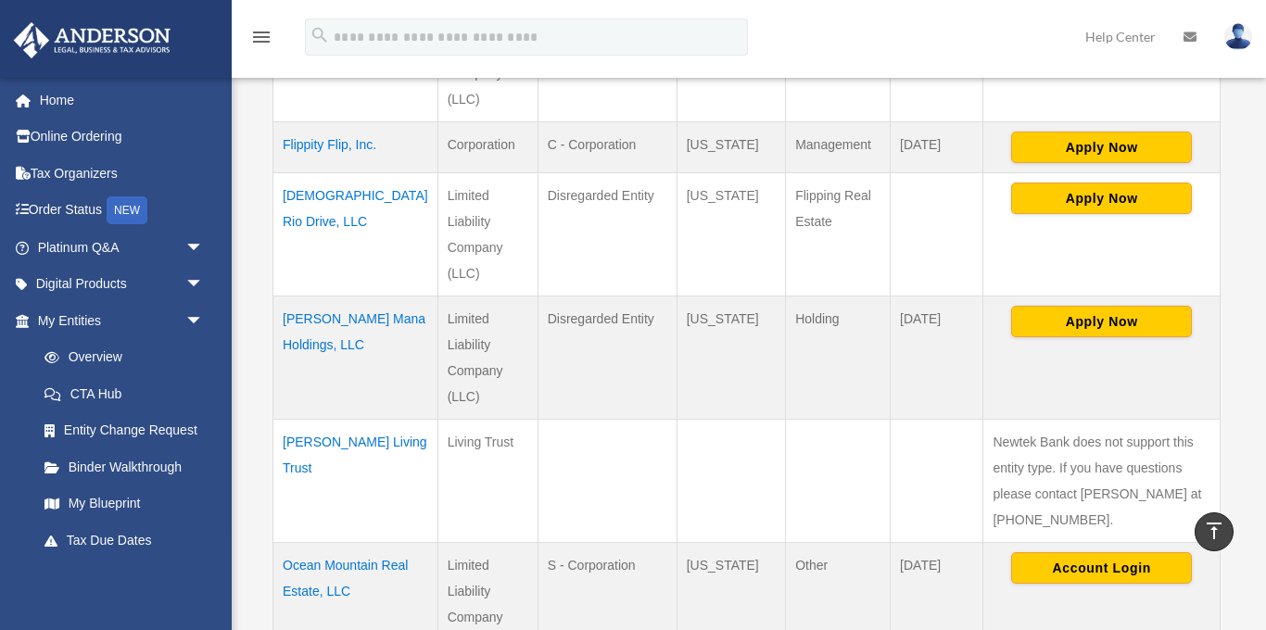
click at [318, 542] on td "Ocean Mountain Real Estate, LLC" at bounding box center [355, 604] width 165 height 124
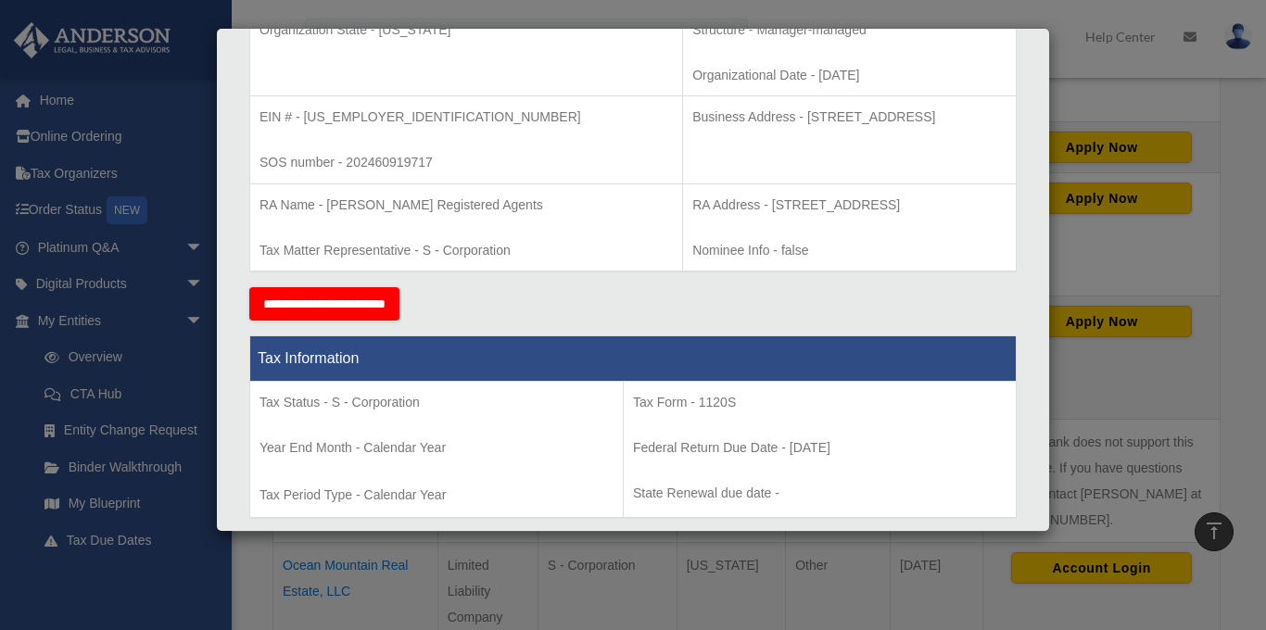
scroll to position [0, 0]
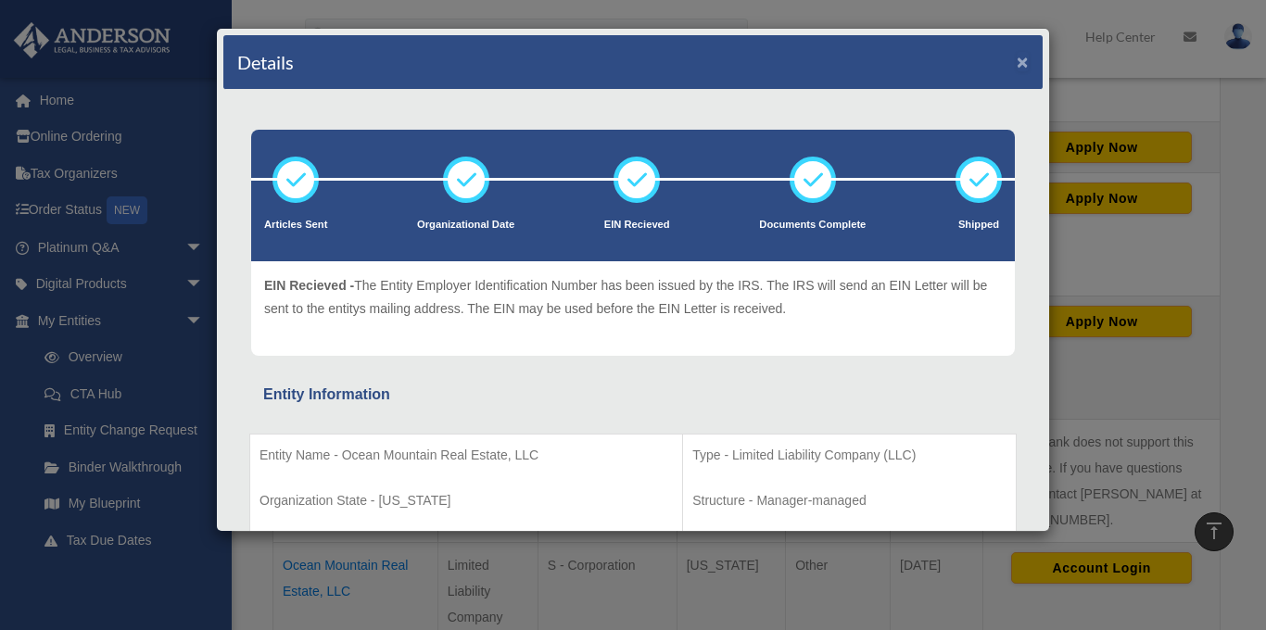
click at [1022, 58] on button "×" at bounding box center [1022, 61] width 12 height 19
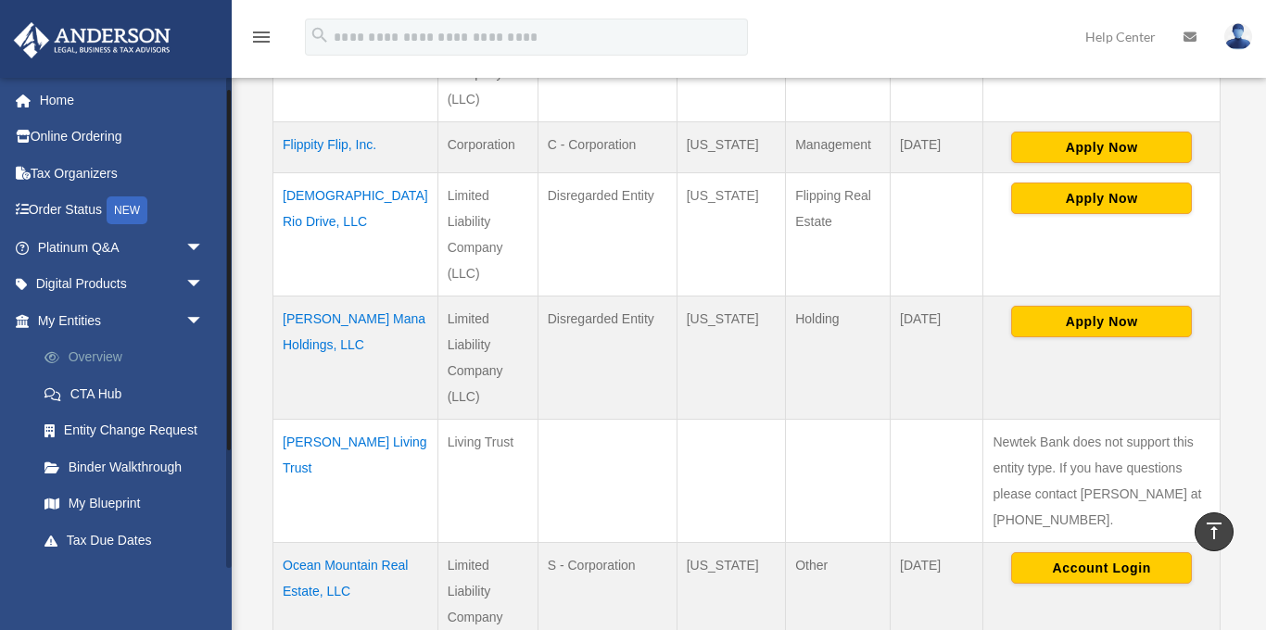
scroll to position [178, 0]
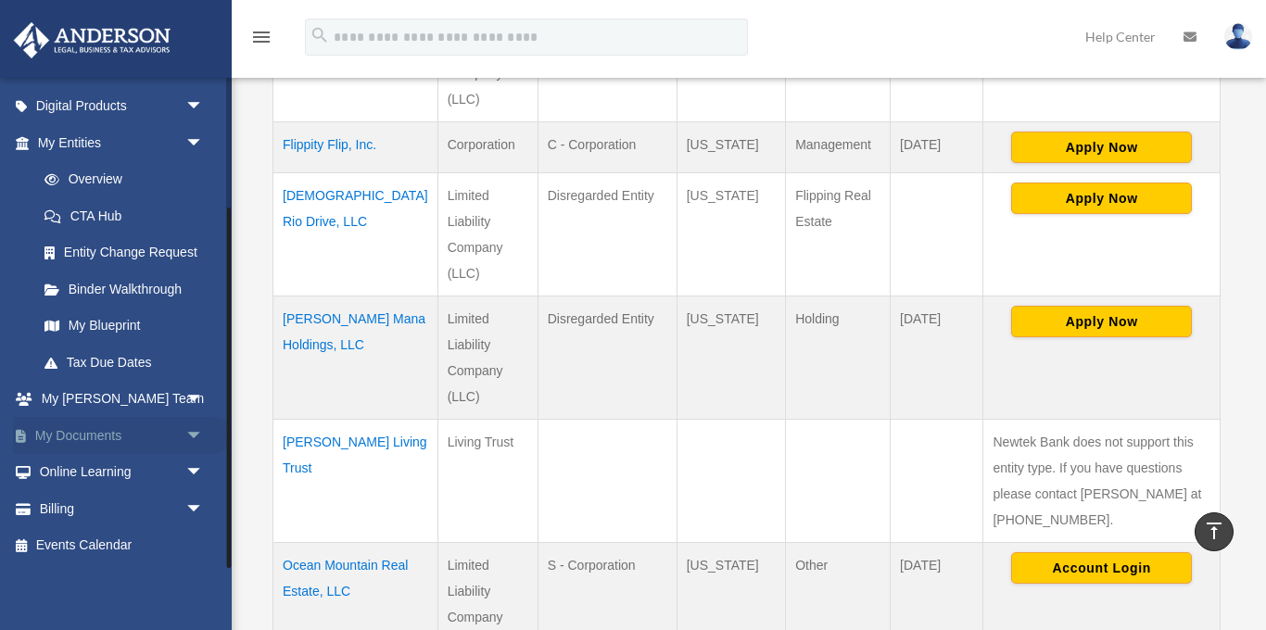
click at [97, 436] on link "My Documents arrow_drop_down" at bounding box center [122, 435] width 219 height 37
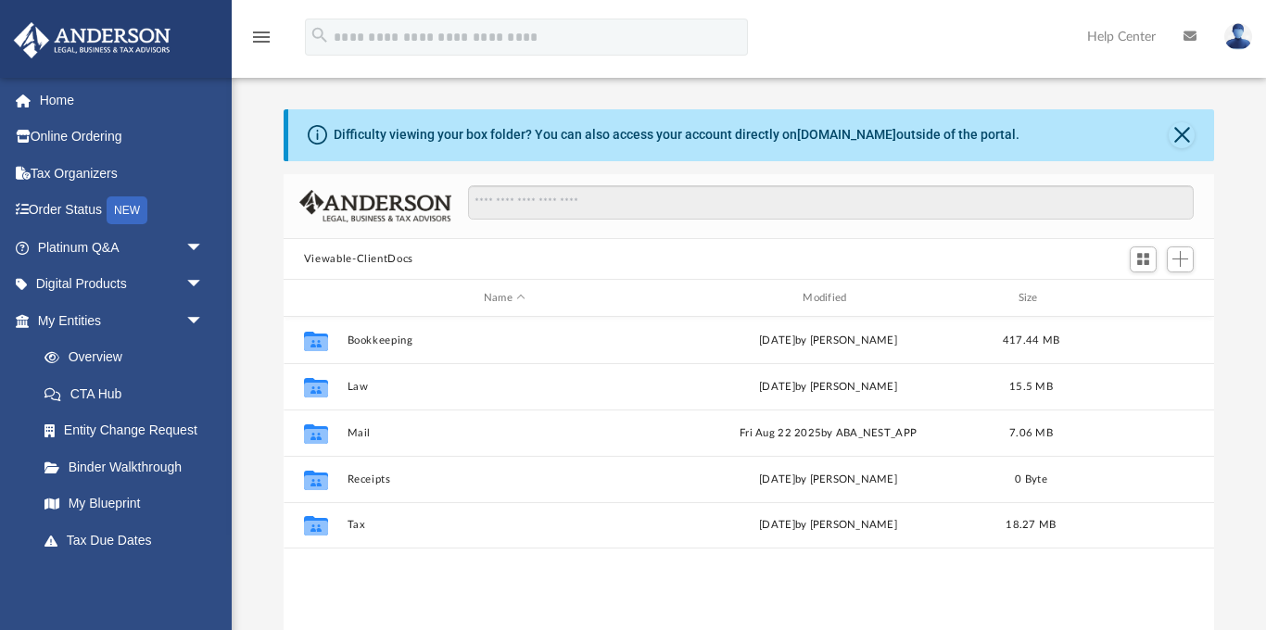
scroll to position [422, 931]
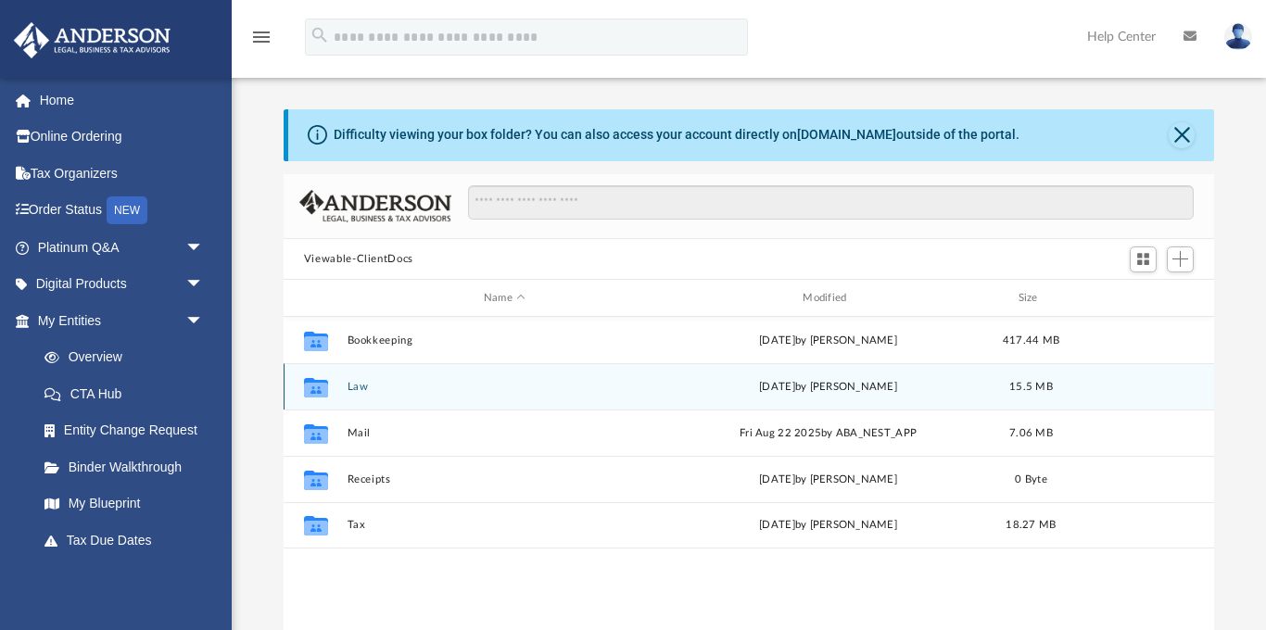
click at [356, 383] on button "Law" at bounding box center [504, 387] width 315 height 12
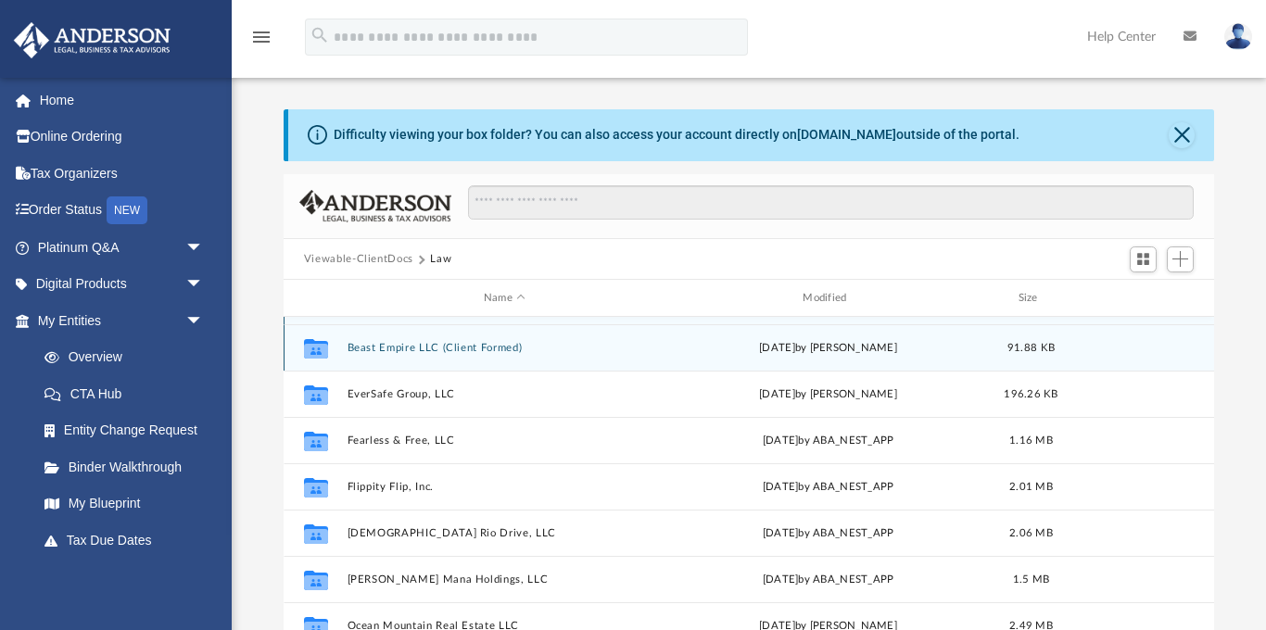
scroll to position [80, 0]
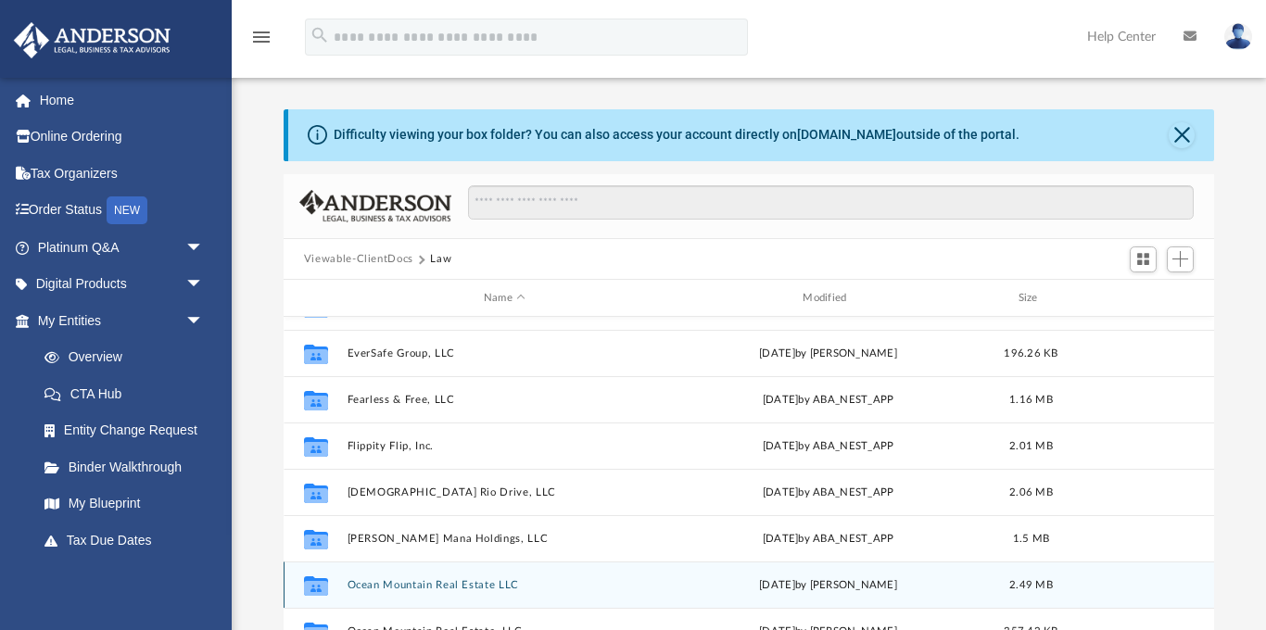
click at [423, 580] on button "Ocean Mountain Real Estate LLC" at bounding box center [504, 585] width 315 height 12
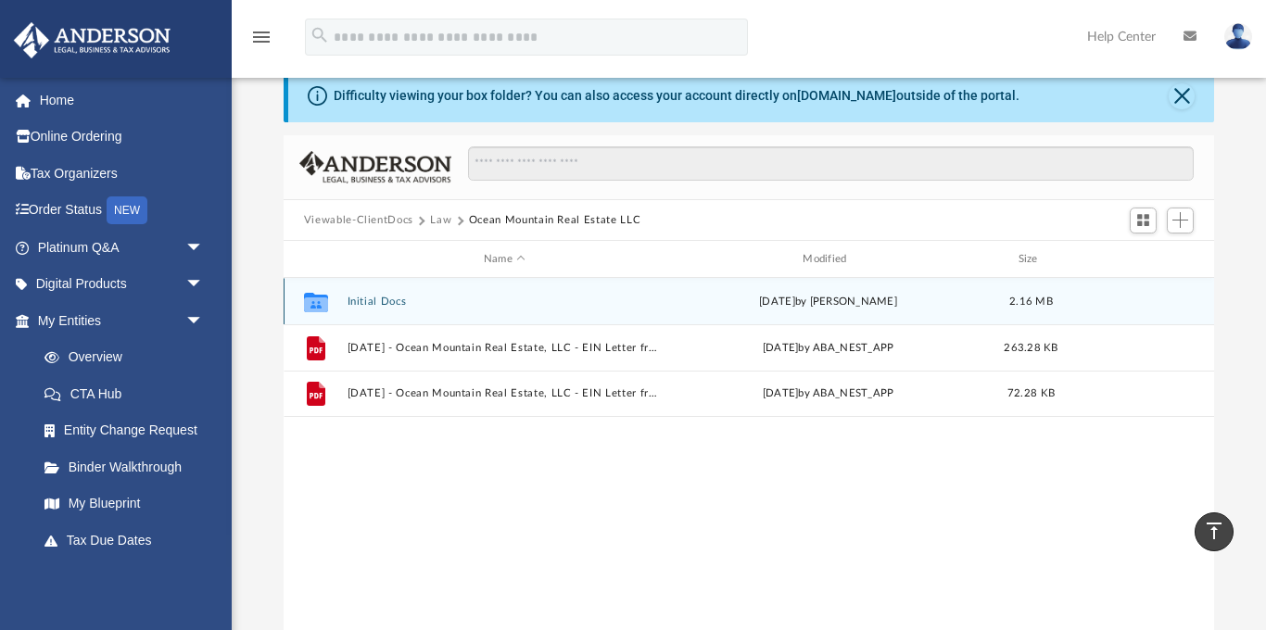
scroll to position [36, 0]
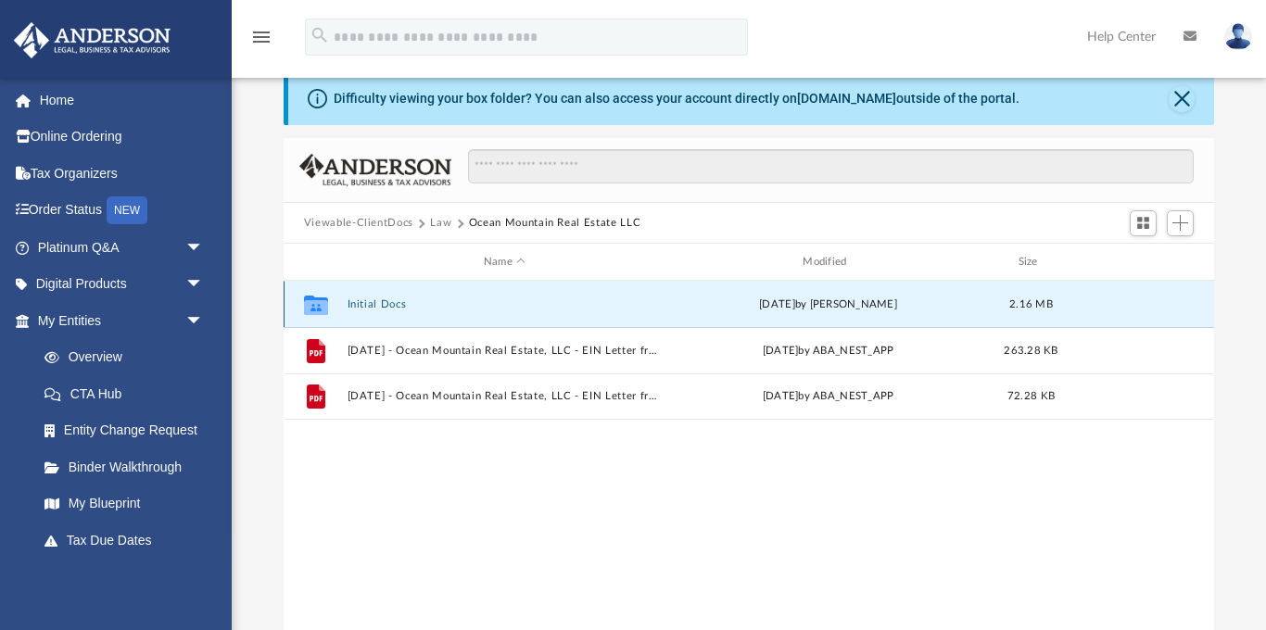
click at [378, 304] on button "Initial Docs" at bounding box center [504, 304] width 315 height 12
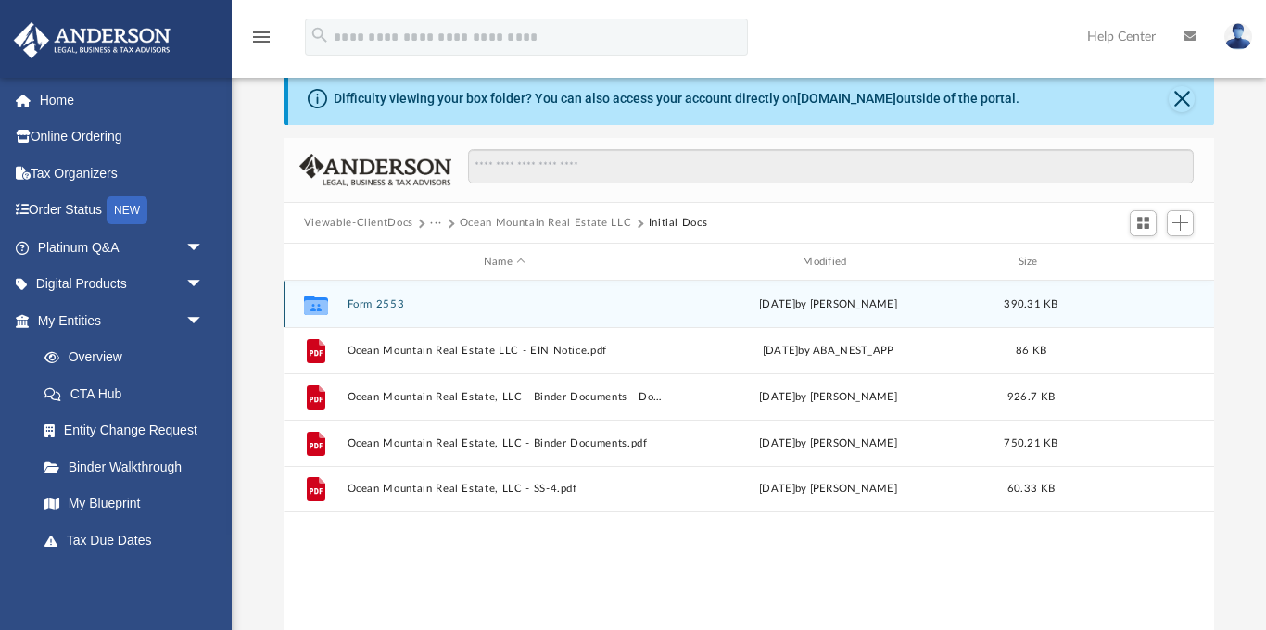
click at [374, 301] on button "Form 2553" at bounding box center [504, 304] width 315 height 12
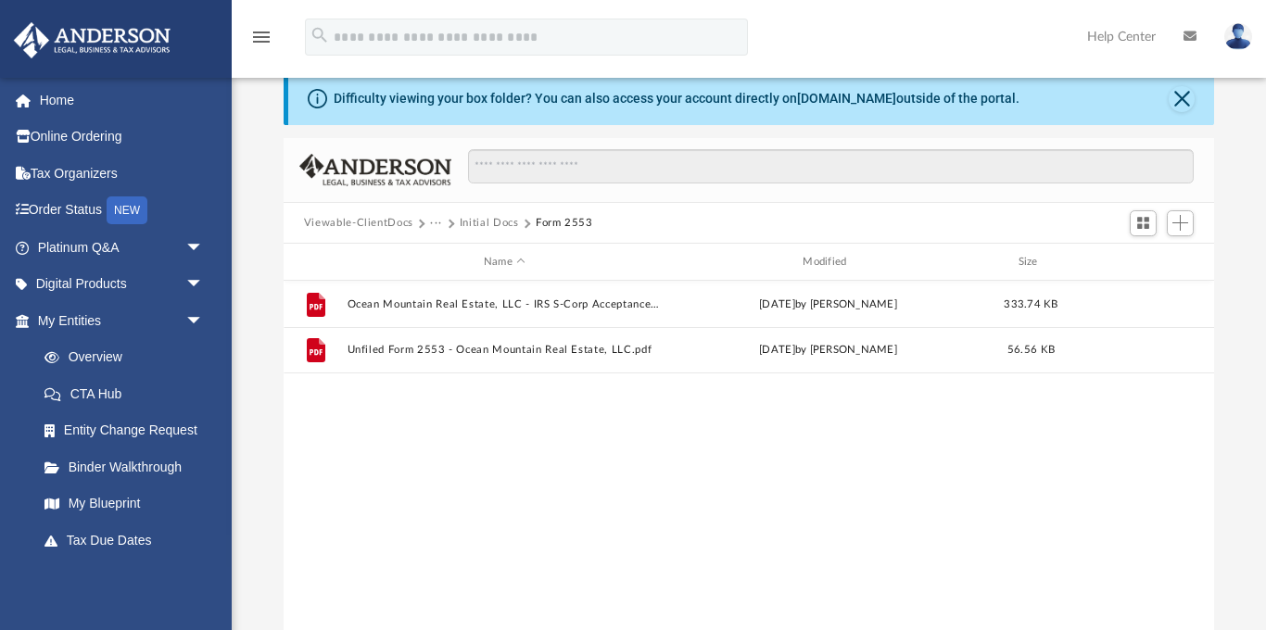
click at [470, 220] on button "Initial Docs" at bounding box center [489, 223] width 59 height 17
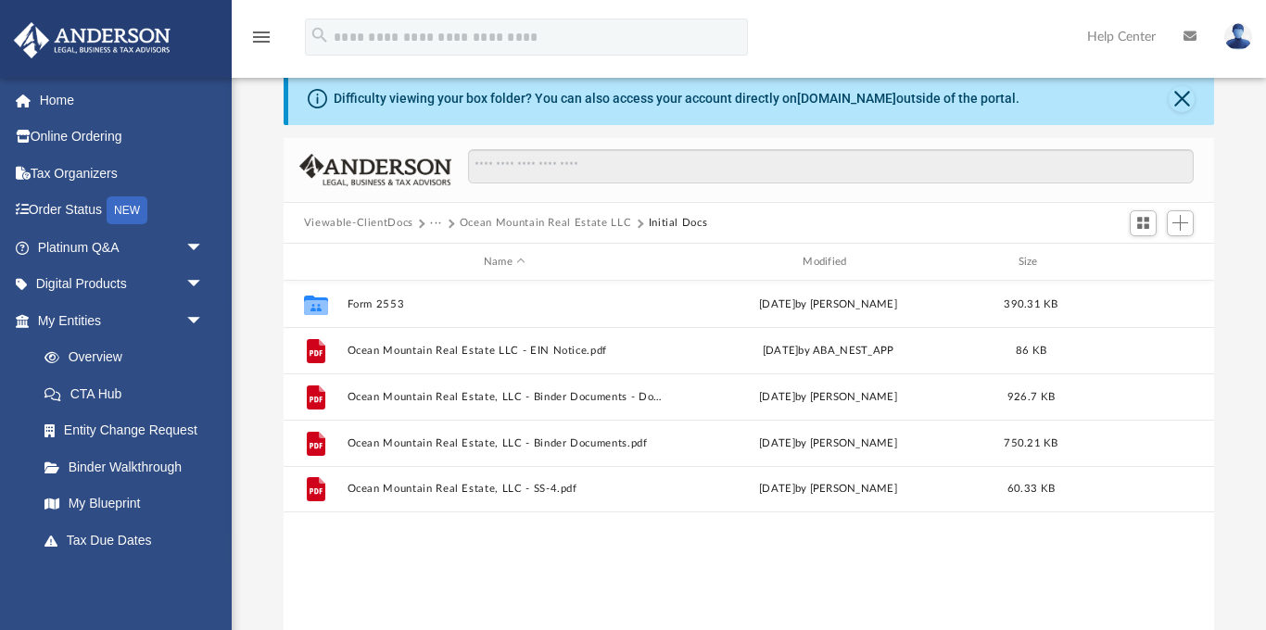
click at [435, 222] on button "···" at bounding box center [436, 223] width 12 height 17
click at [446, 256] on li "Law" at bounding box center [450, 255] width 21 height 19
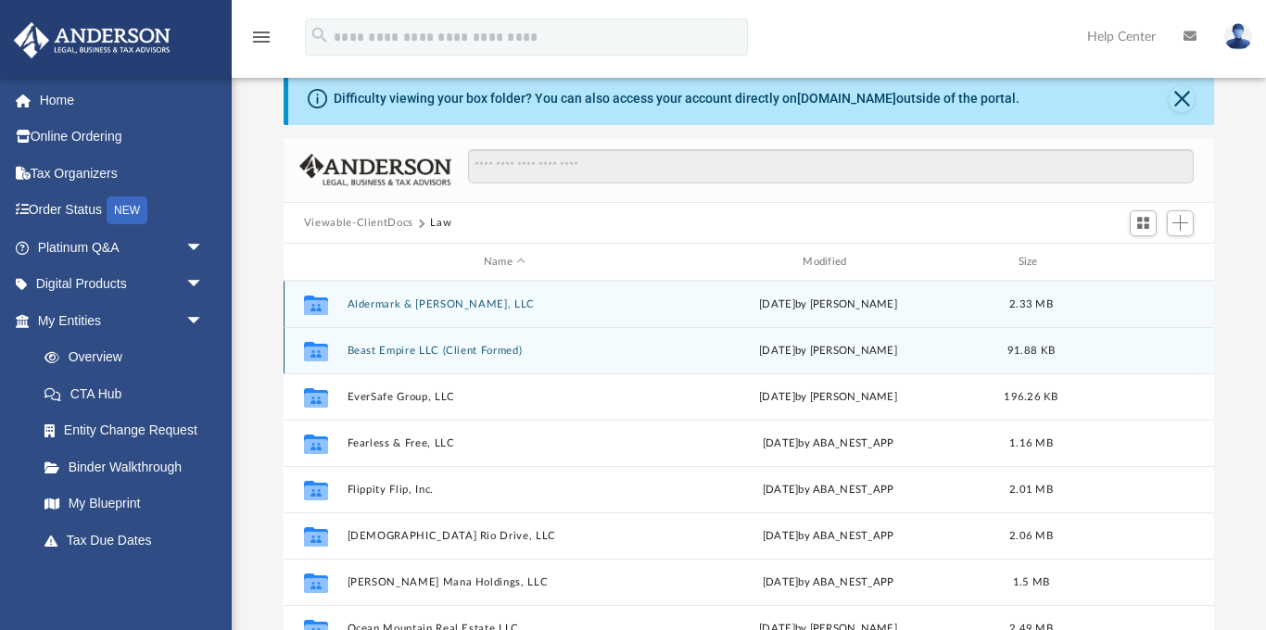
scroll to position [80, 0]
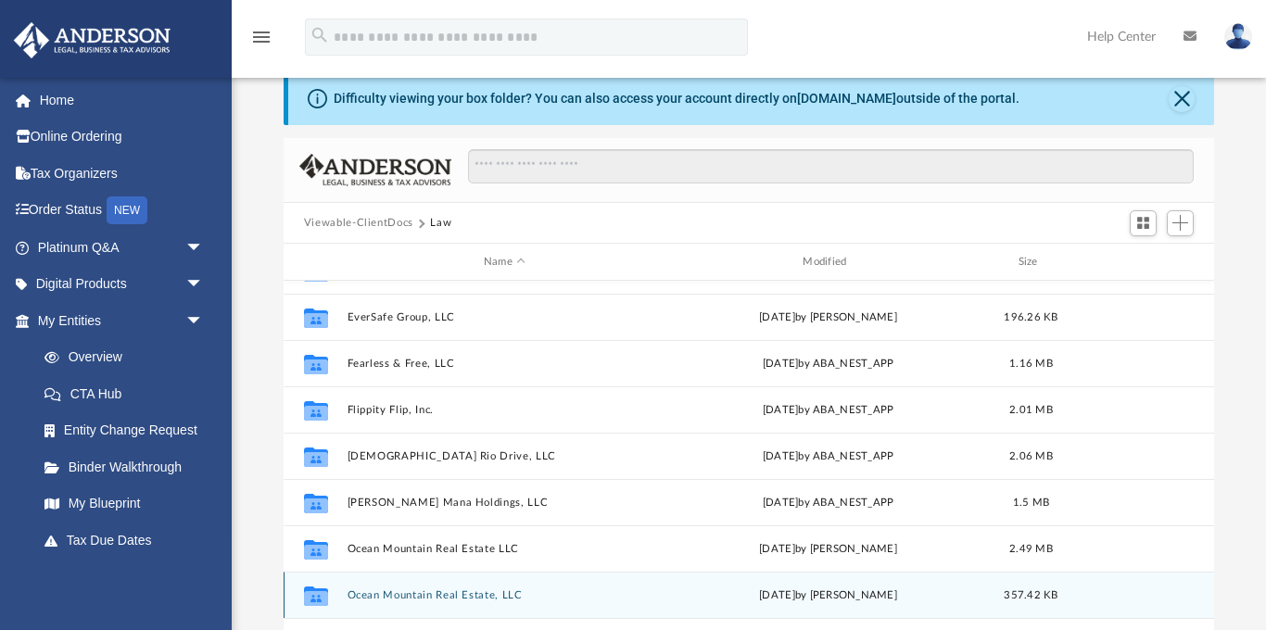
click at [425, 593] on button "Ocean Mountain Real Estate, LLC" at bounding box center [504, 595] width 315 height 12
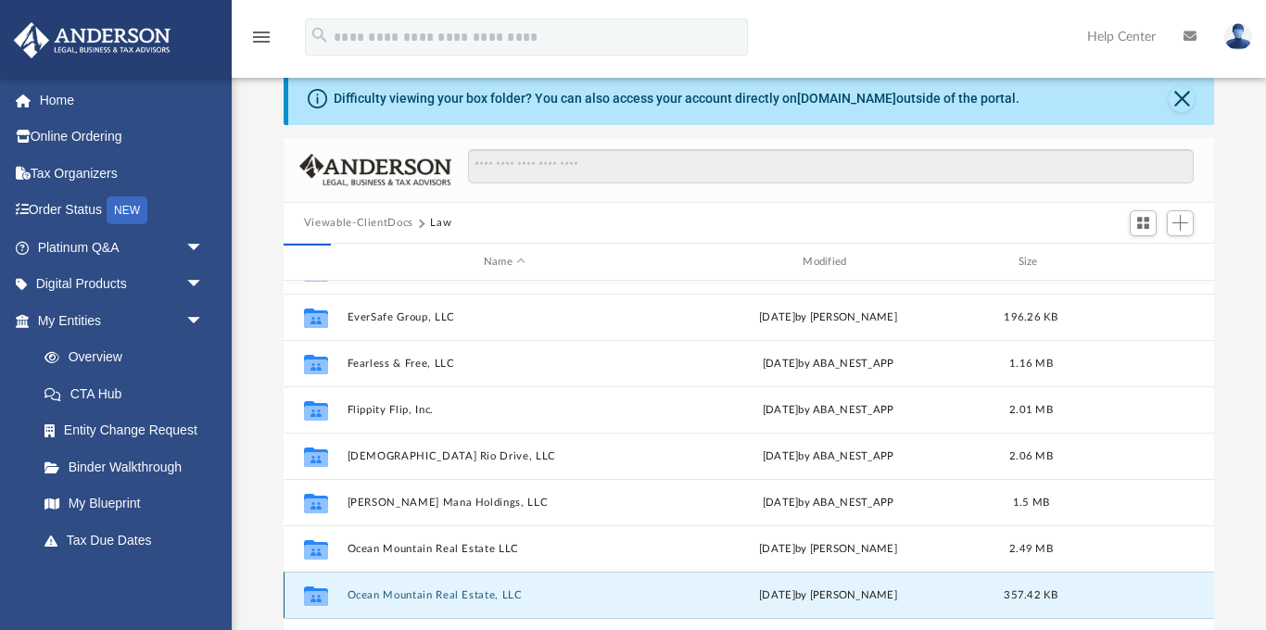
scroll to position [0, 0]
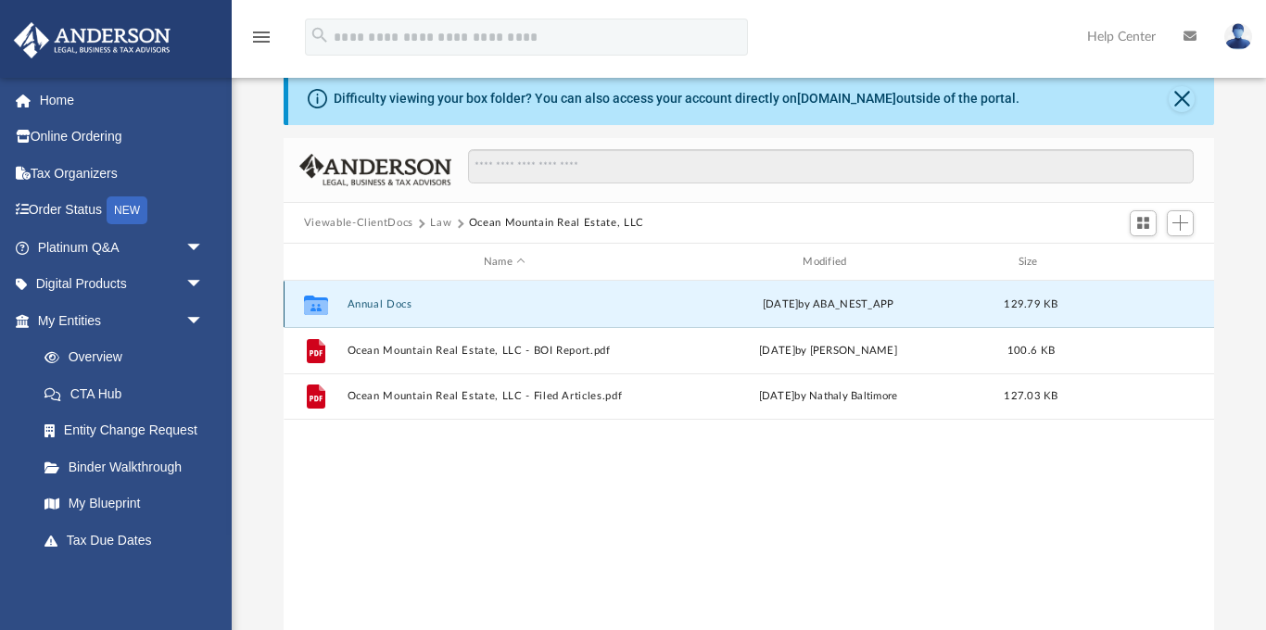
click at [386, 303] on button "Annual Docs" at bounding box center [504, 304] width 315 height 12
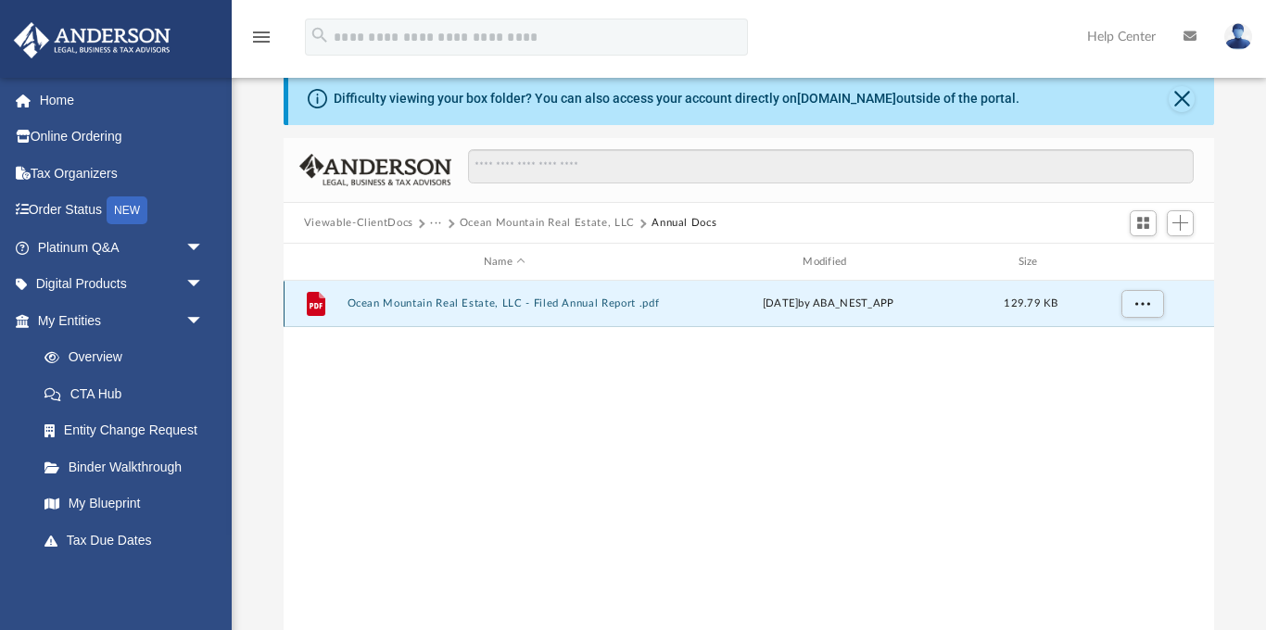
click at [397, 301] on button "Ocean Mountain Real Estate, LLC - Filed Annual Report .pdf" at bounding box center [504, 304] width 315 height 12
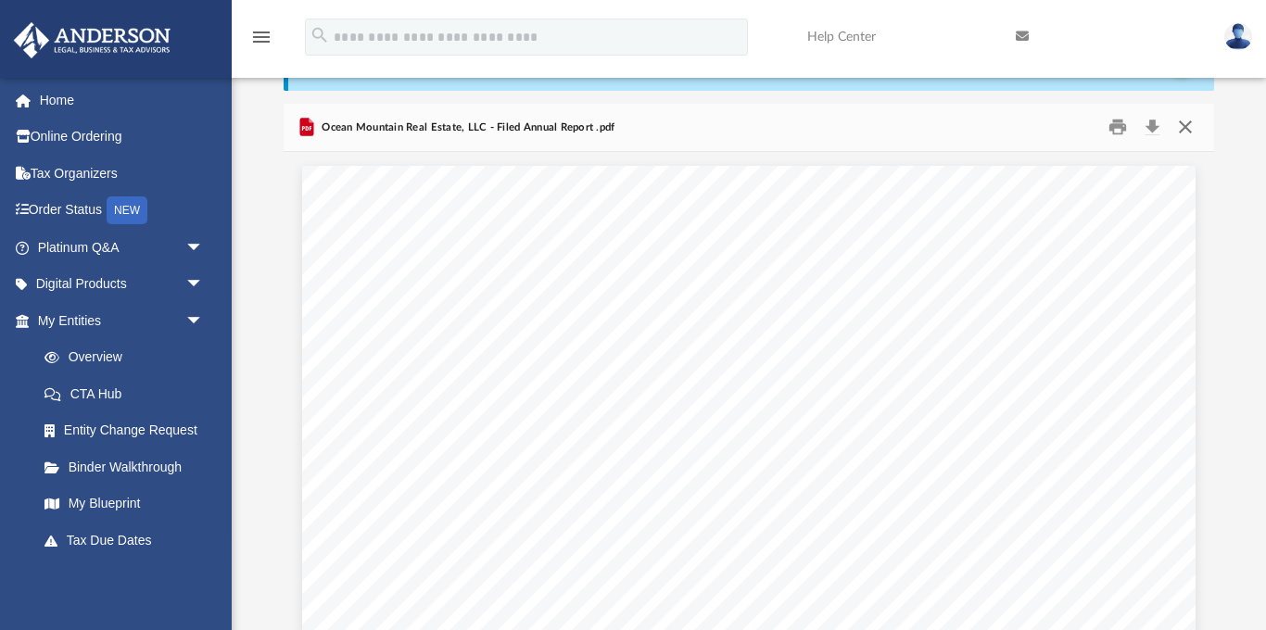
click at [1190, 119] on button "Close" at bounding box center [1184, 127] width 33 height 29
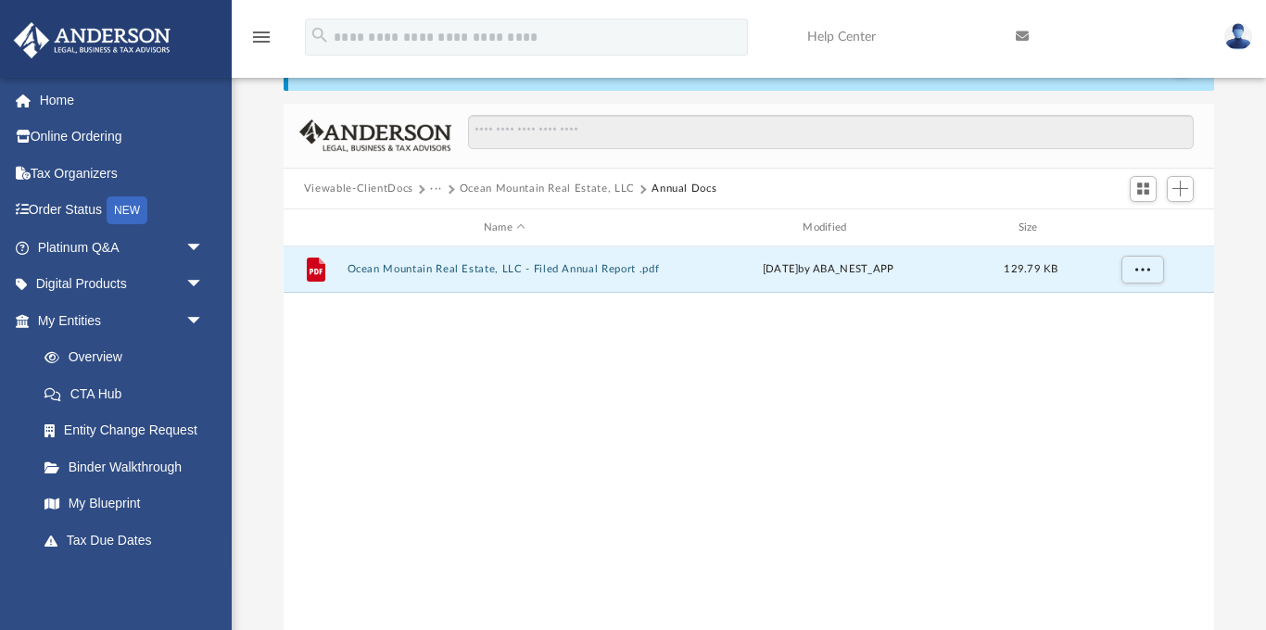
click at [481, 187] on button "Ocean Mountain Real Estate, LLC" at bounding box center [547, 189] width 175 height 17
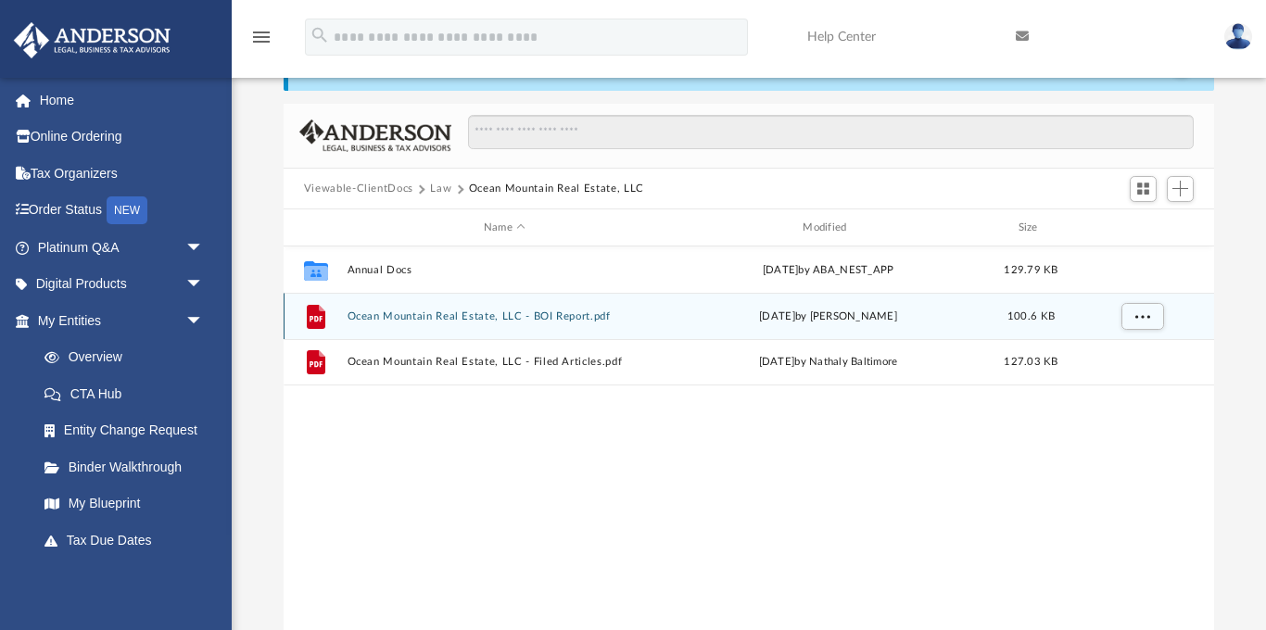
click at [456, 317] on button "Ocean Mountain Real Estate, LLC - BOI Report.pdf" at bounding box center [504, 316] width 315 height 12
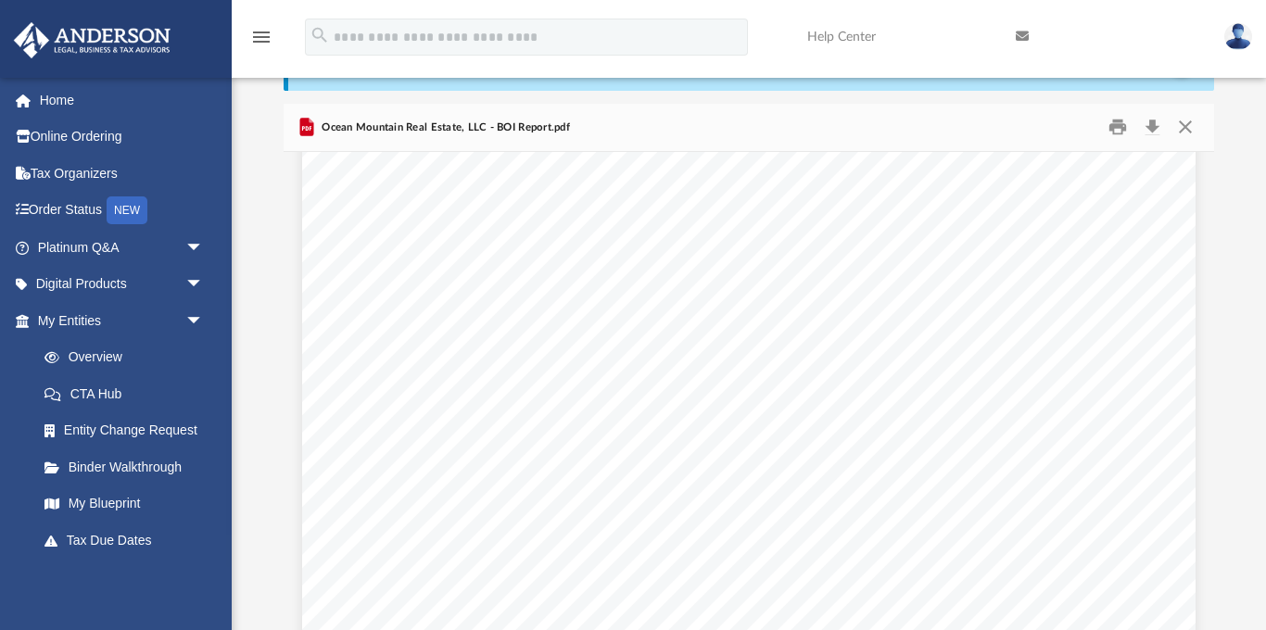
scroll to position [2476, 0]
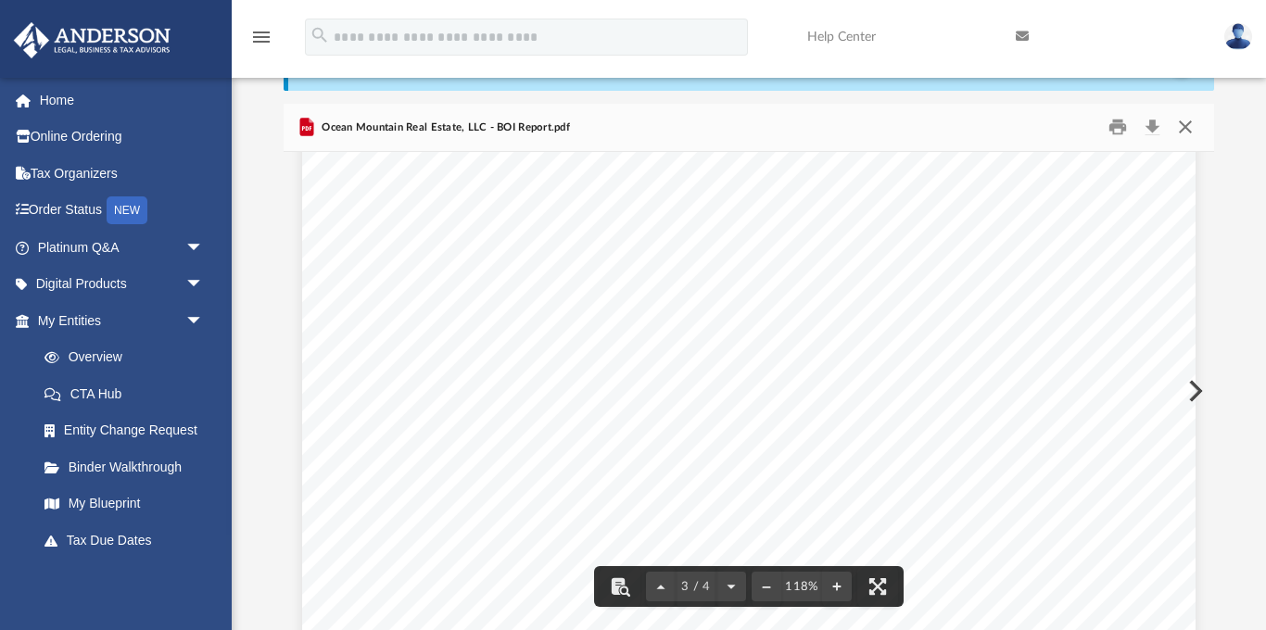
click at [1192, 127] on button "Close" at bounding box center [1184, 127] width 33 height 29
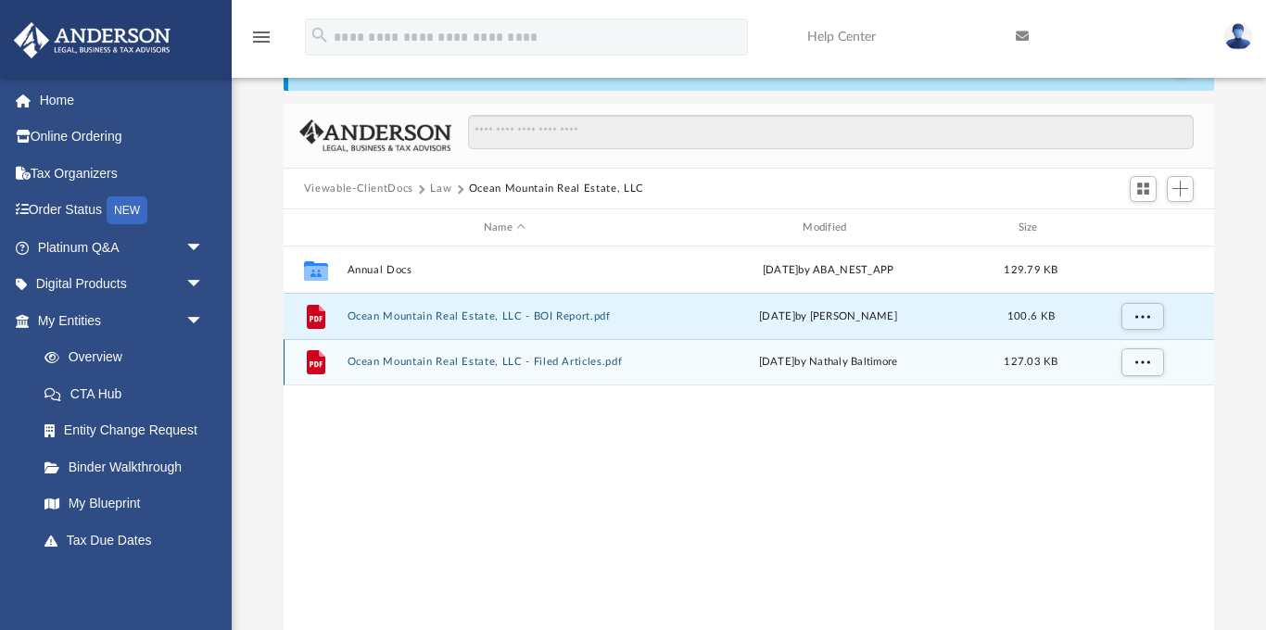
click at [575, 362] on button "Ocean Mountain Real Estate, LLC - Filed Articles.pdf" at bounding box center [504, 363] width 315 height 12
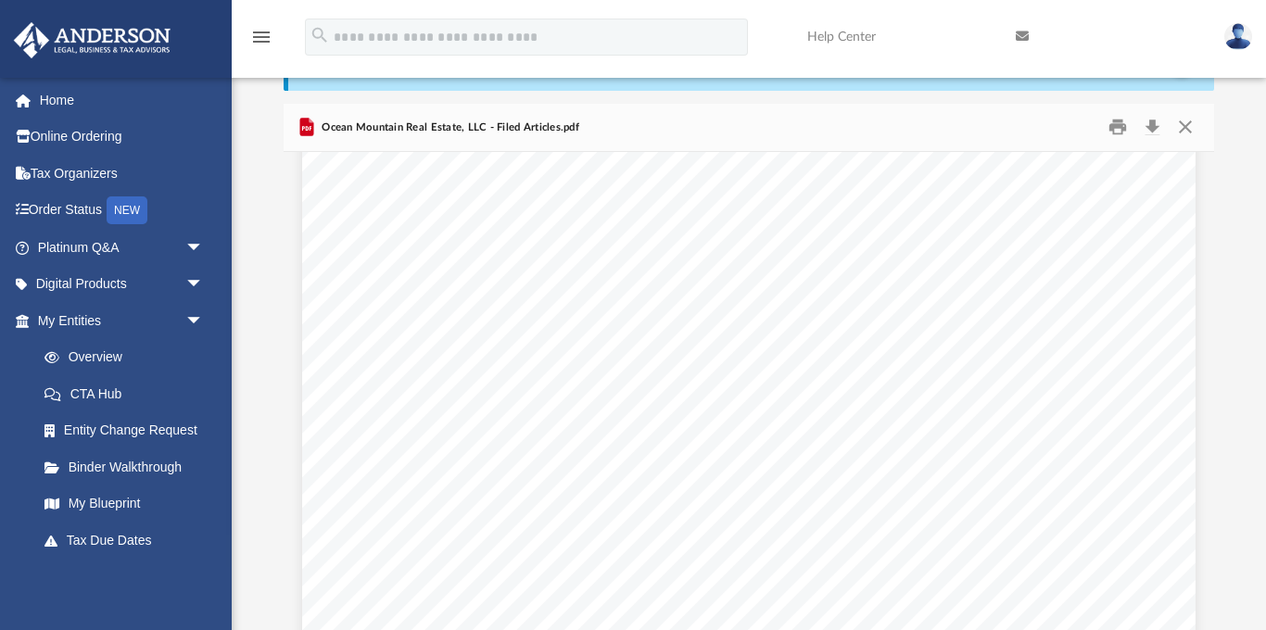
scroll to position [706, 0]
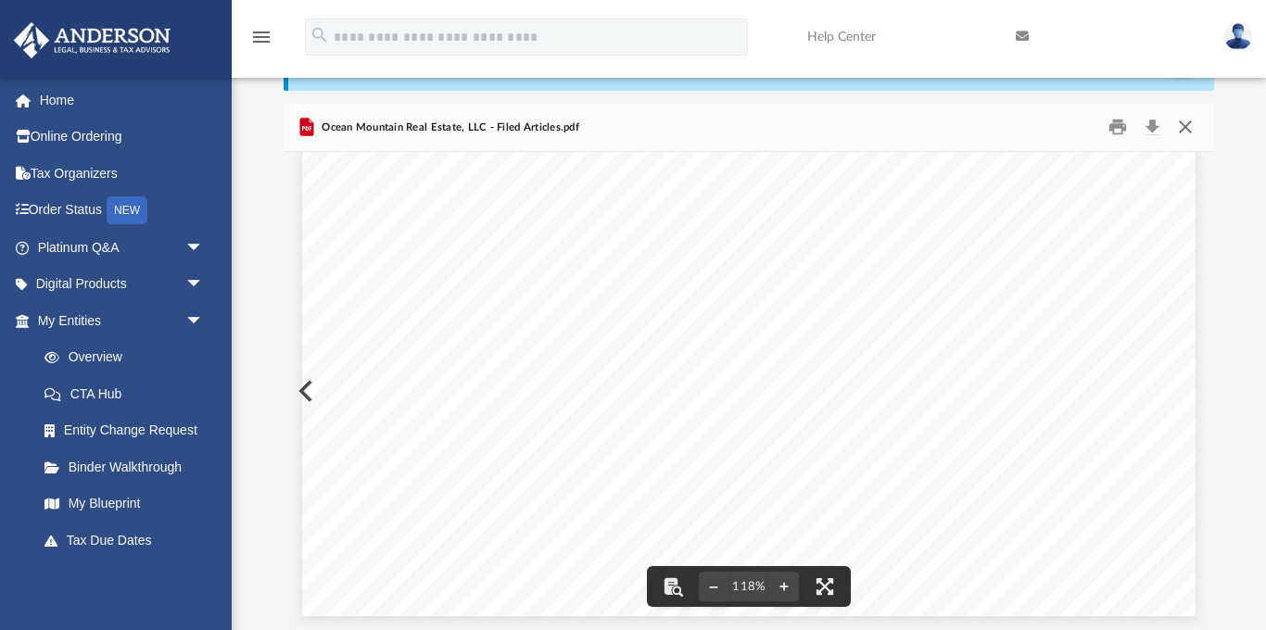
click at [1183, 128] on button "Close" at bounding box center [1184, 127] width 33 height 29
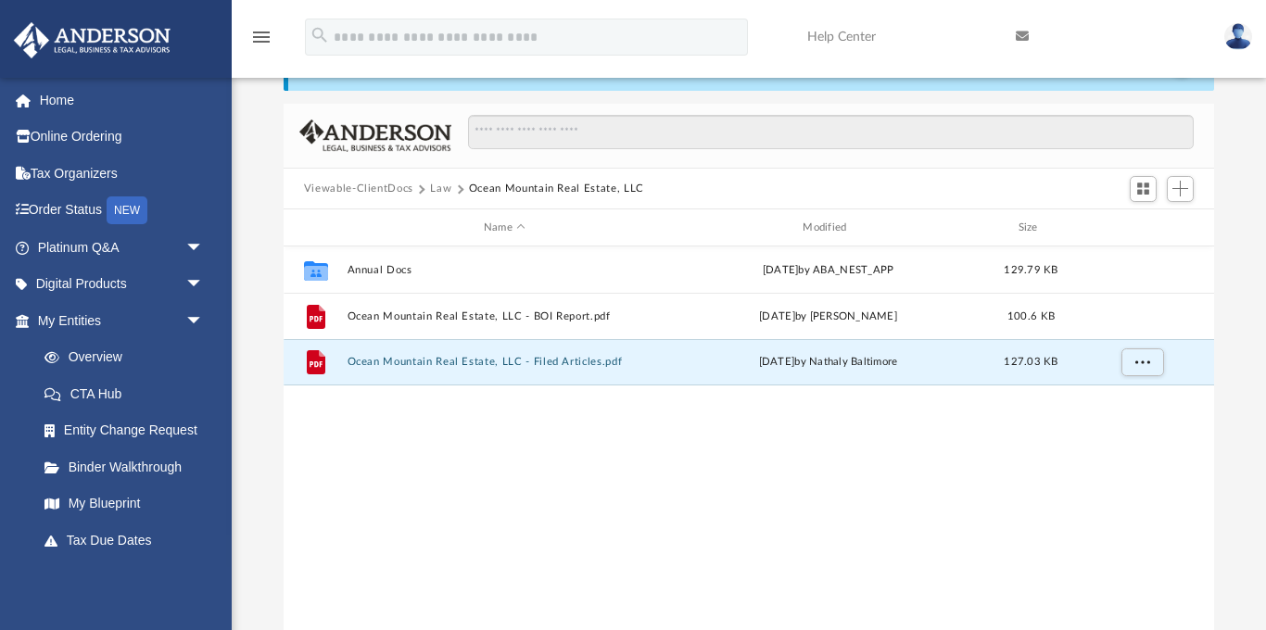
click at [445, 185] on button "Law" at bounding box center [440, 189] width 21 height 17
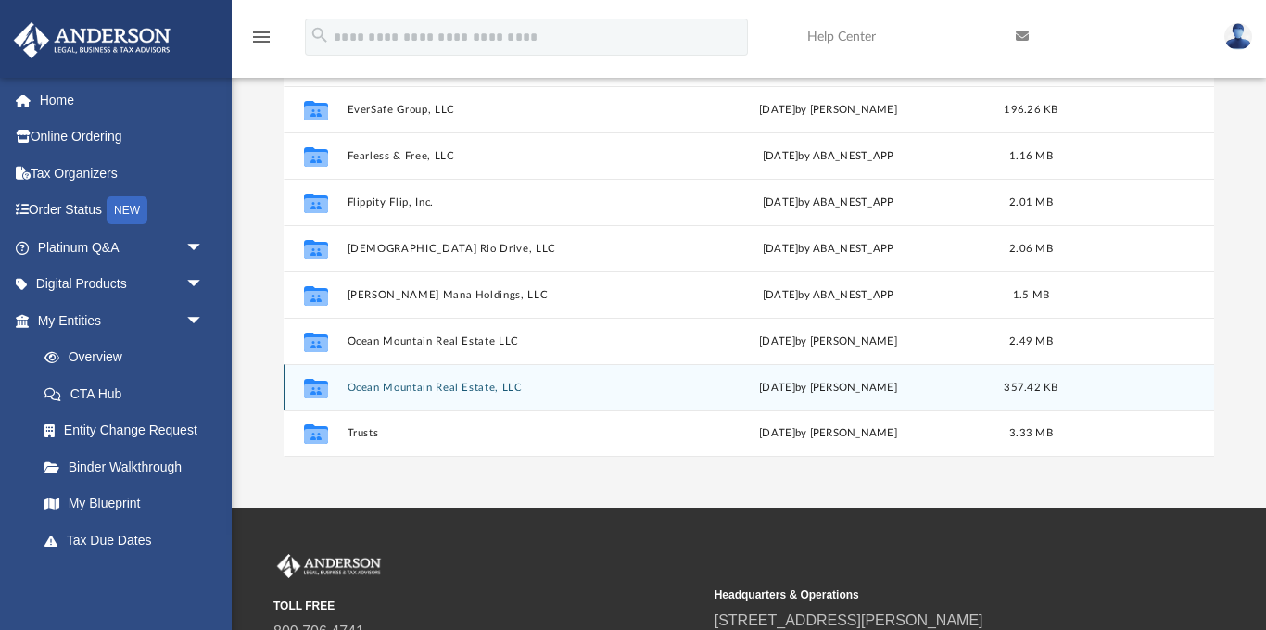
scroll to position [266, 0]
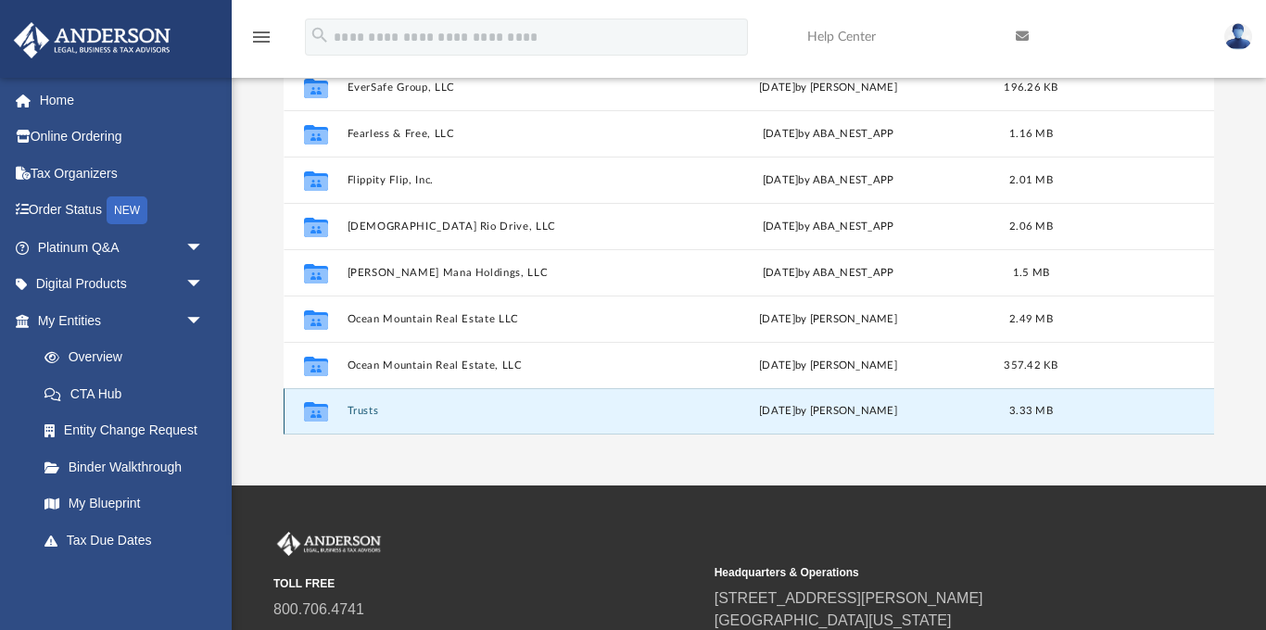
click at [366, 408] on button "Trusts" at bounding box center [504, 412] width 315 height 12
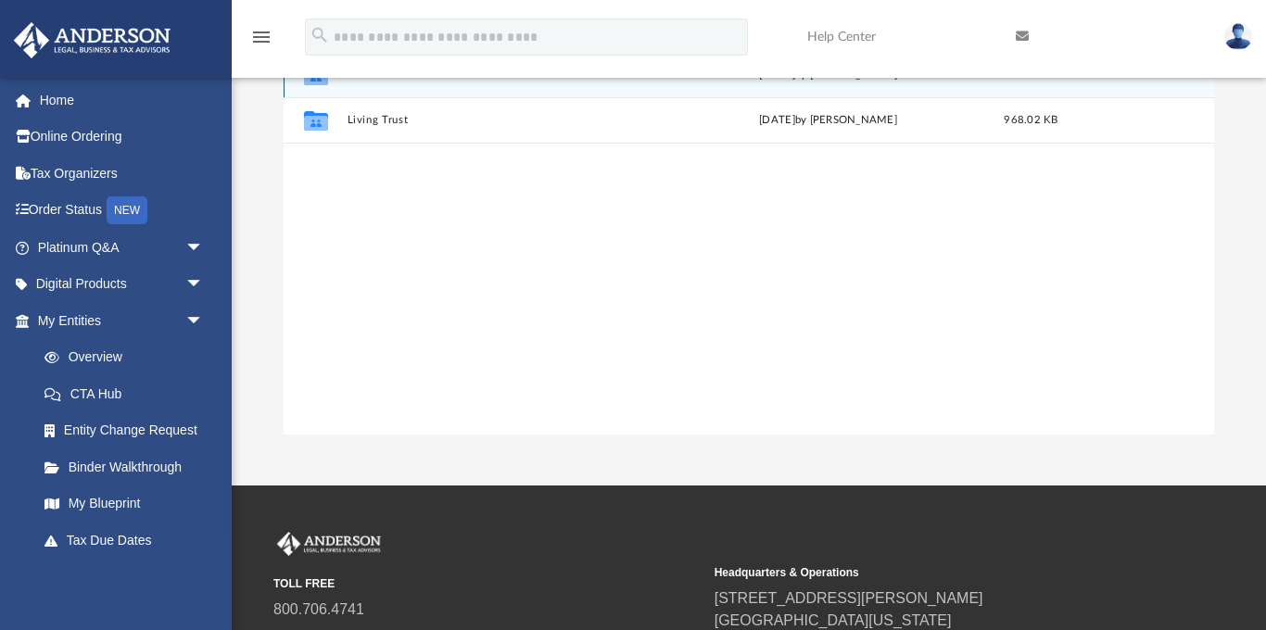
scroll to position [0, 0]
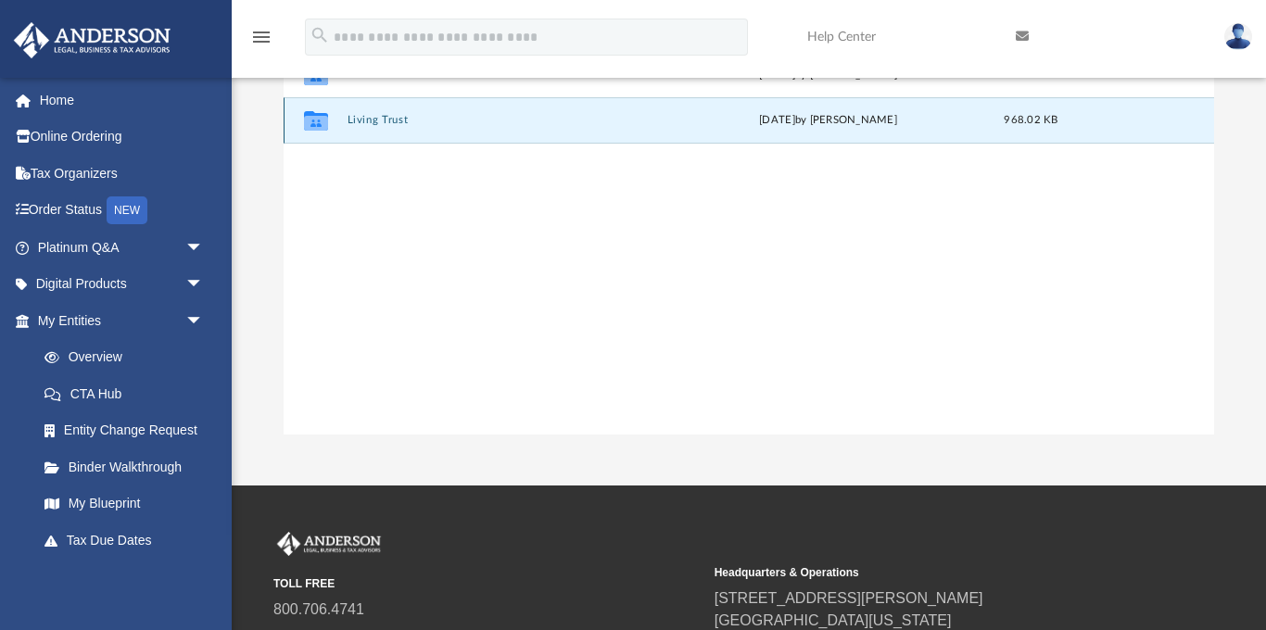
click at [389, 121] on button "Living Trust" at bounding box center [504, 121] width 315 height 12
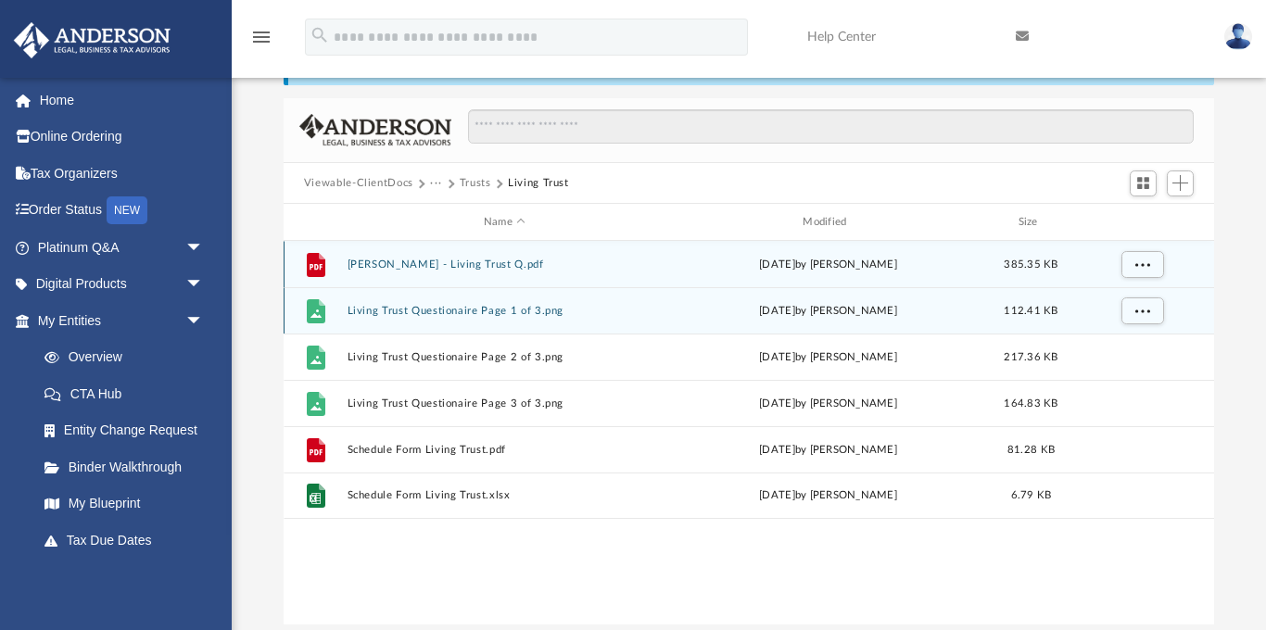
scroll to position [51, 0]
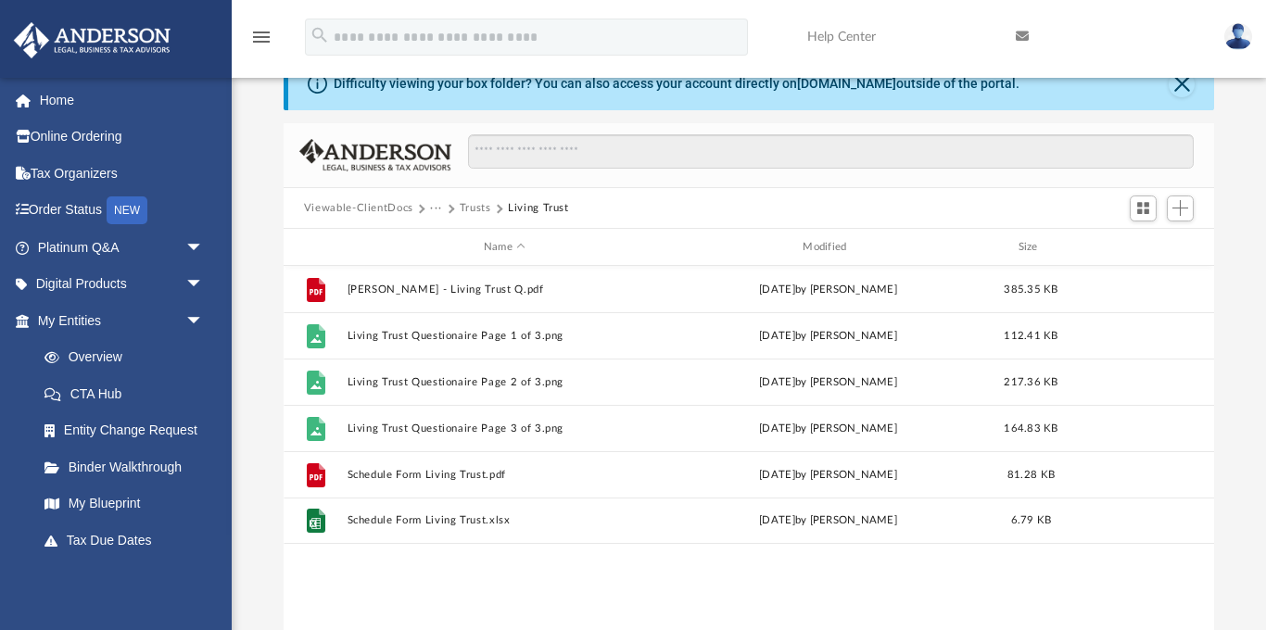
click at [436, 206] on button "···" at bounding box center [436, 208] width 12 height 17
click at [446, 240] on li "Law" at bounding box center [450, 241] width 21 height 19
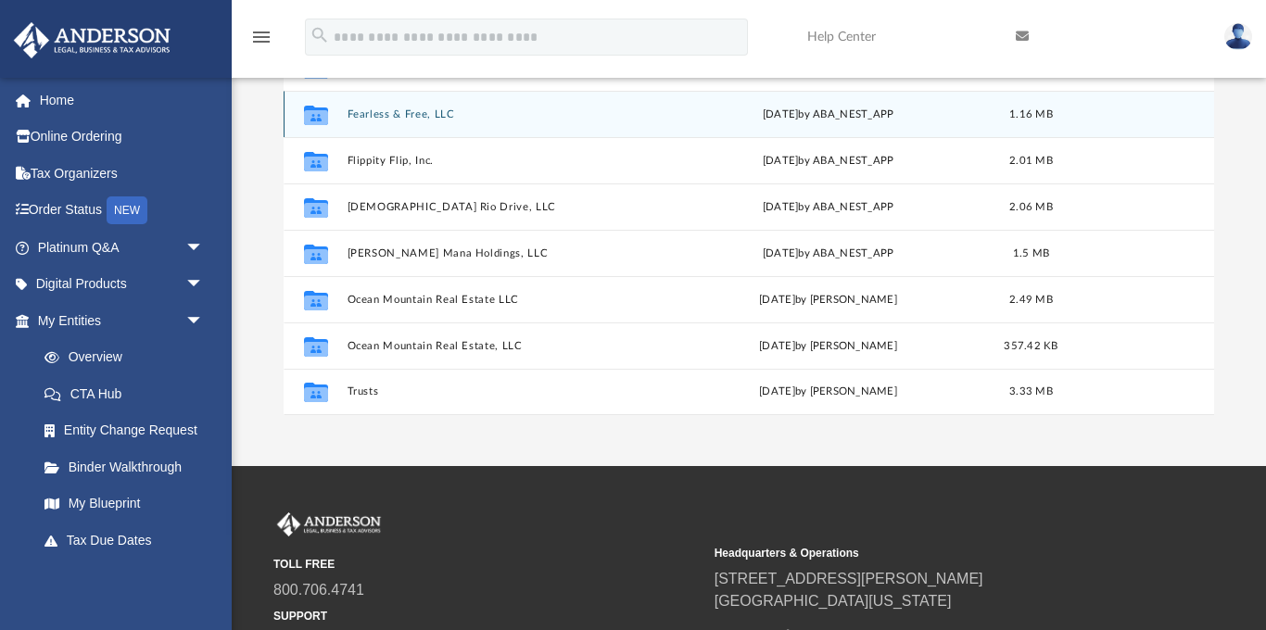
scroll to position [290, 0]
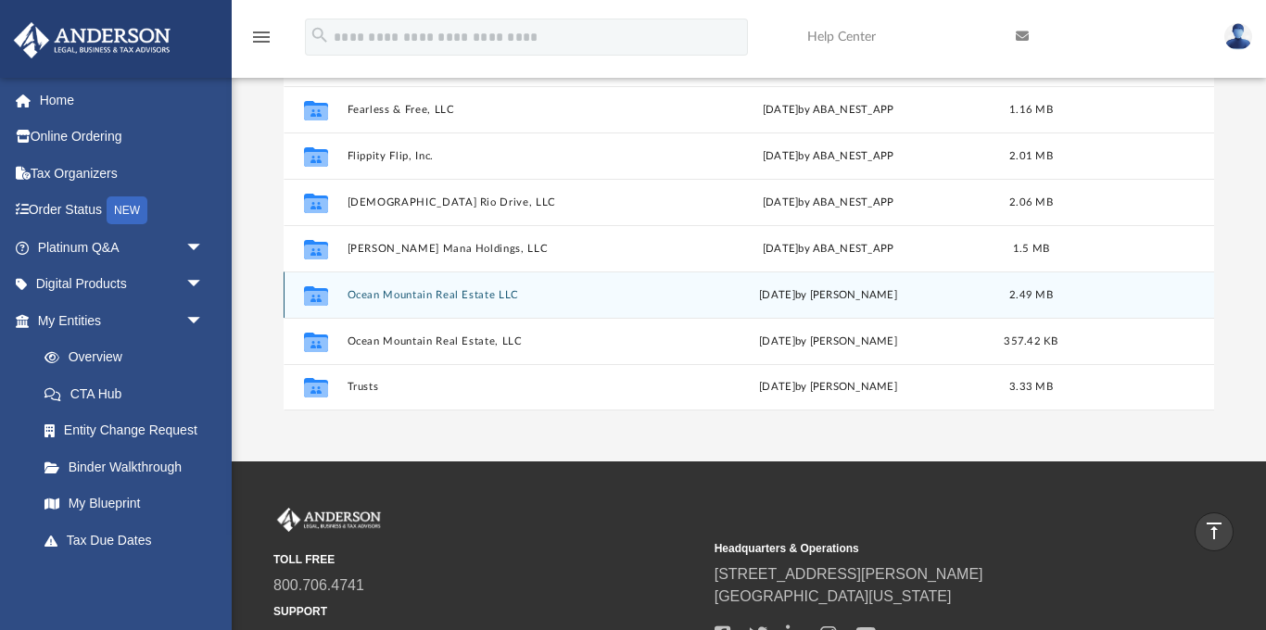
click at [426, 287] on div "Collaborated Folder Ocean Mountain Real Estate LLC Tue Oct 15 2024 by Maryana A…" at bounding box center [749, 294] width 930 height 46
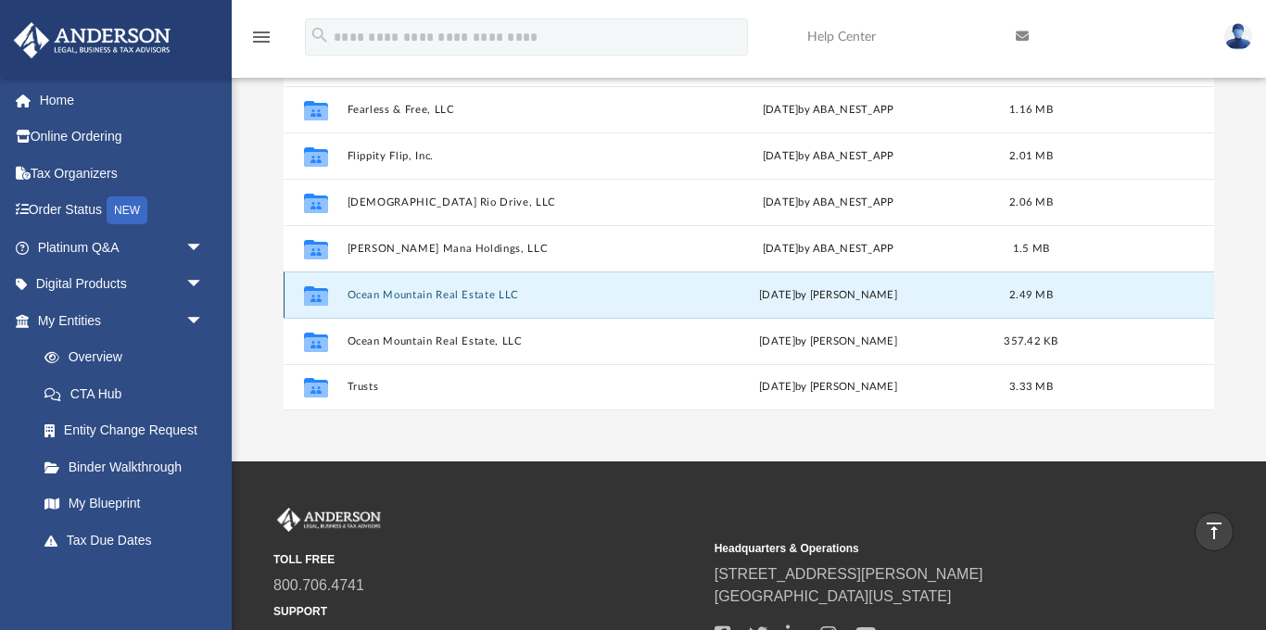
click at [427, 297] on button "Ocean Mountain Real Estate LLC" at bounding box center [504, 295] width 315 height 12
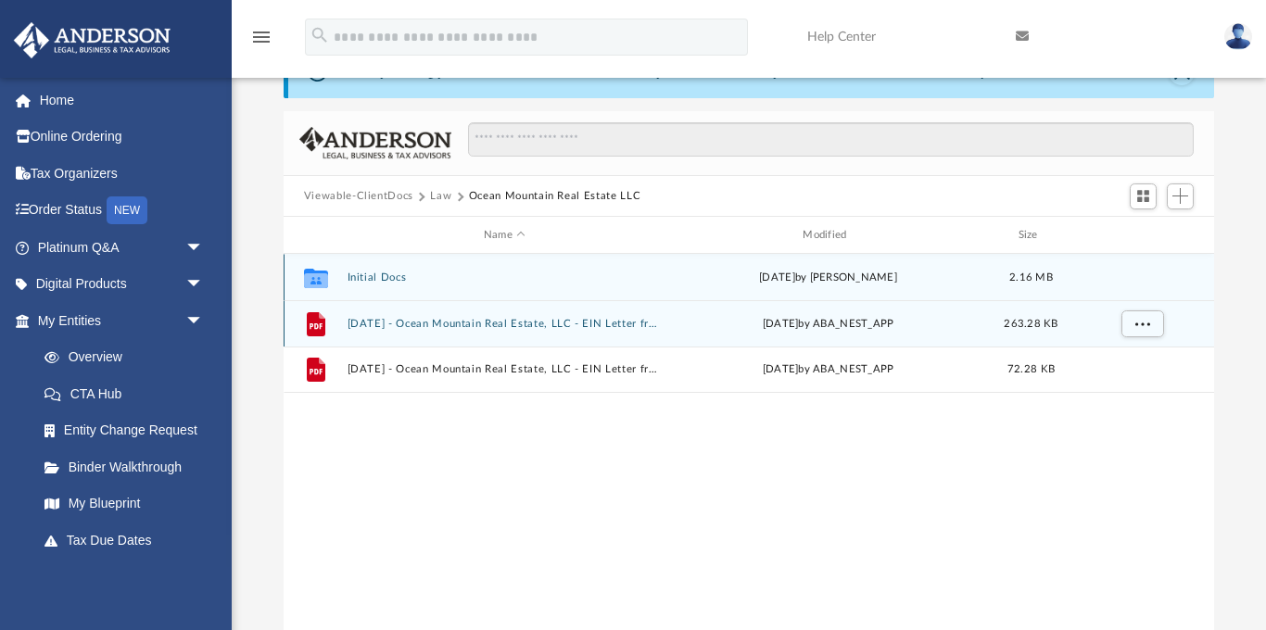
scroll to position [0, 0]
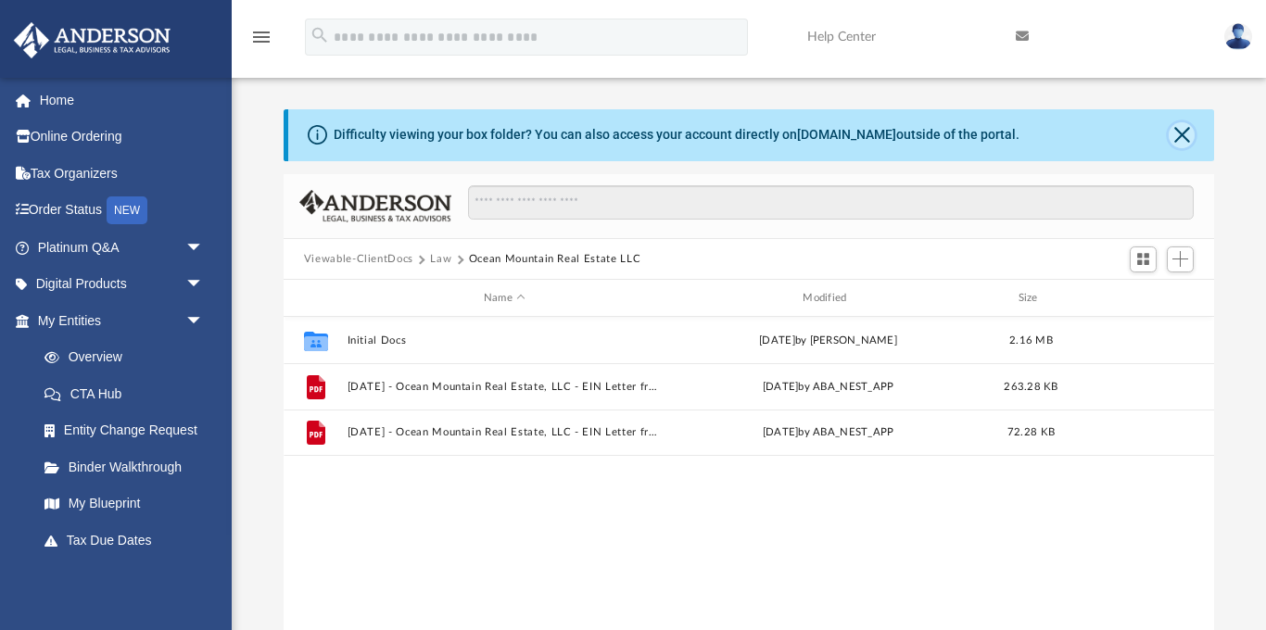
click at [1186, 137] on button "Close" at bounding box center [1181, 135] width 26 height 26
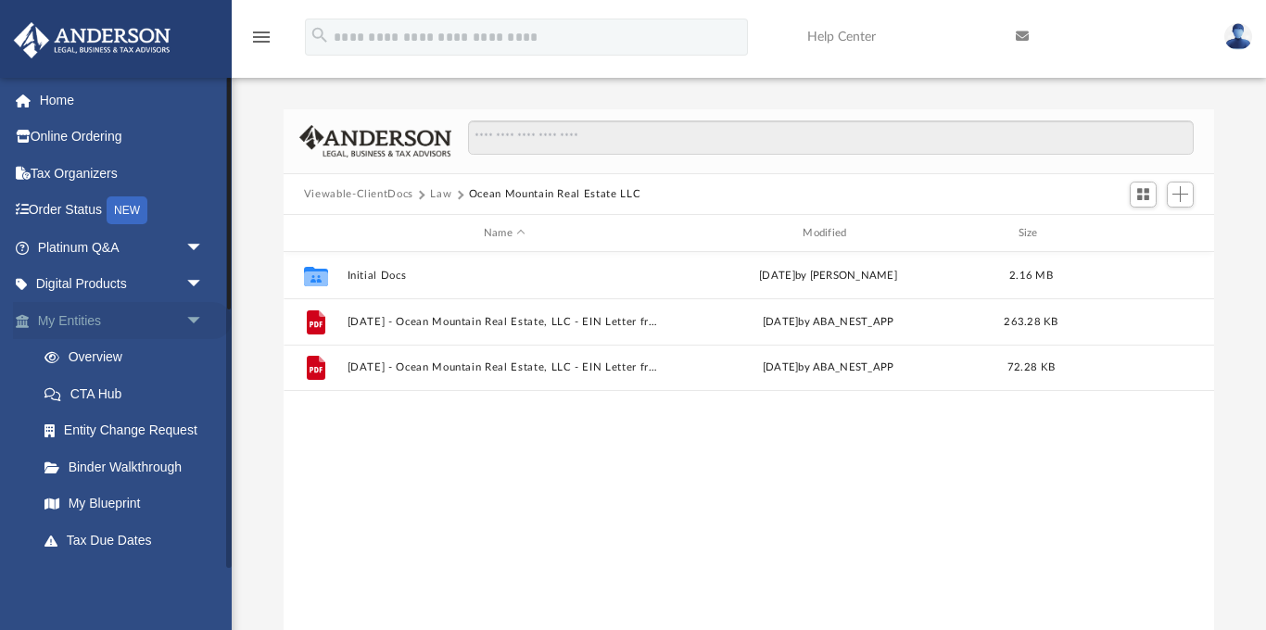
click at [195, 314] on span "arrow_drop_down" at bounding box center [203, 321] width 37 height 38
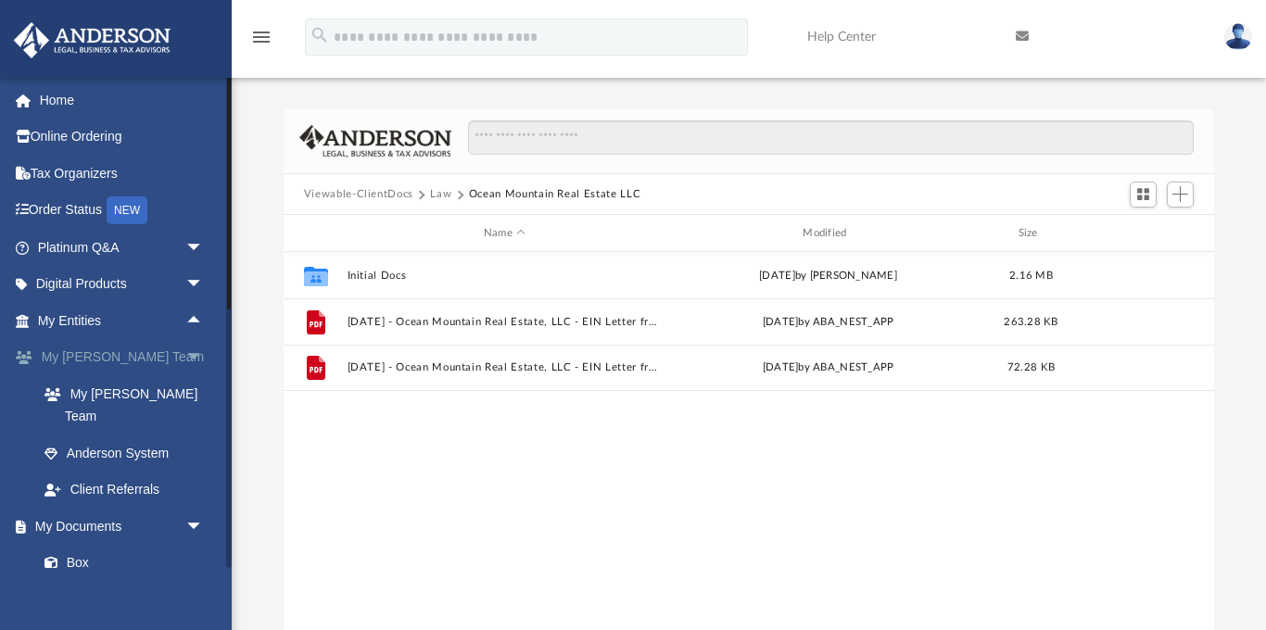
click at [190, 353] on span "arrow_drop_down" at bounding box center [203, 358] width 37 height 38
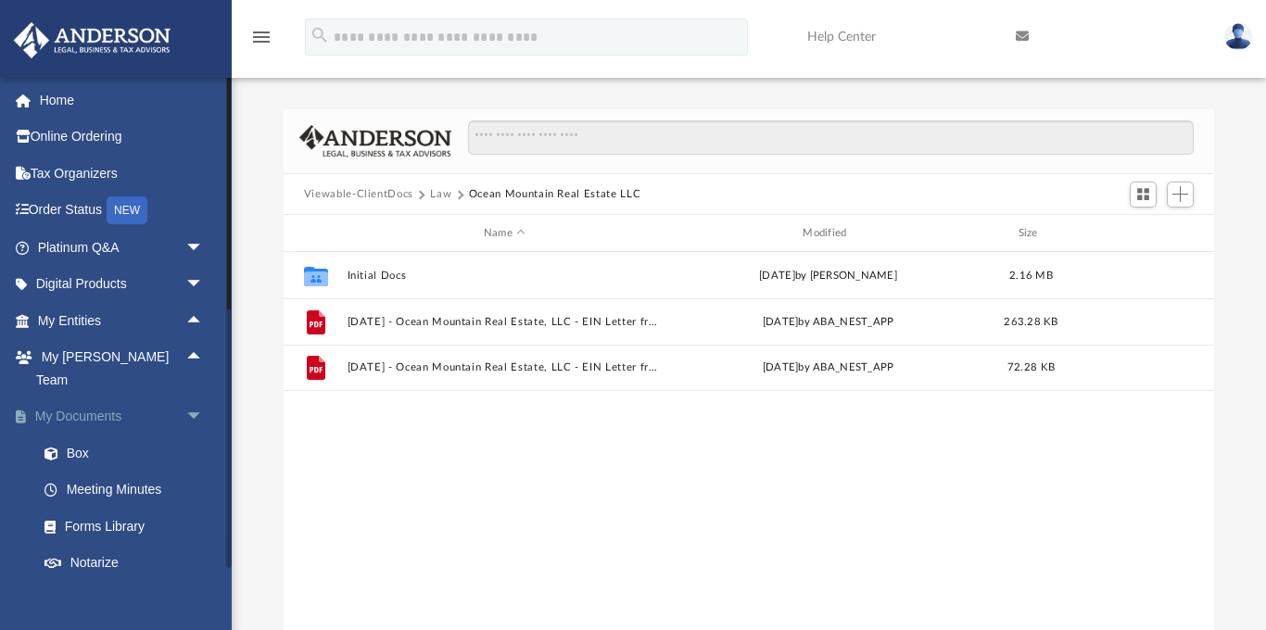
click at [190, 398] on span "arrow_drop_down" at bounding box center [203, 417] width 37 height 38
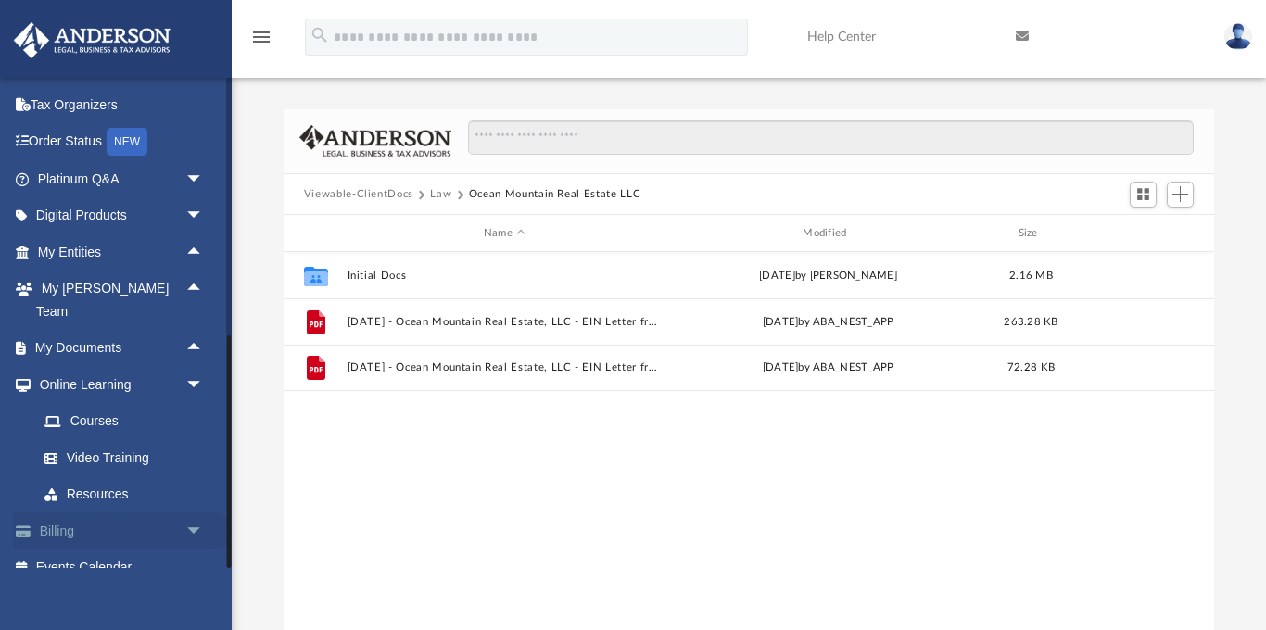
click at [195, 512] on span "arrow_drop_down" at bounding box center [203, 531] width 37 height 38
click at [130, 549] on link "$ Open Invoices" at bounding box center [129, 568] width 206 height 38
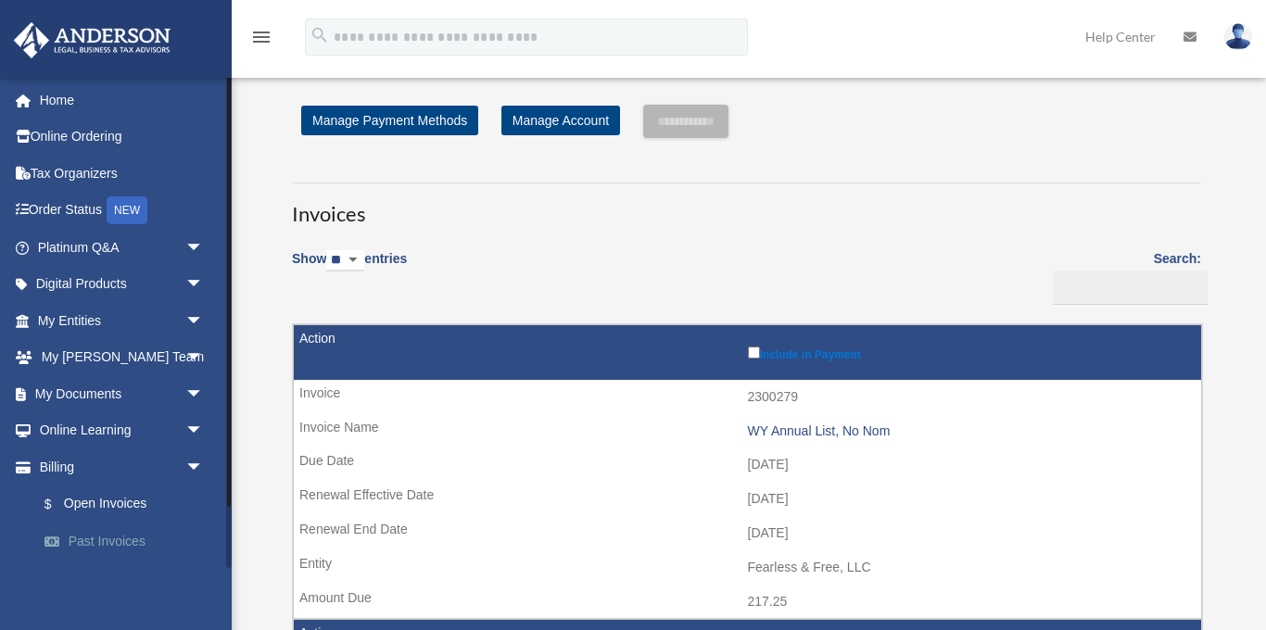
click at [123, 536] on link "Past Invoices" at bounding box center [129, 541] width 206 height 37
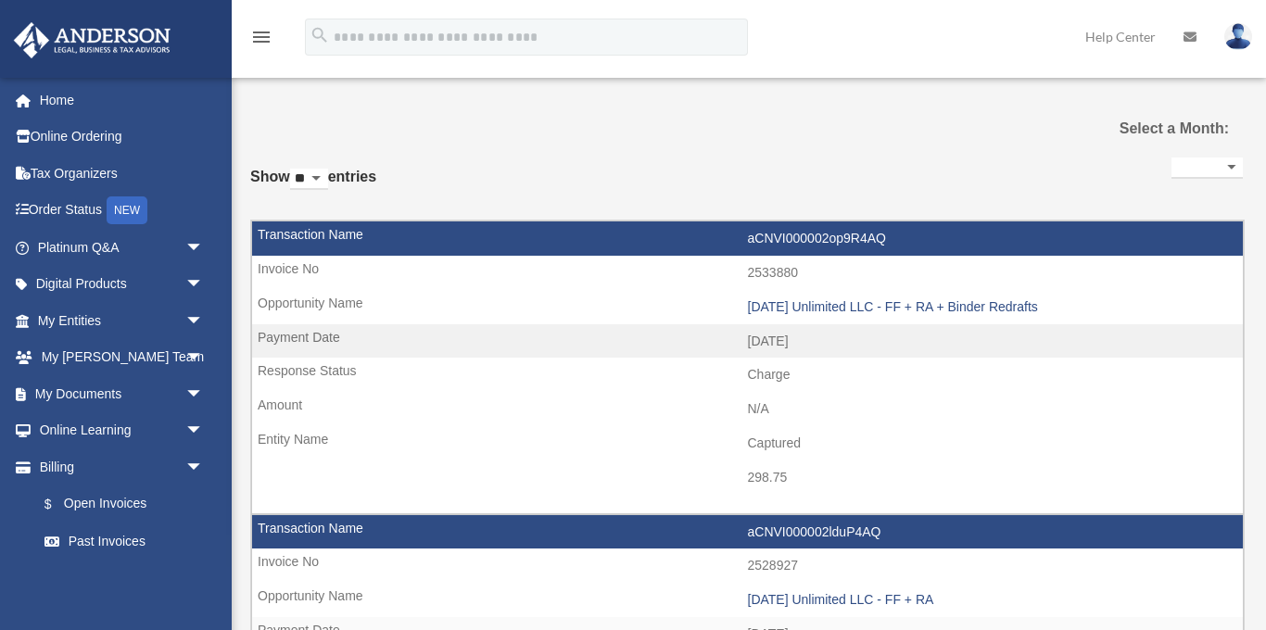
select select
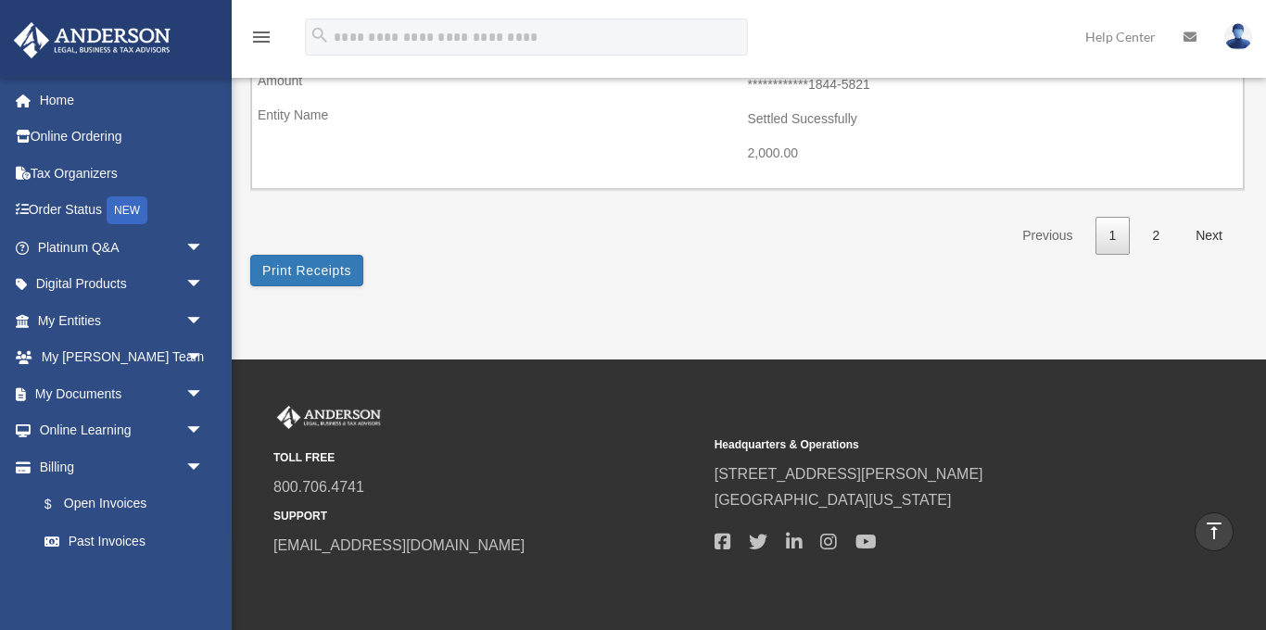
scroll to position [2836, 0]
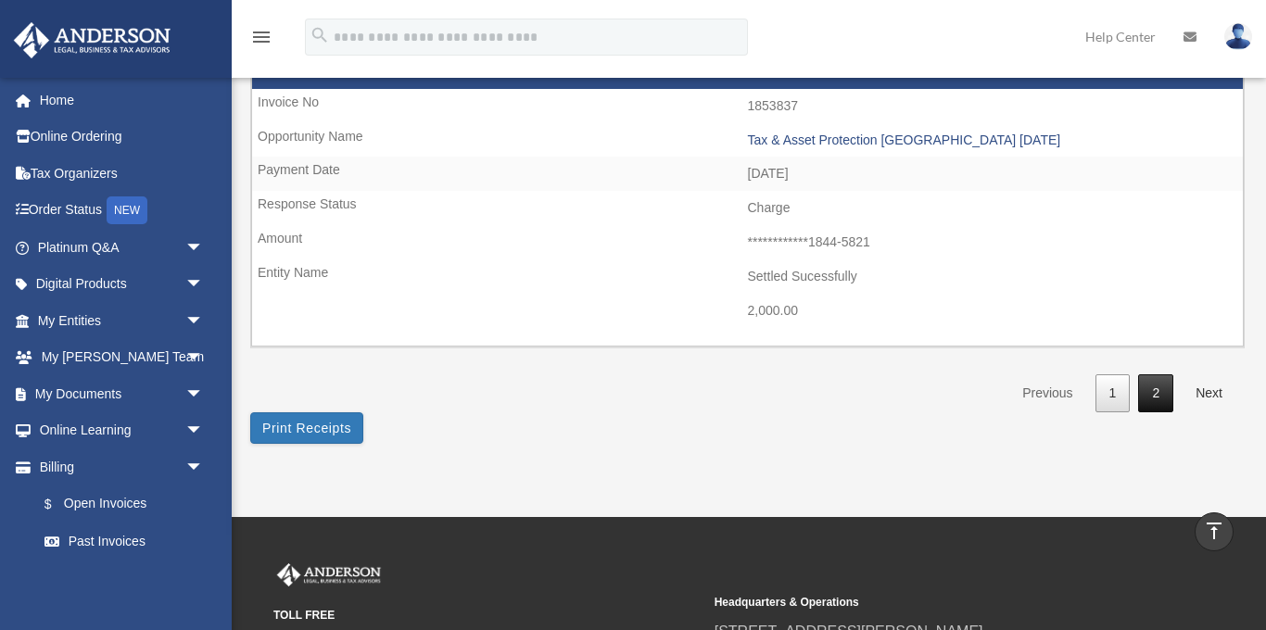
click at [1152, 390] on link "2" at bounding box center [1155, 393] width 35 height 38
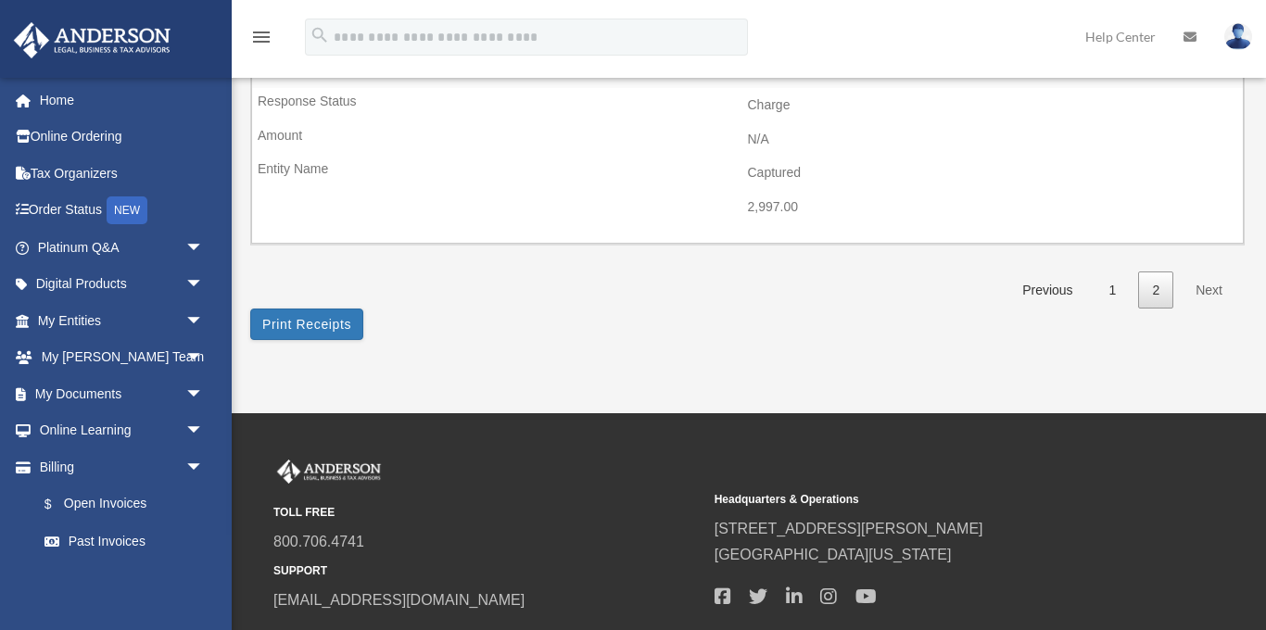
scroll to position [2468, 0]
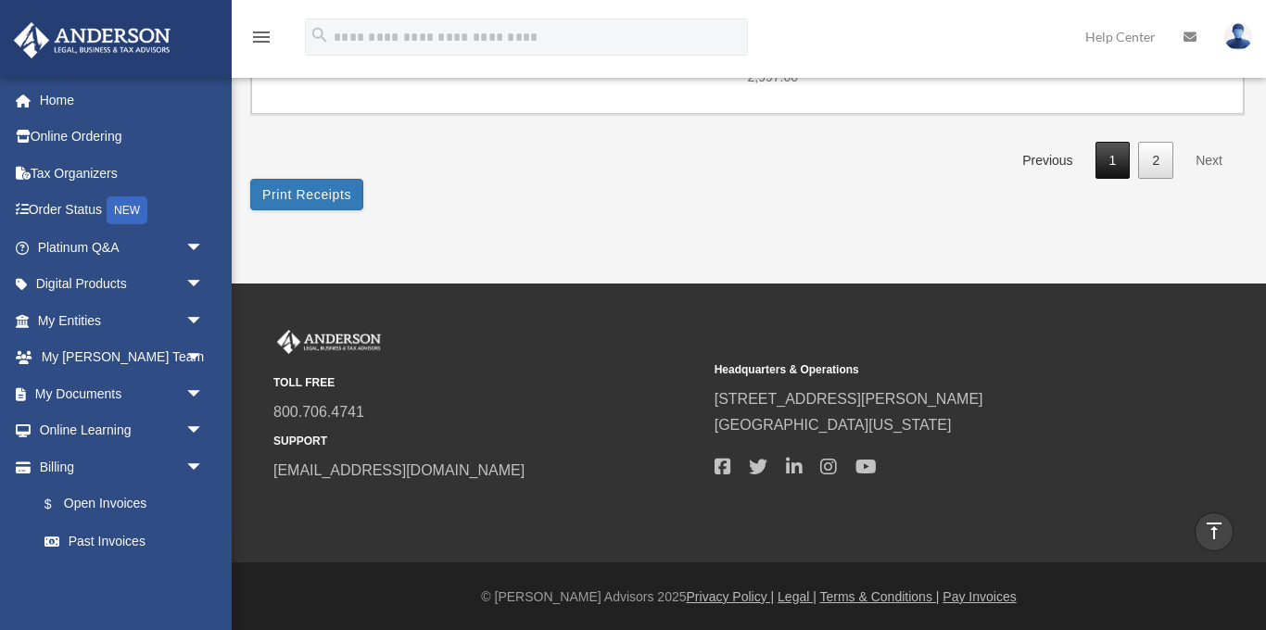
click at [1111, 169] on link "1" at bounding box center [1112, 161] width 35 height 38
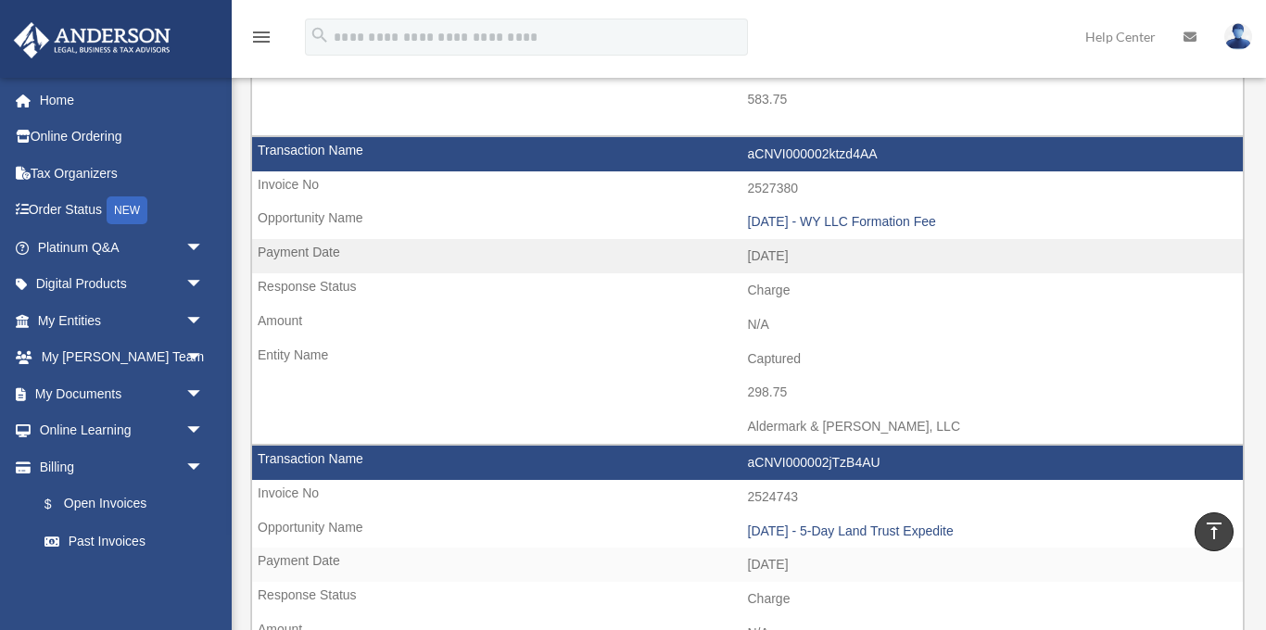
scroll to position [0, 0]
